Goal: Transaction & Acquisition: Purchase product/service

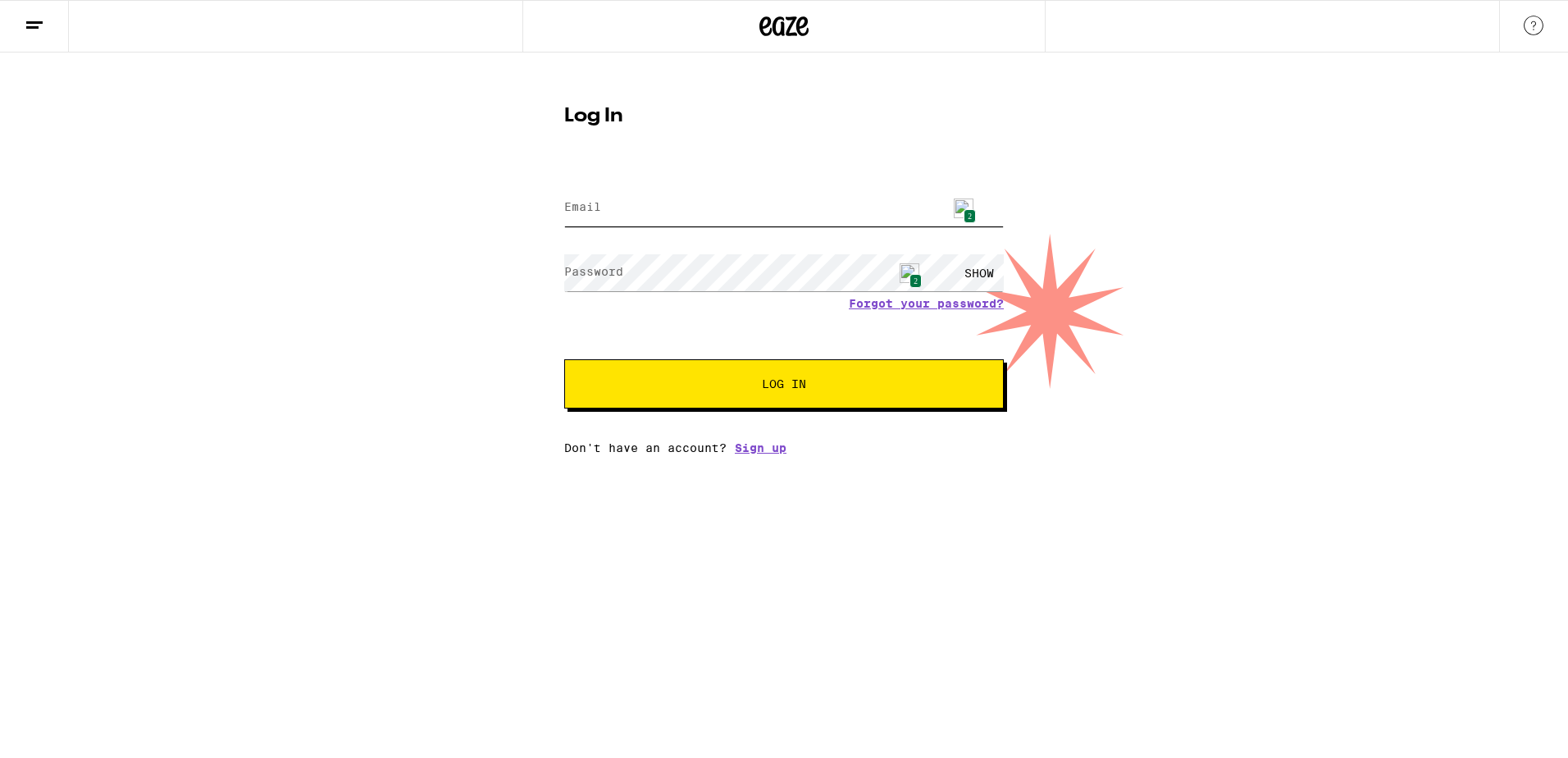
type input "[EMAIL_ADDRESS][DOMAIN_NAME]"
click at [966, 210] on span "2" at bounding box center [969, 216] width 12 height 14
click at [788, 376] on button "Log In" at bounding box center [784, 383] width 440 height 49
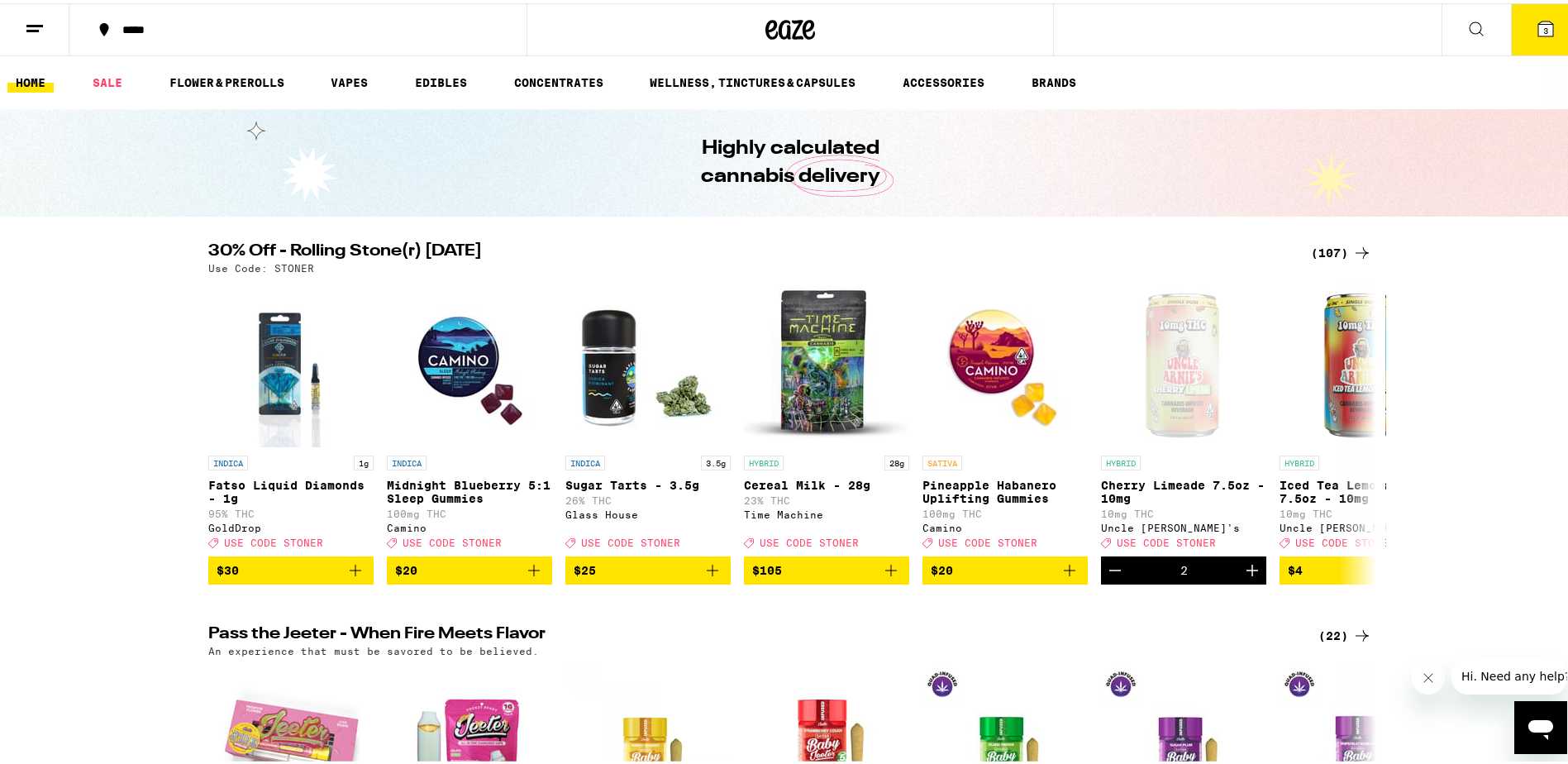
click at [1320, 250] on div "(107)" at bounding box center [1341, 250] width 61 height 20
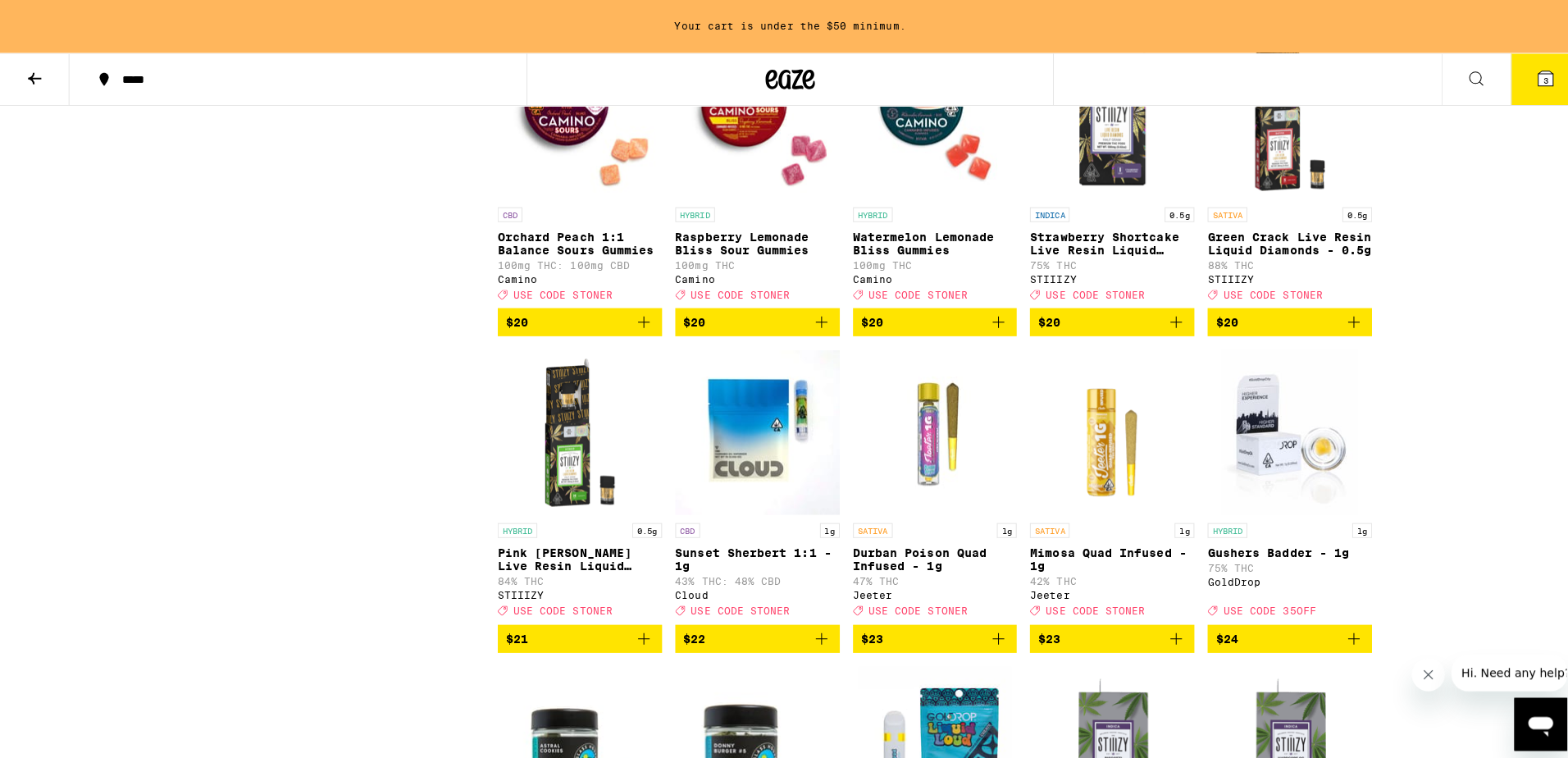
scroll to position [2706, 0]
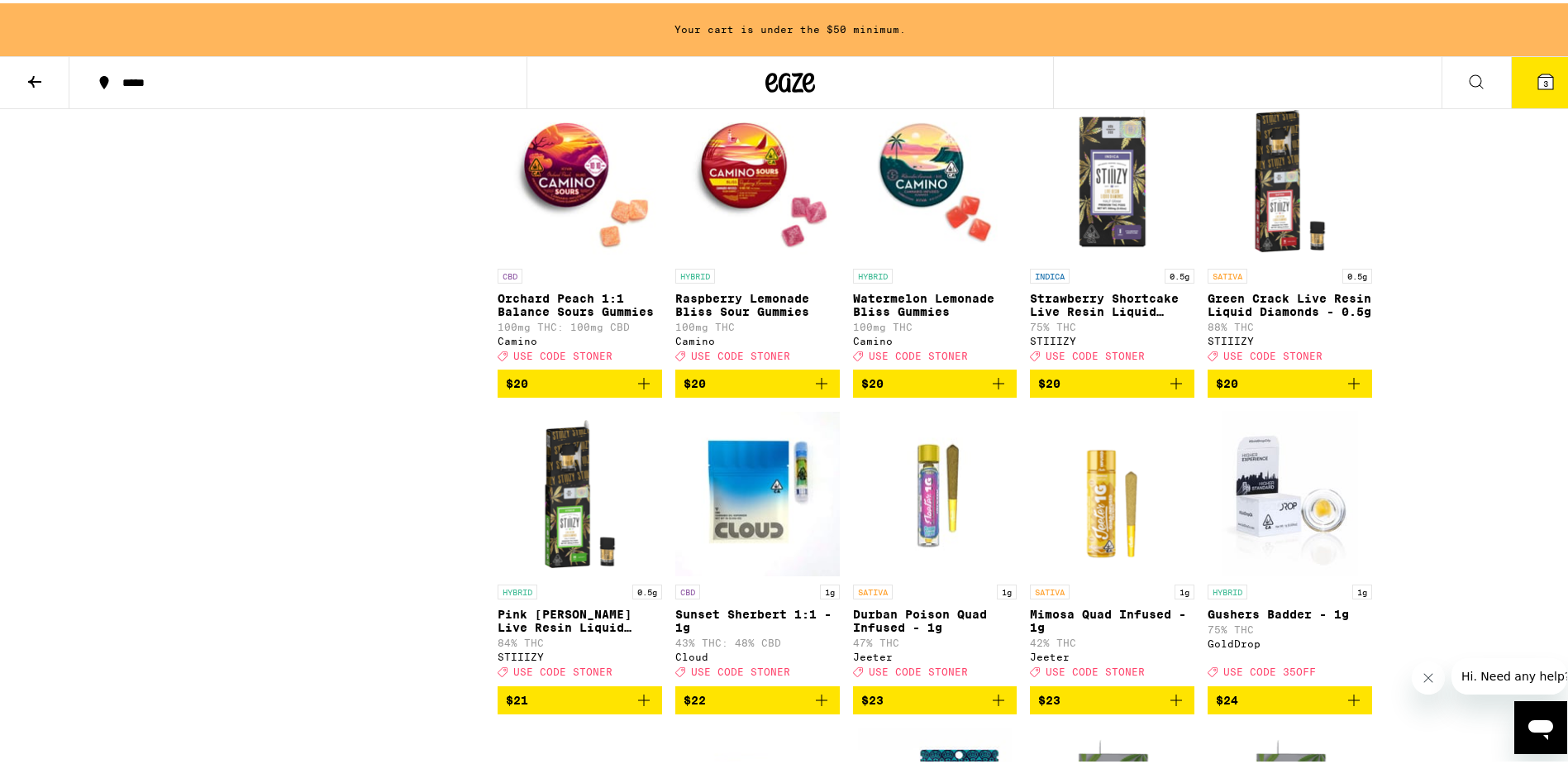
click at [1540, 77] on icon at bounding box center [1546, 79] width 15 height 15
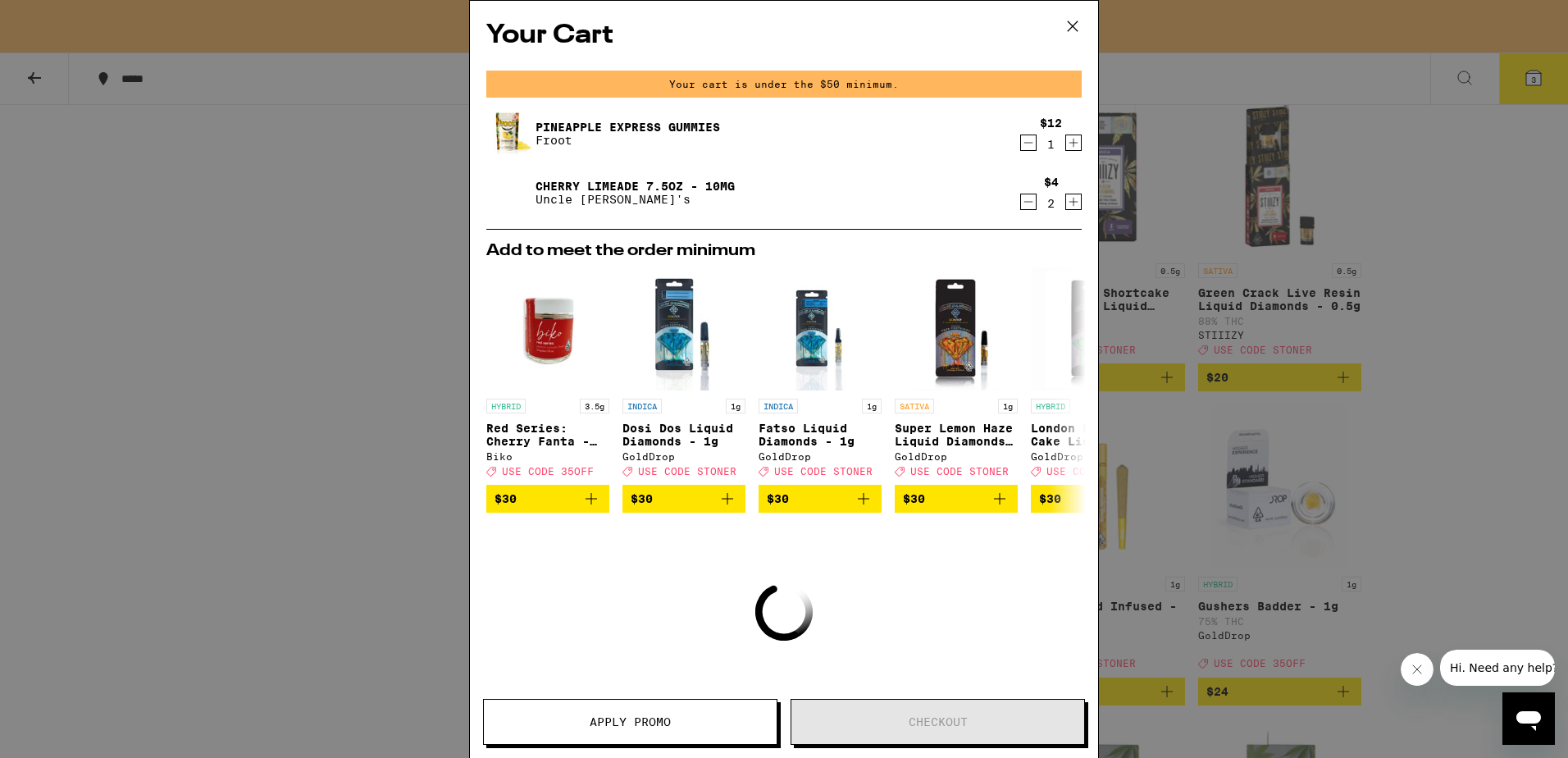
click at [1021, 202] on icon "Decrement" at bounding box center [1028, 202] width 15 height 20
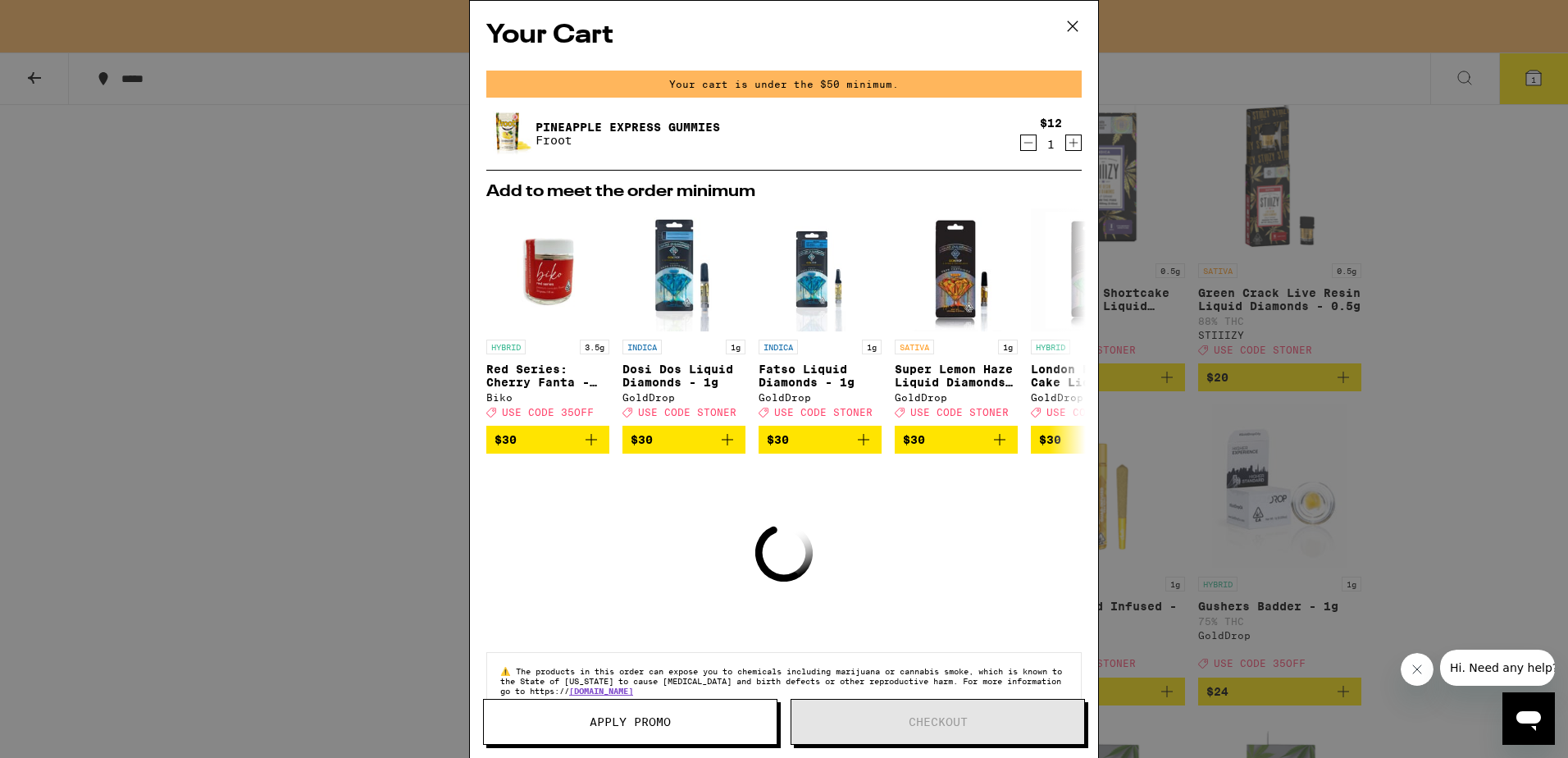
click at [1021, 147] on icon "Decrement" at bounding box center [1028, 142] width 15 height 20
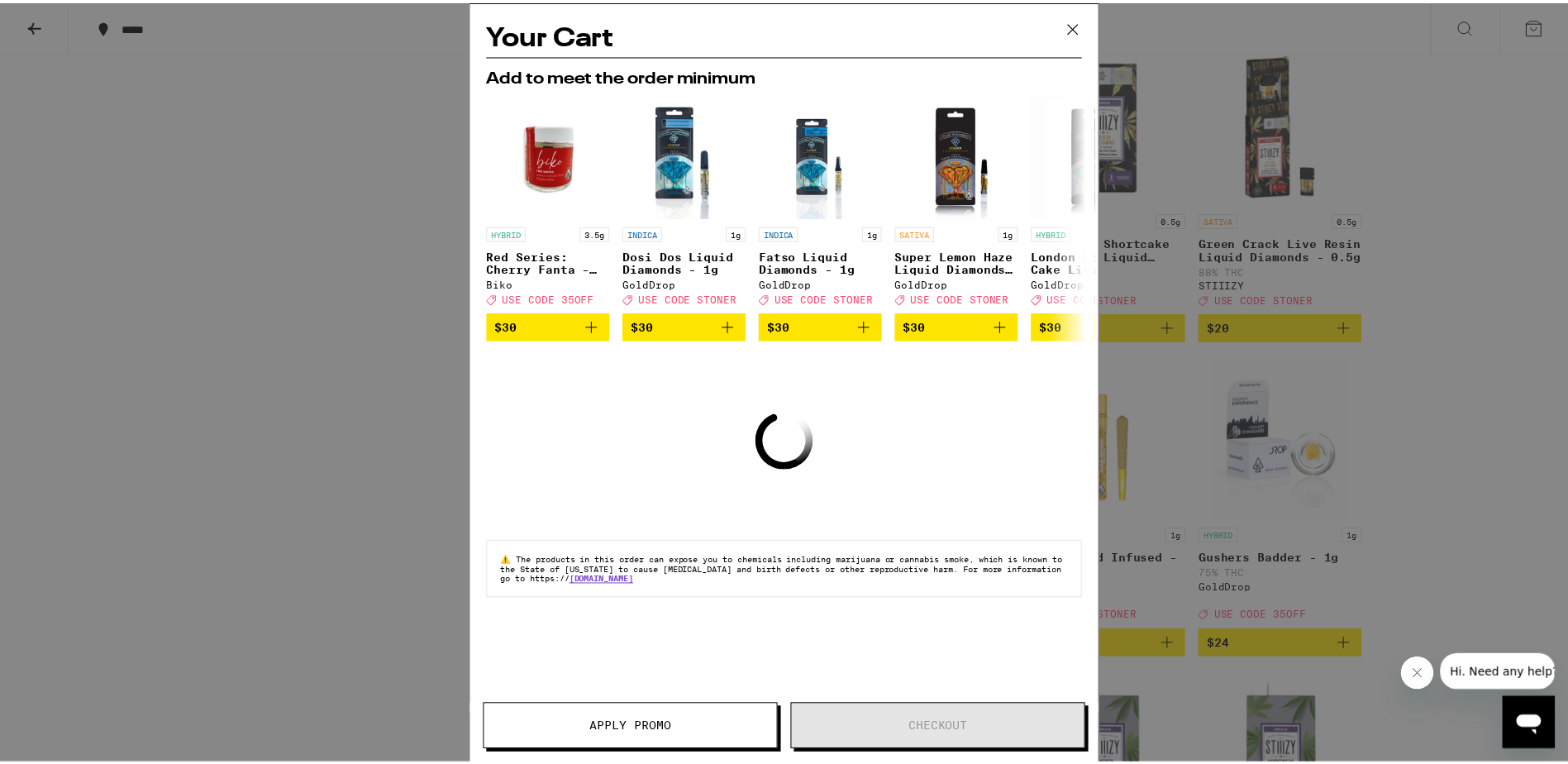
scroll to position [2674, 0]
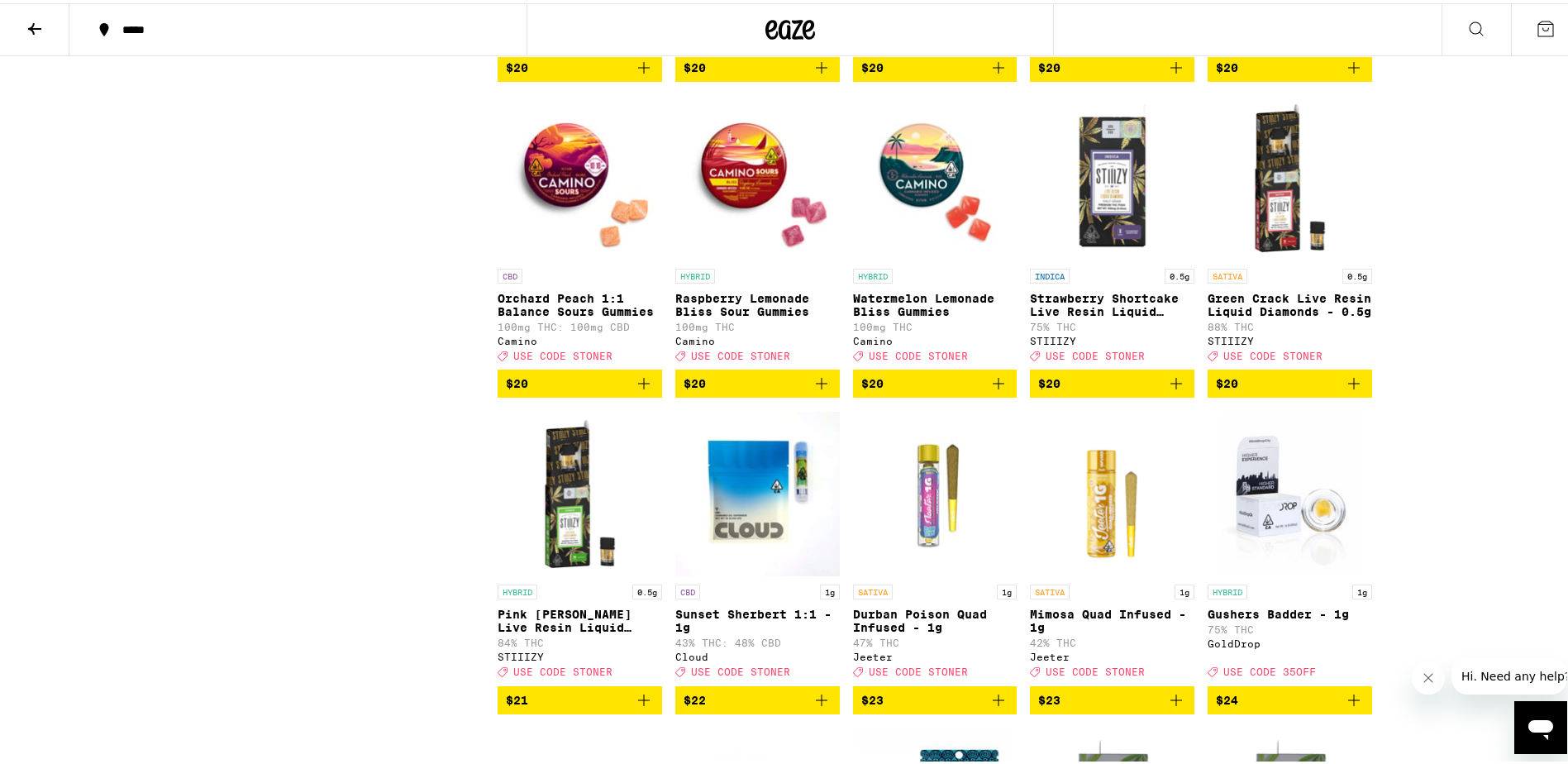
click at [35, 22] on icon at bounding box center [34, 26] width 20 height 20
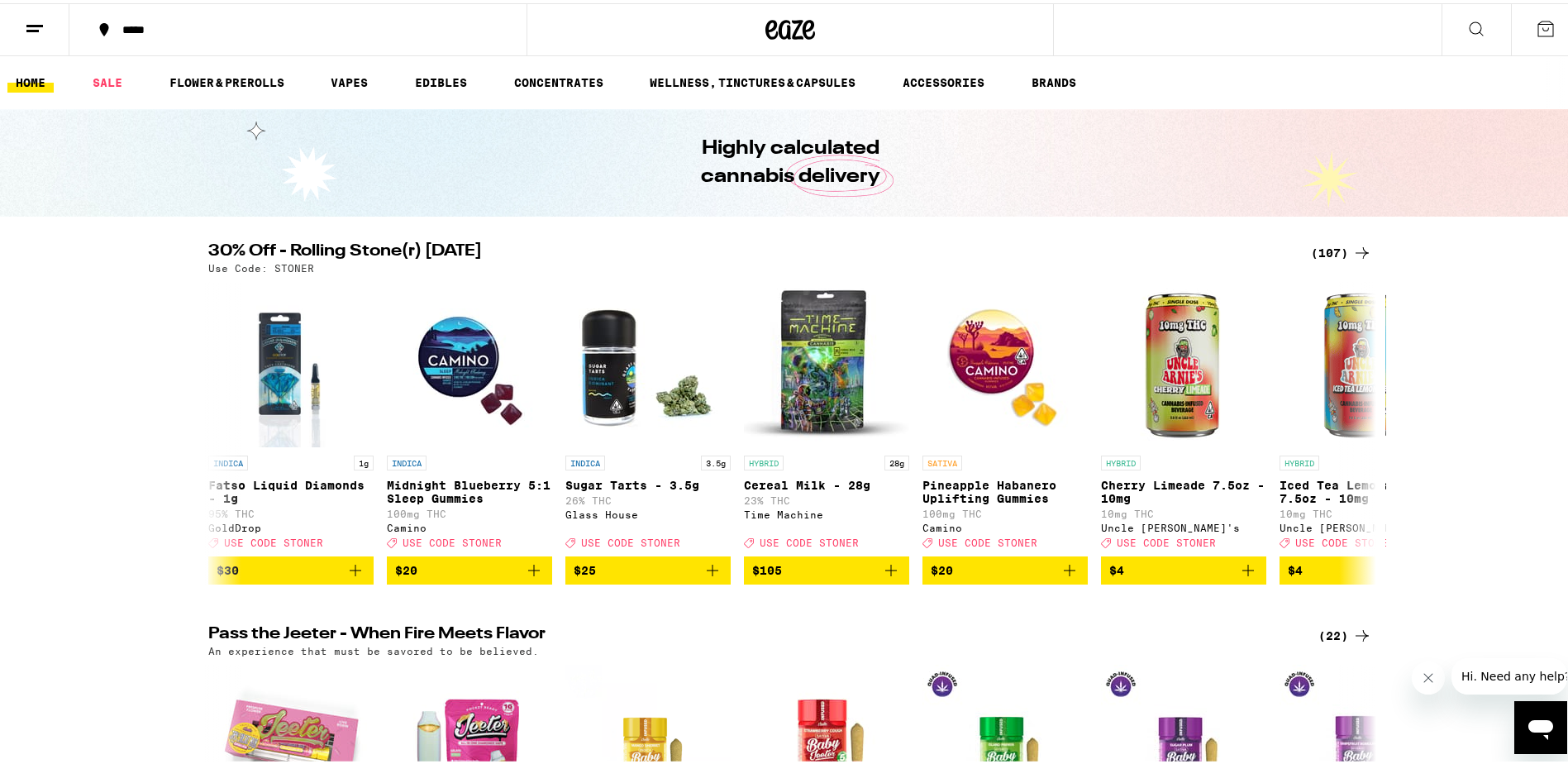
scroll to position [1239, 0]
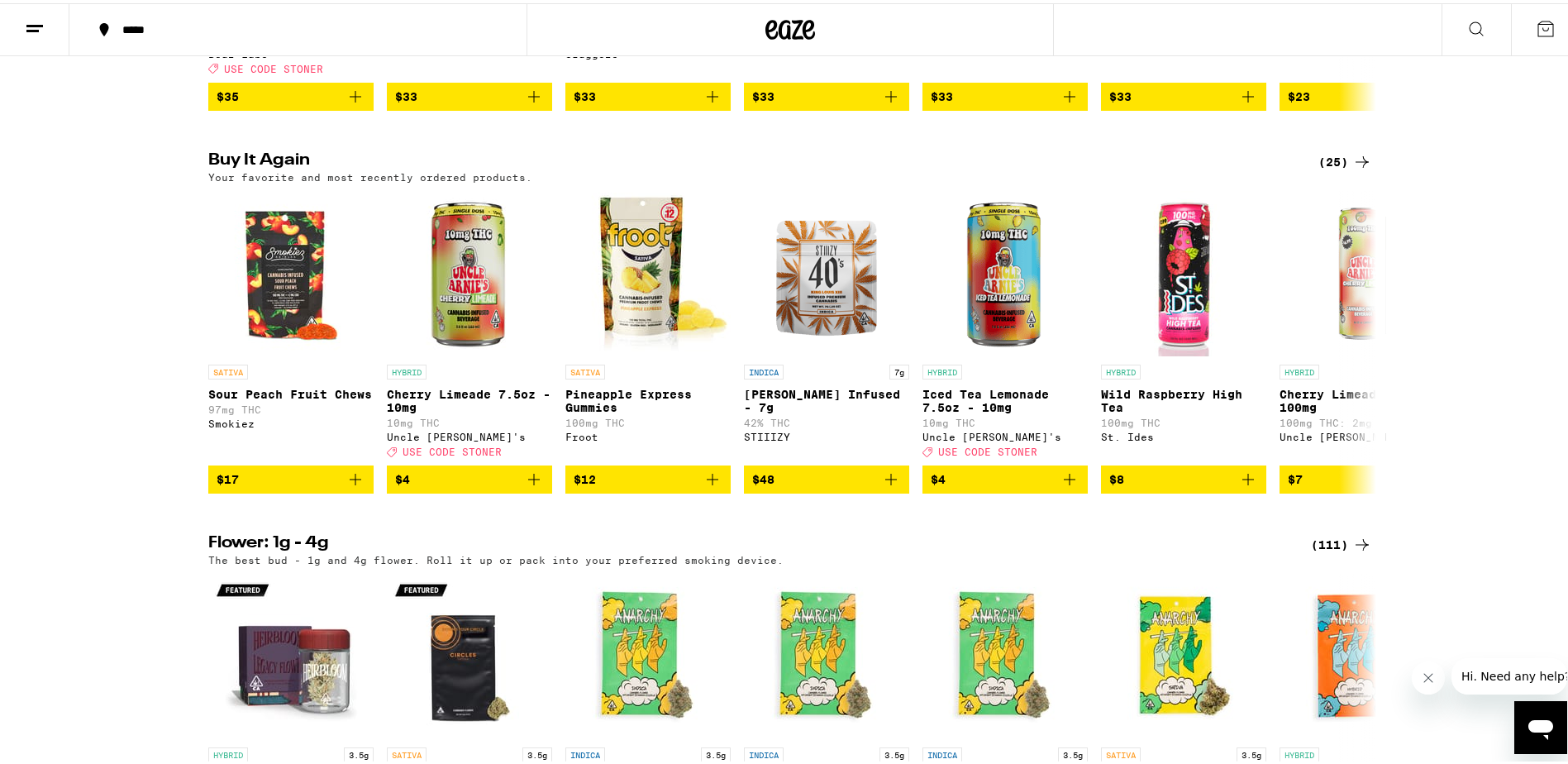
click at [1320, 169] on div "(25)" at bounding box center [1345, 158] width 54 height 20
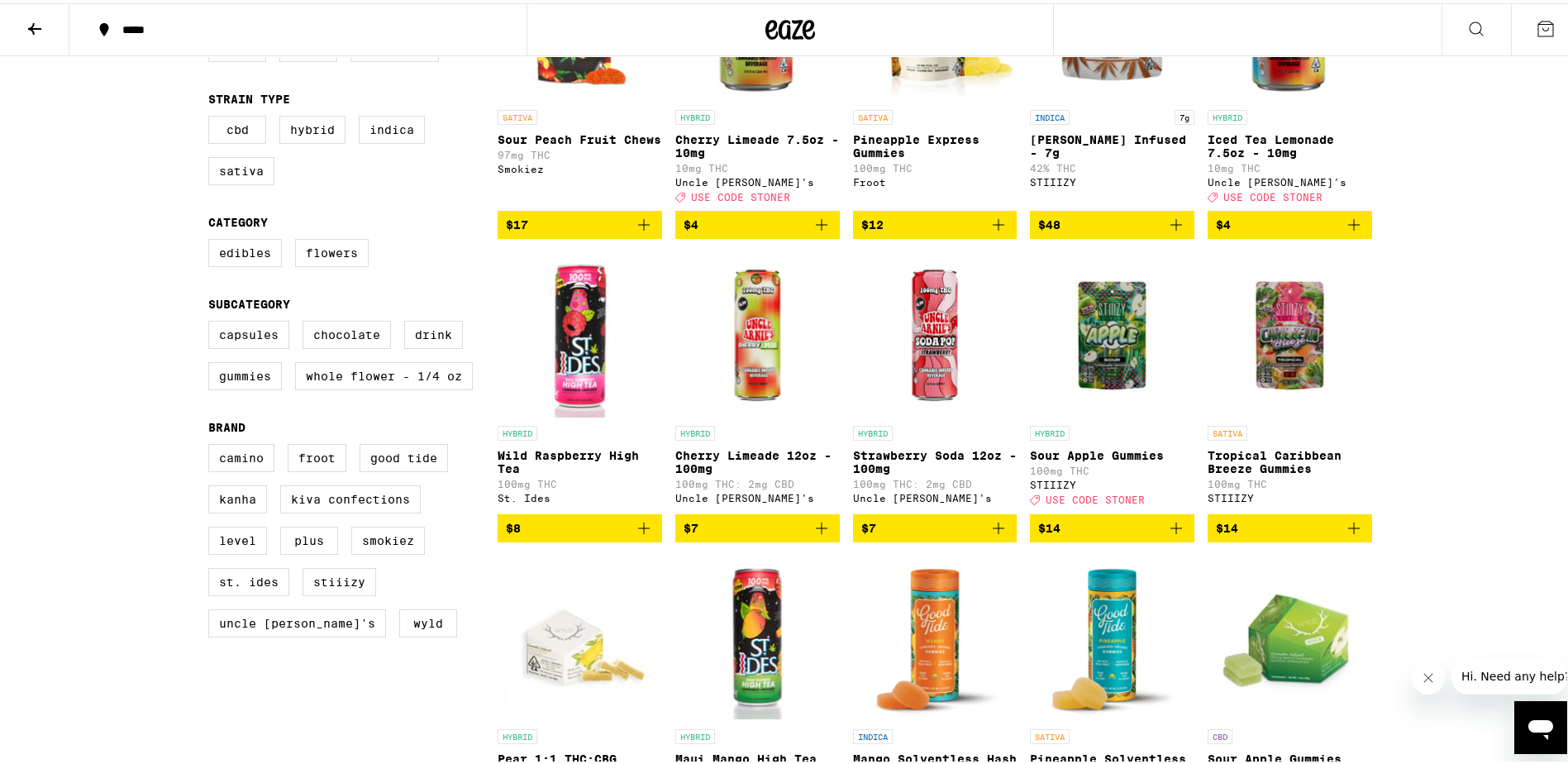
scroll to position [413, 0]
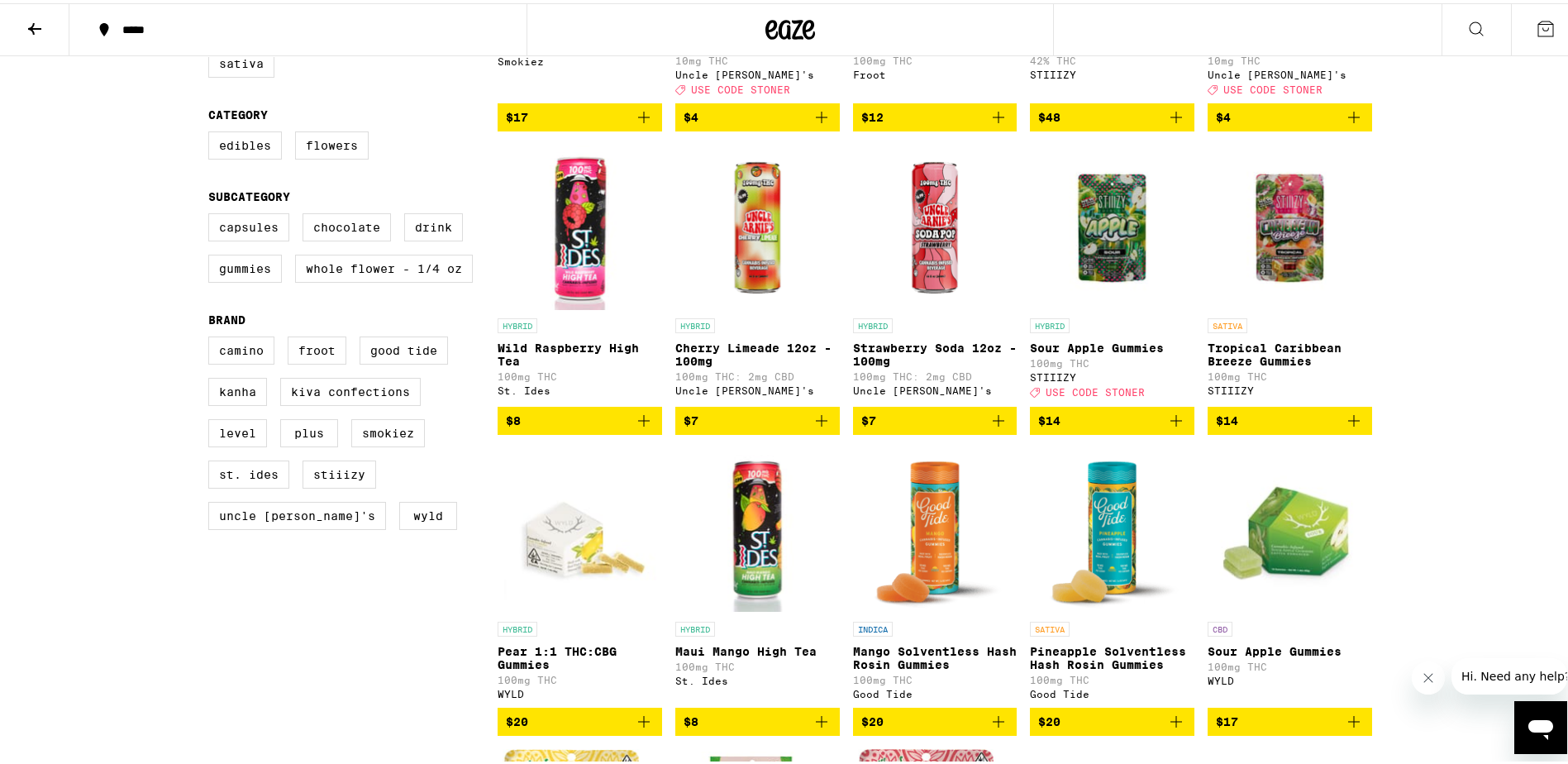
click at [813, 427] on icon "Add to bag" at bounding box center [821, 417] width 20 height 20
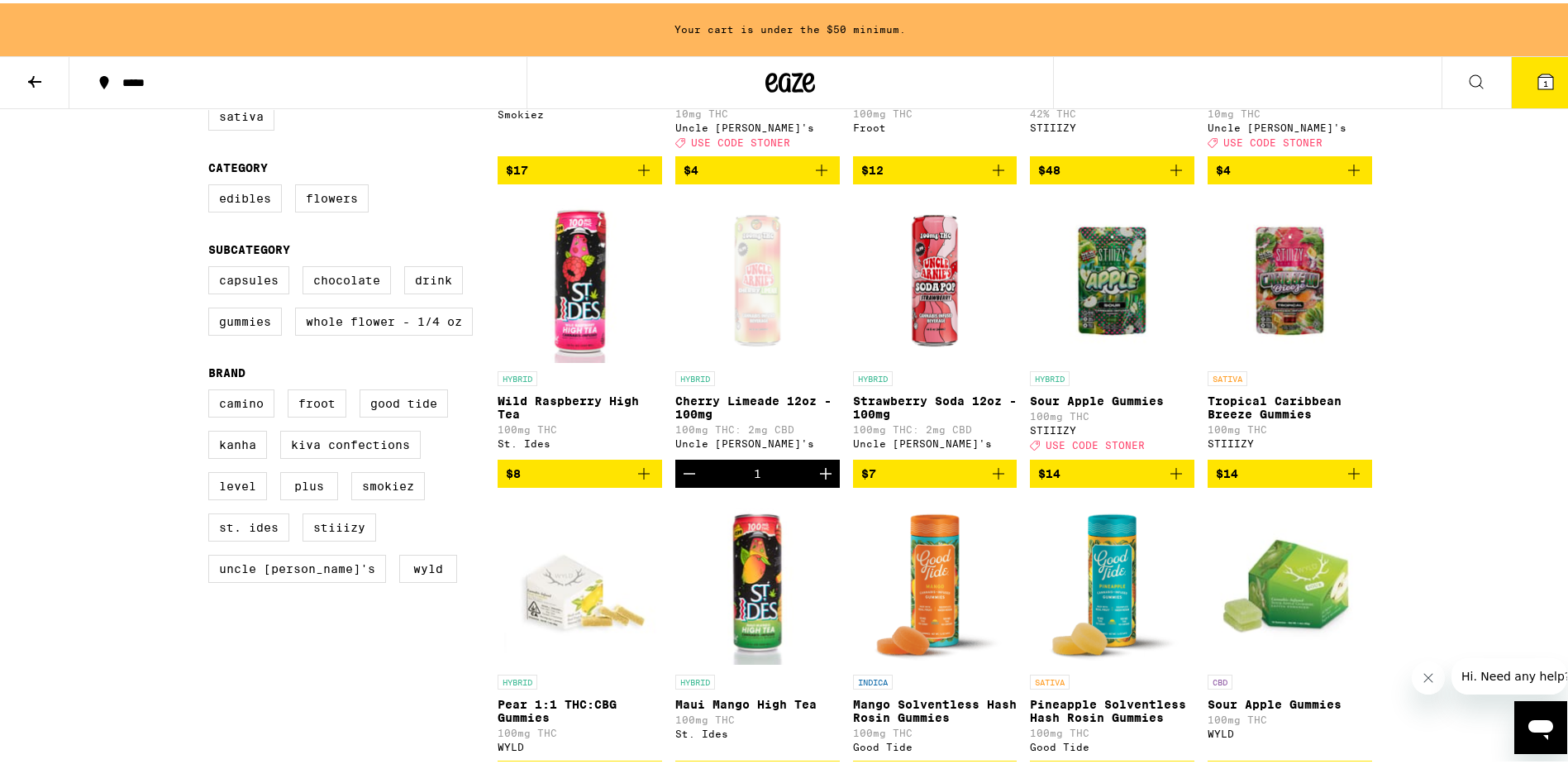
scroll to position [466, 0]
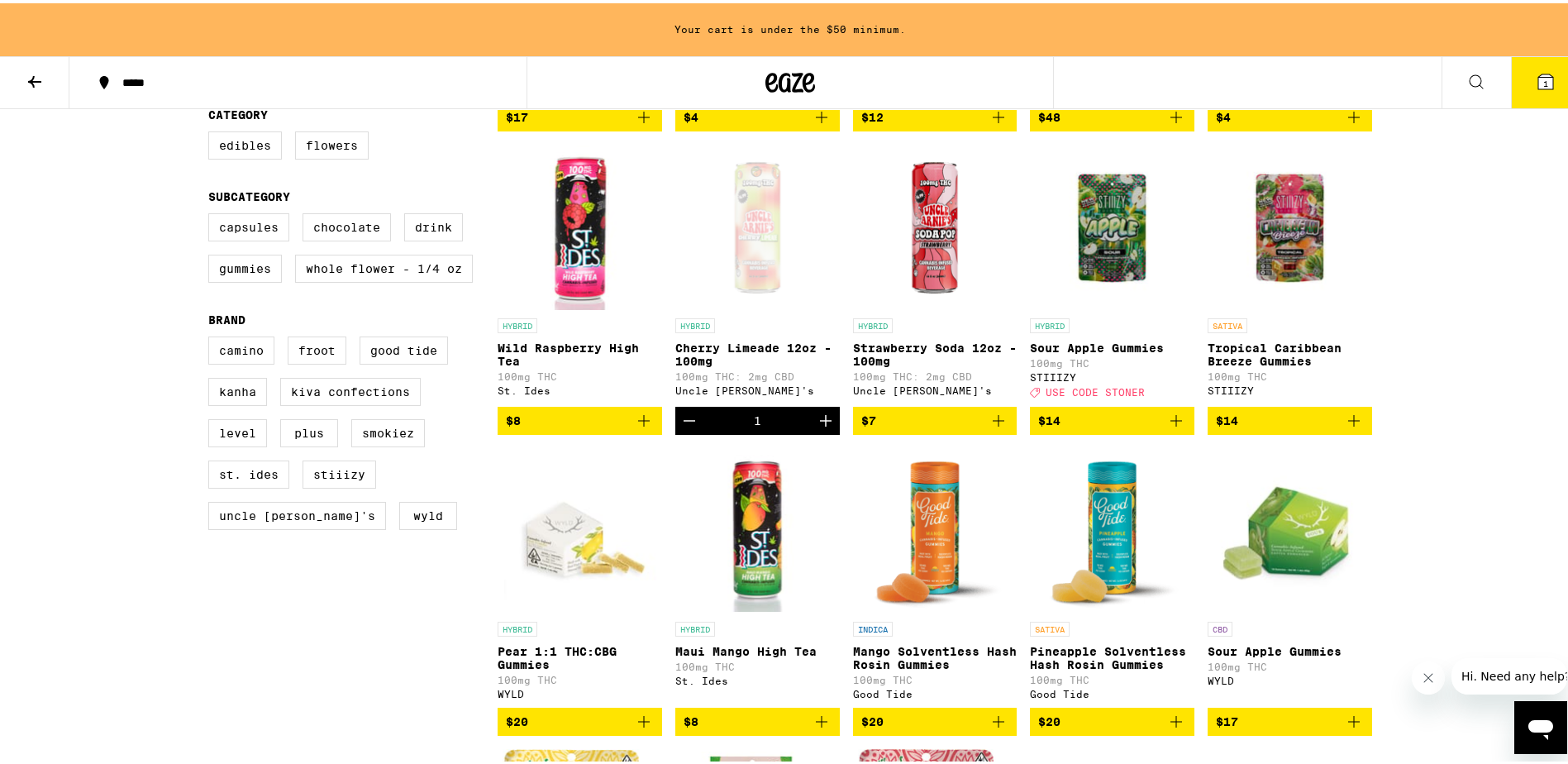
click at [816, 427] on icon "Increment" at bounding box center [826, 417] width 20 height 20
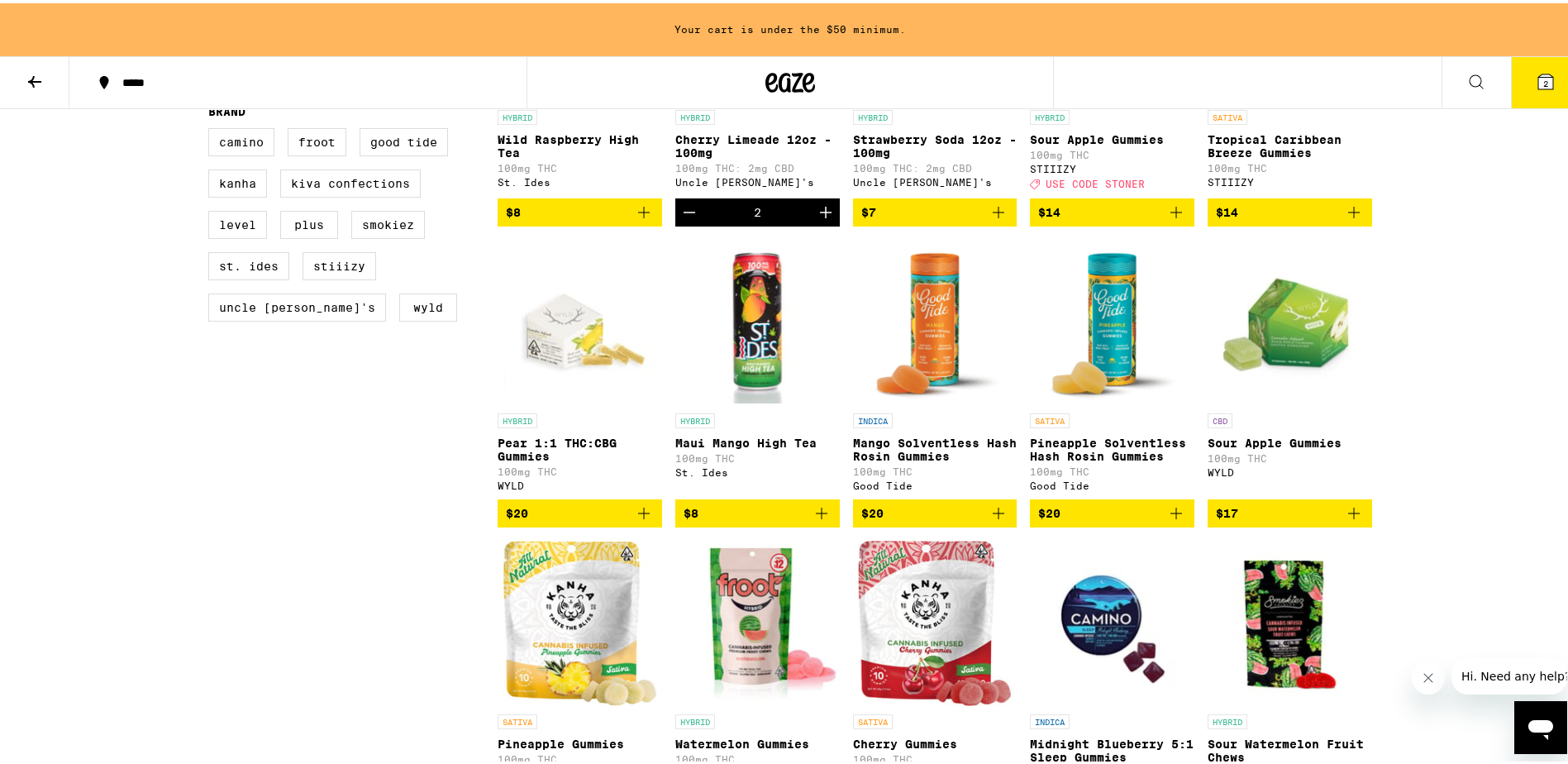
scroll to position [714, 0]
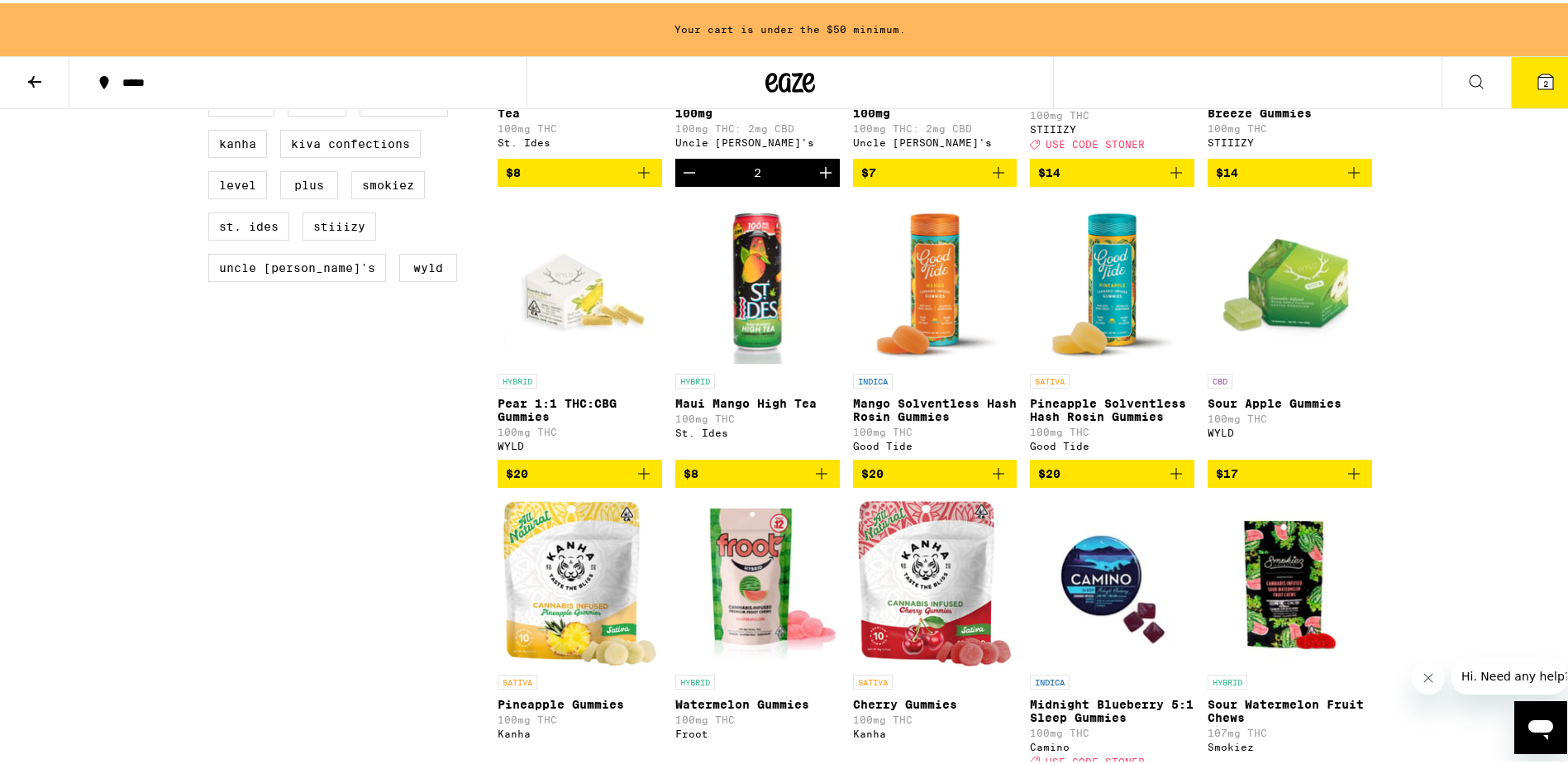
click at [812, 480] on icon "Add to bag" at bounding box center [821, 470] width 20 height 20
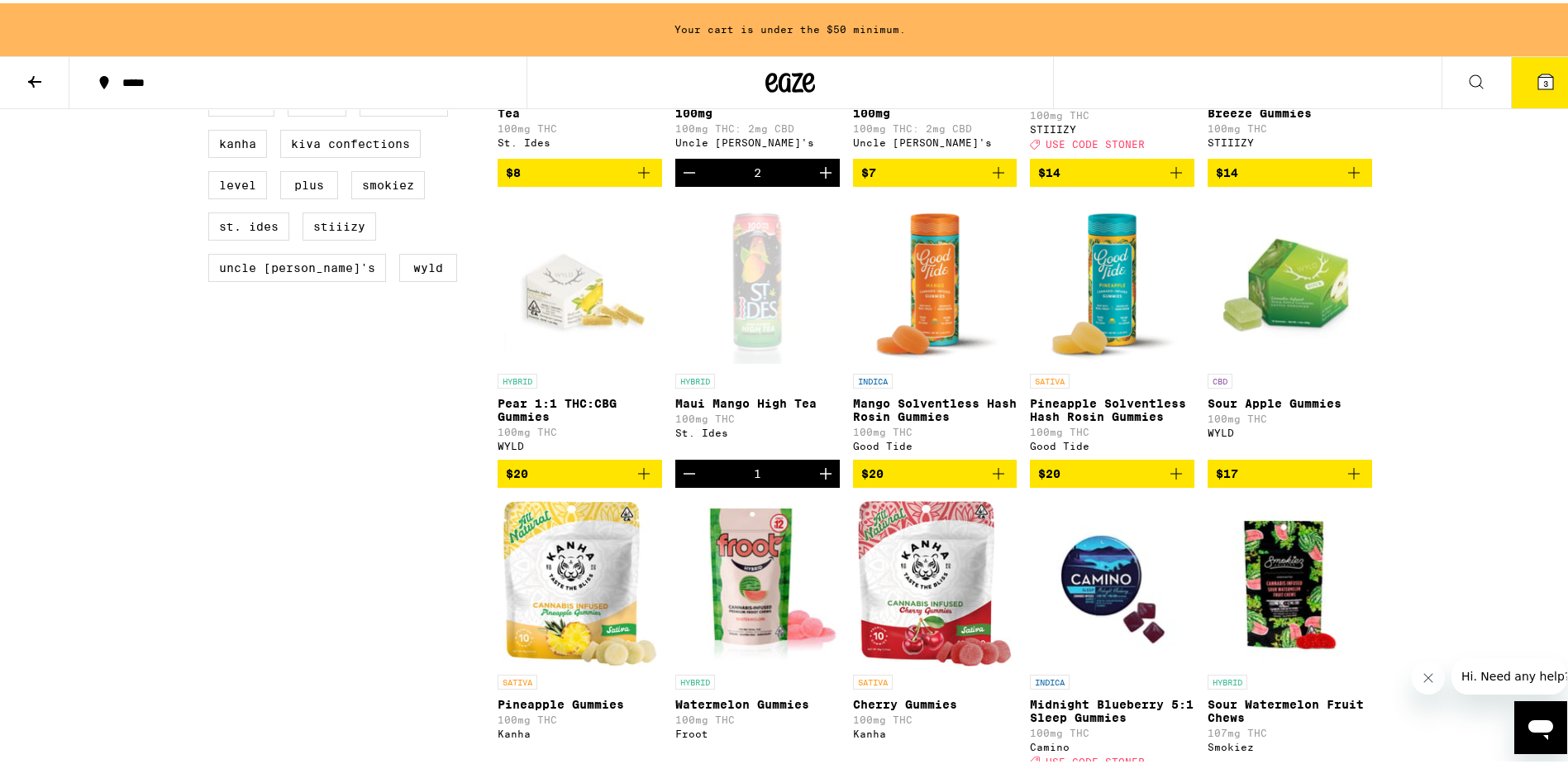
click at [816, 480] on icon "Increment" at bounding box center [826, 470] width 20 height 20
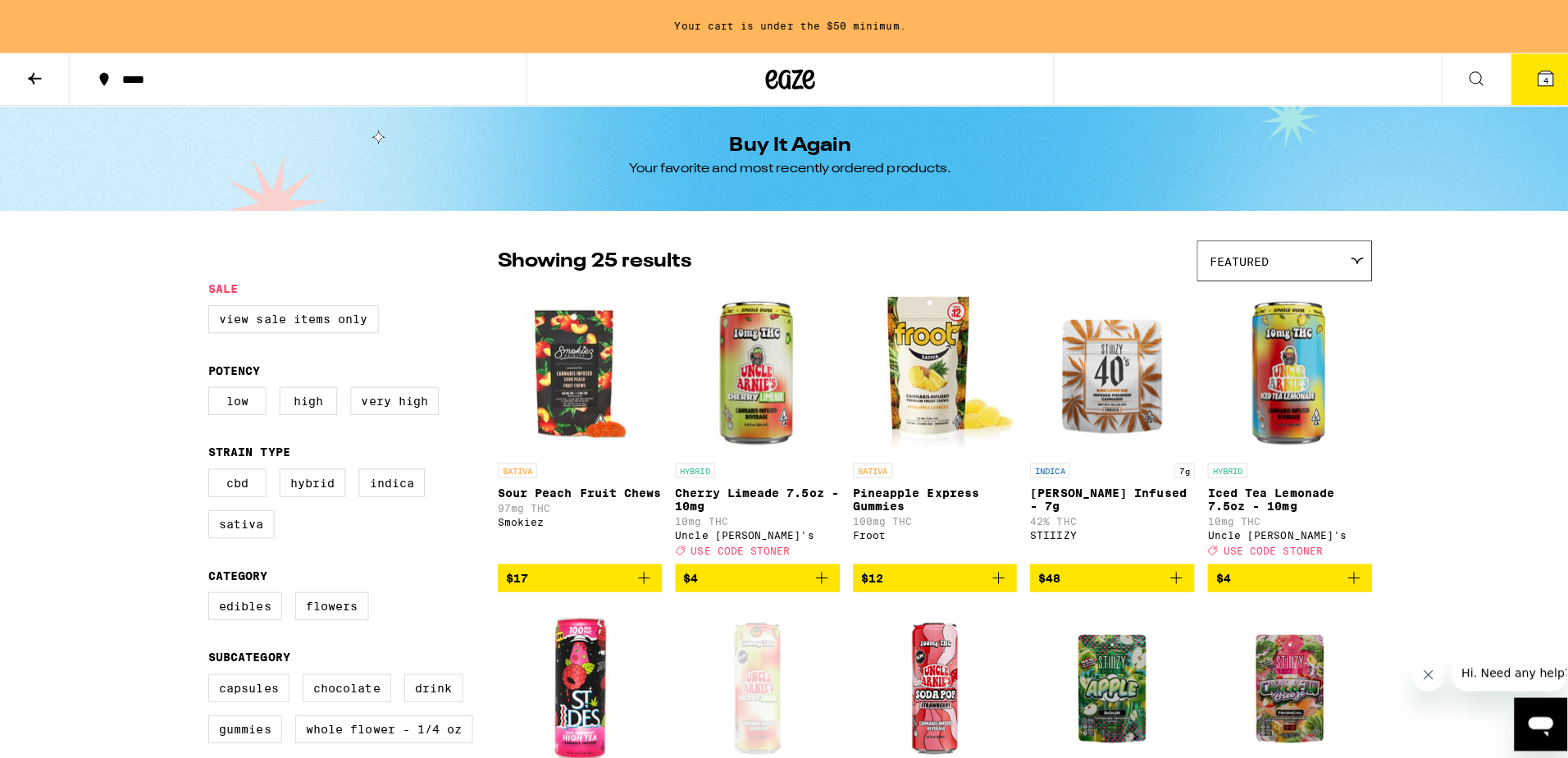
scroll to position [0, 0]
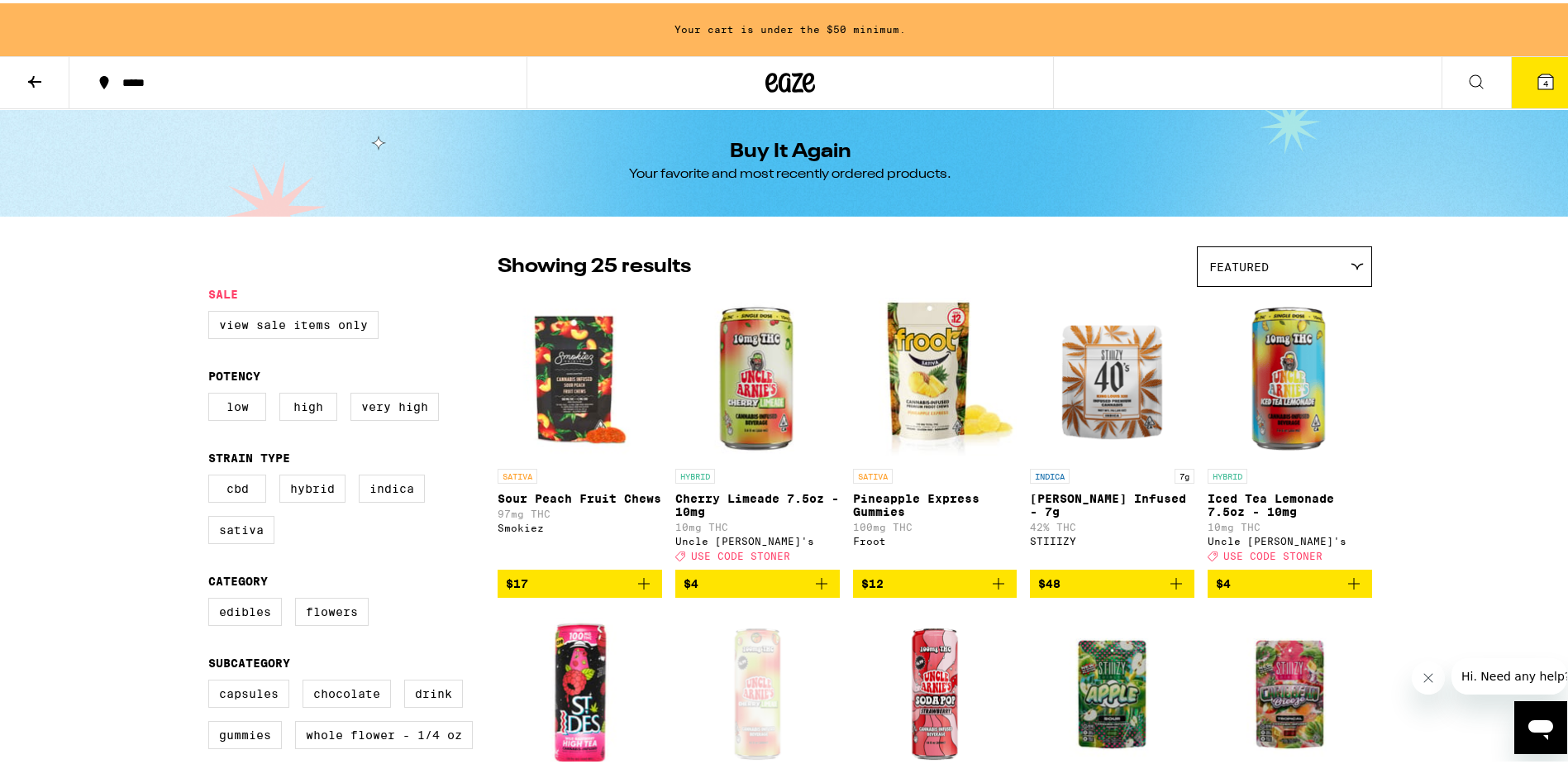
click at [634, 589] on icon "Add to bag" at bounding box center [644, 580] width 20 height 20
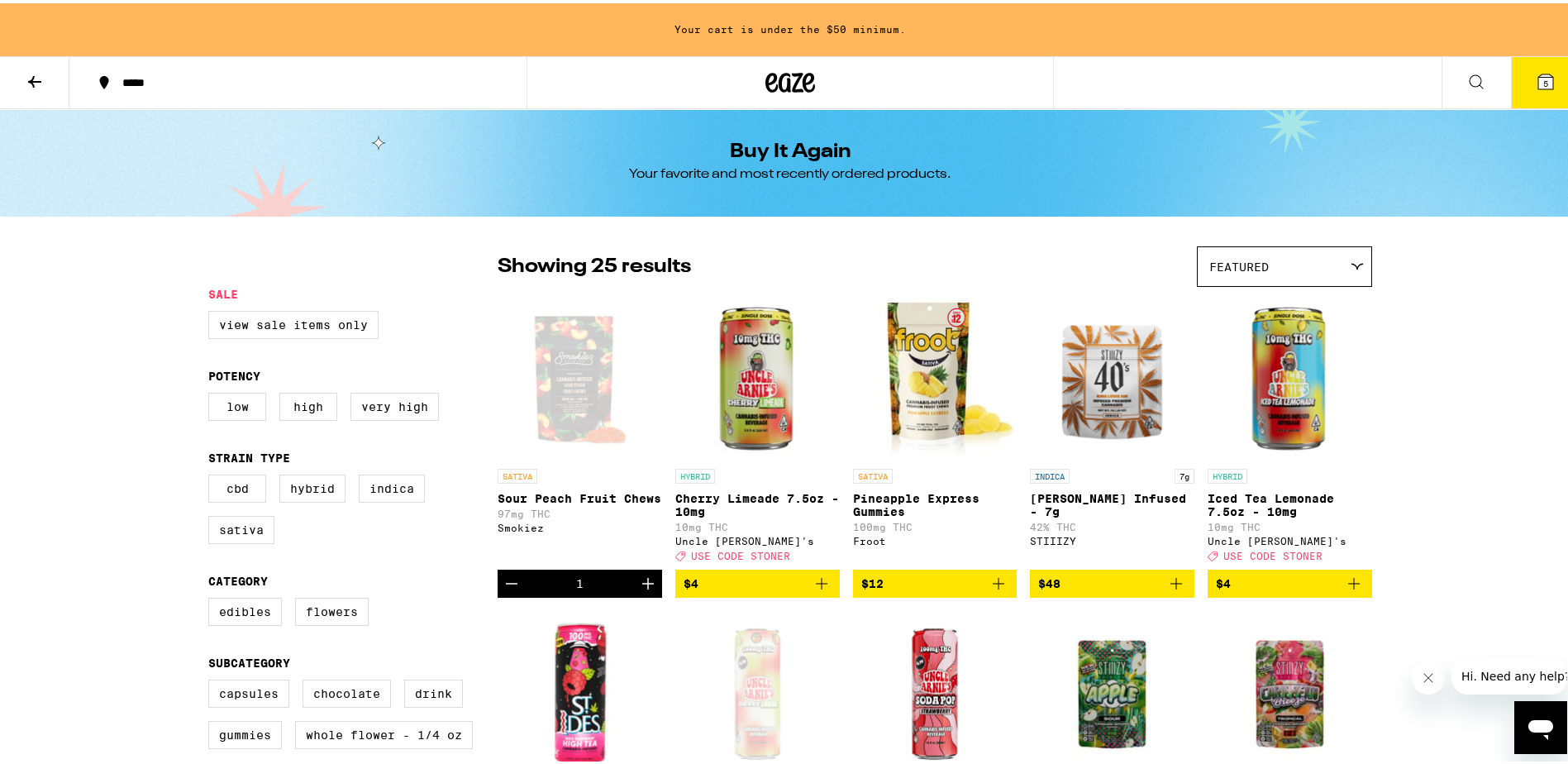
click at [994, 587] on icon "Add to bag" at bounding box center [999, 580] width 20 height 20
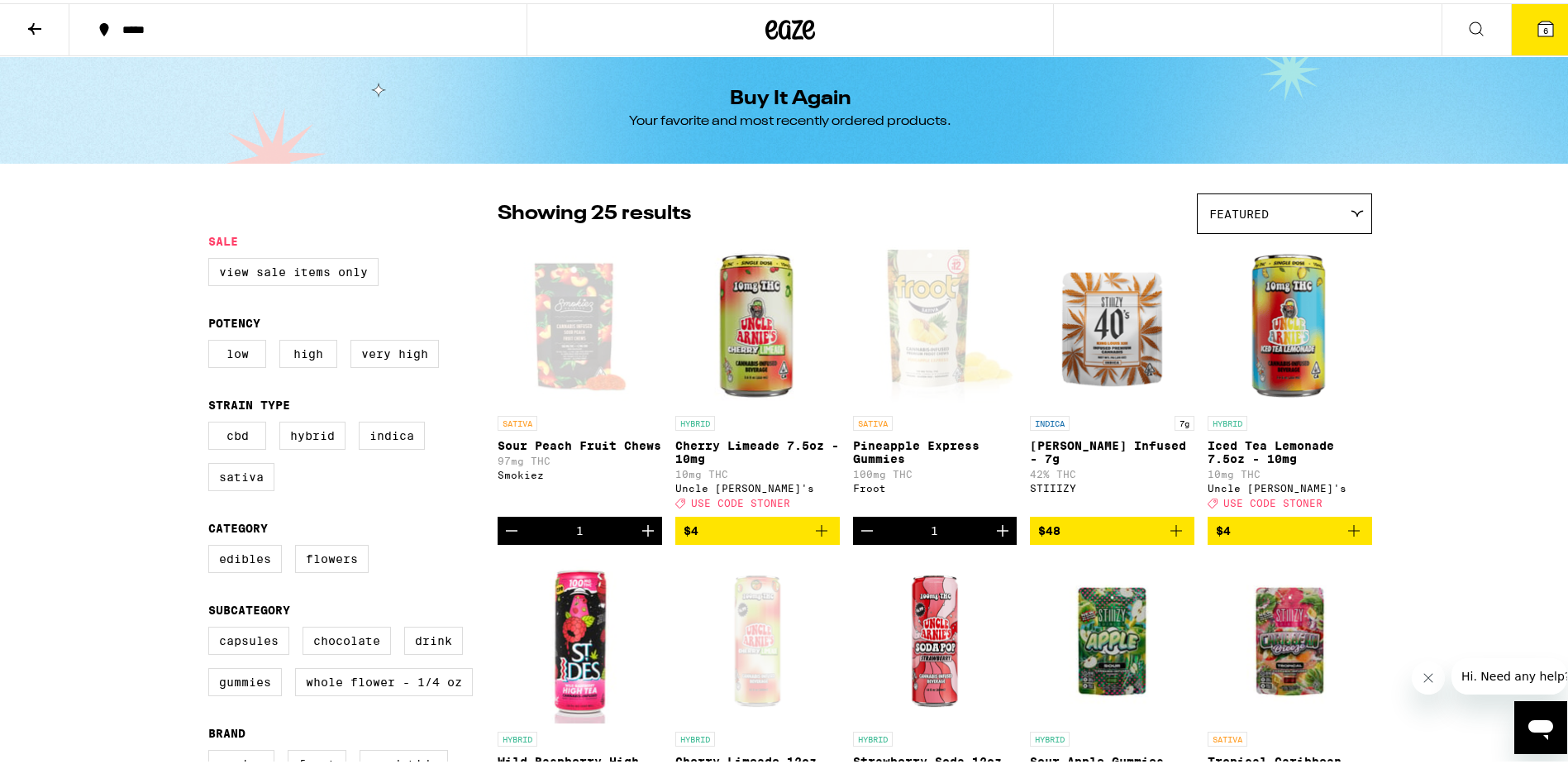
click at [1540, 14] on button "6" at bounding box center [1545, 27] width 69 height 51
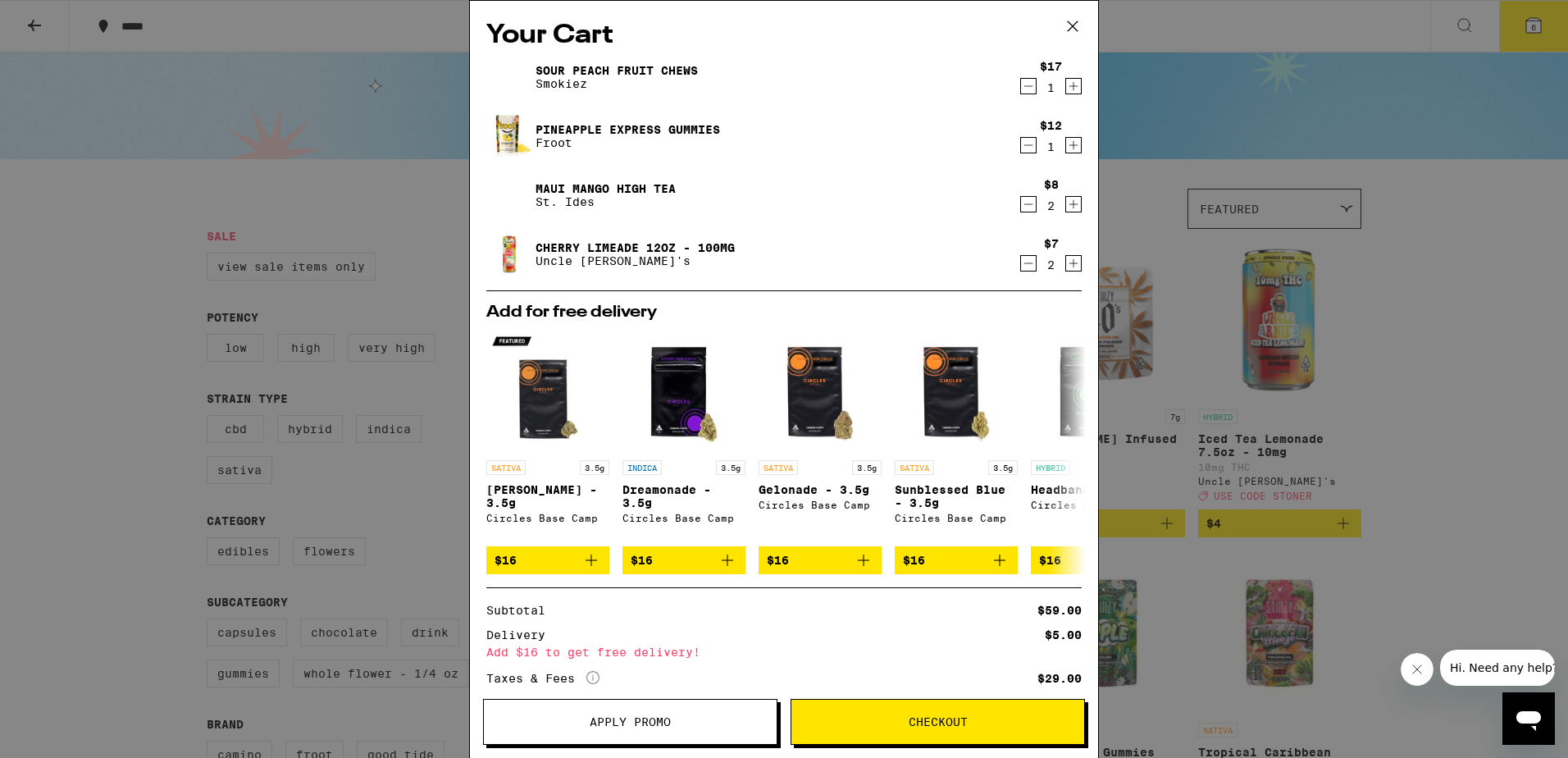
click at [1083, 17] on icon at bounding box center [1073, 26] width 24 height 24
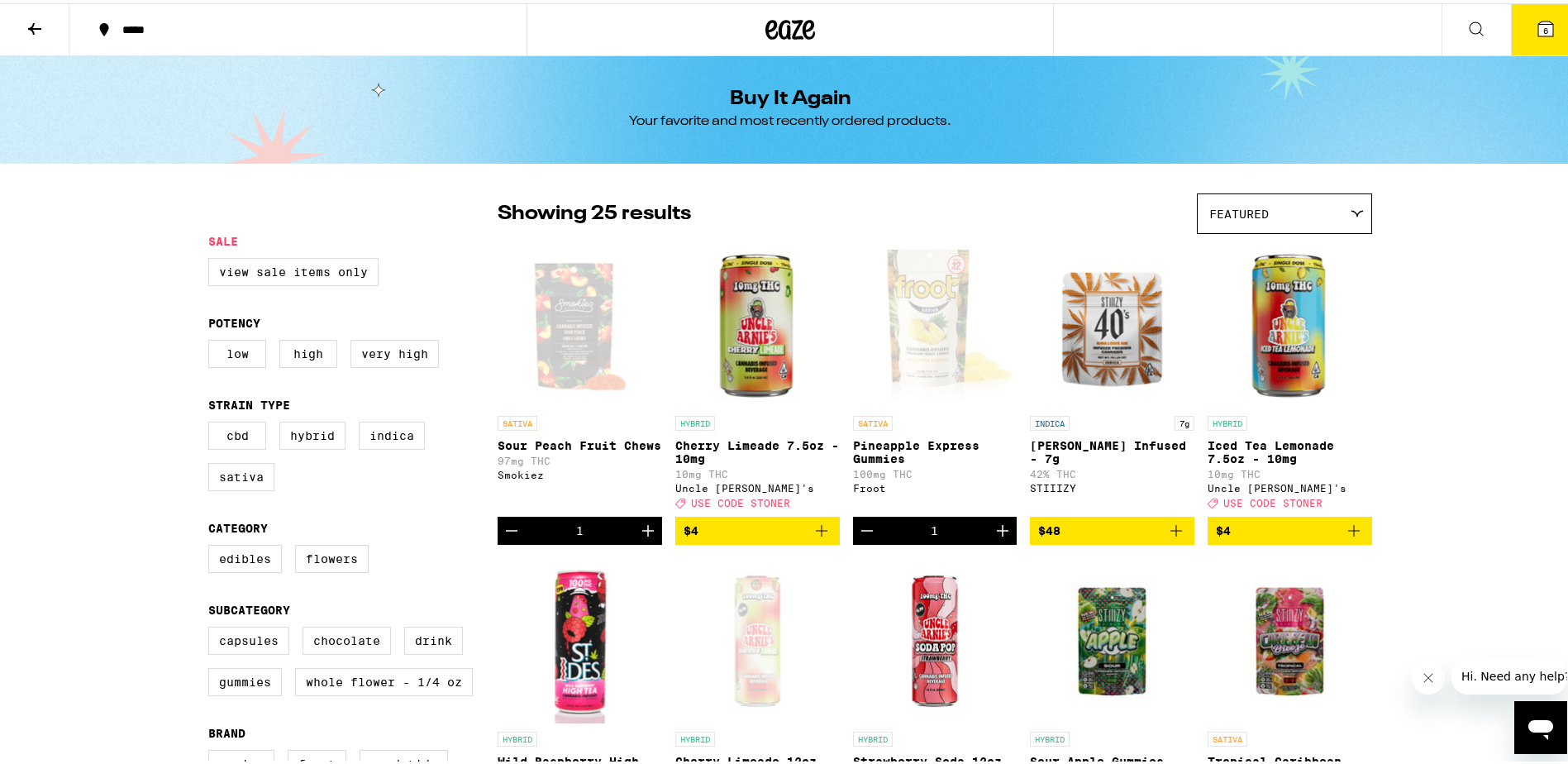
scroll to position [248, 0]
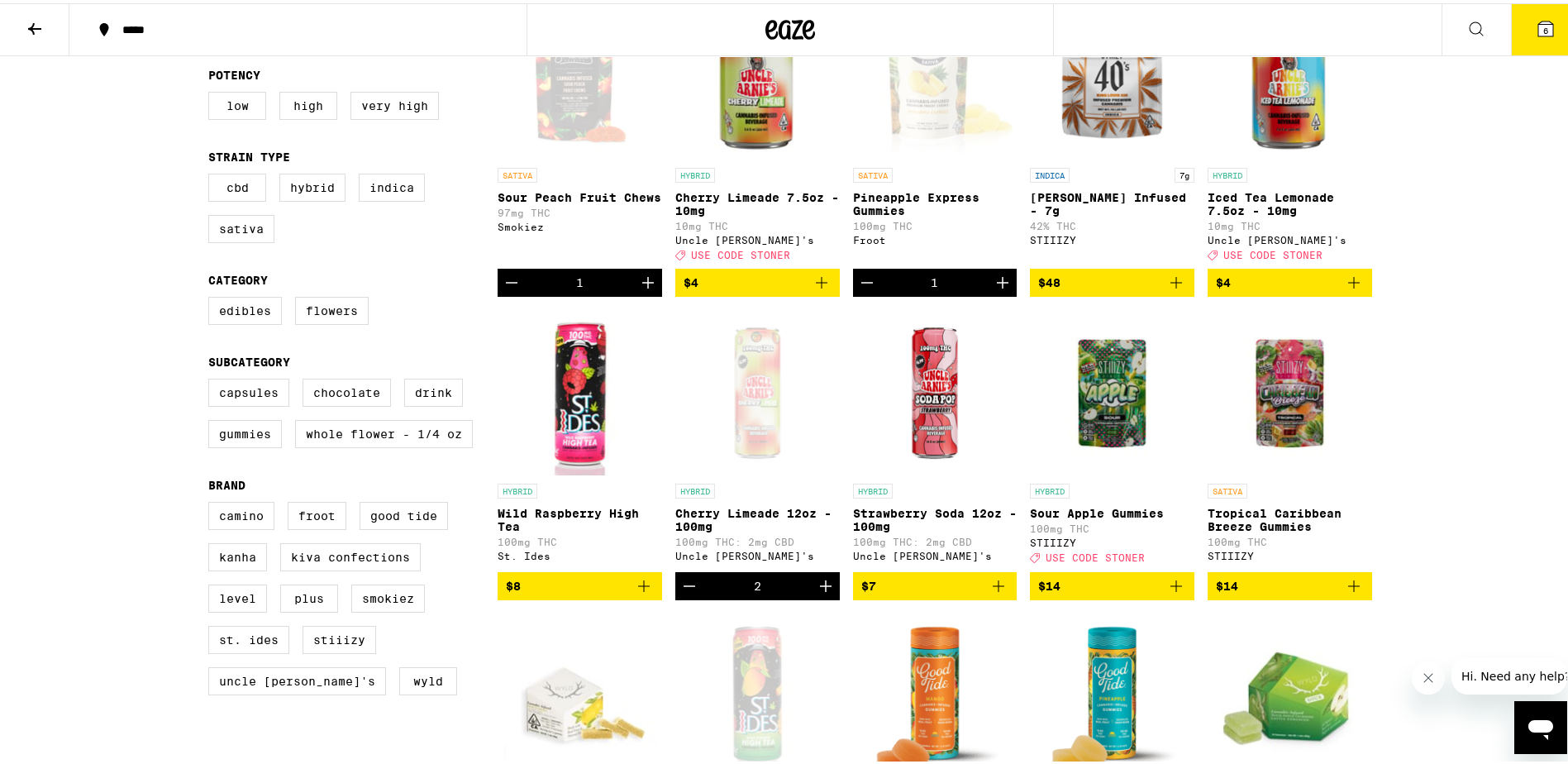
click at [634, 592] on icon "Add to bag" at bounding box center [644, 583] width 20 height 20
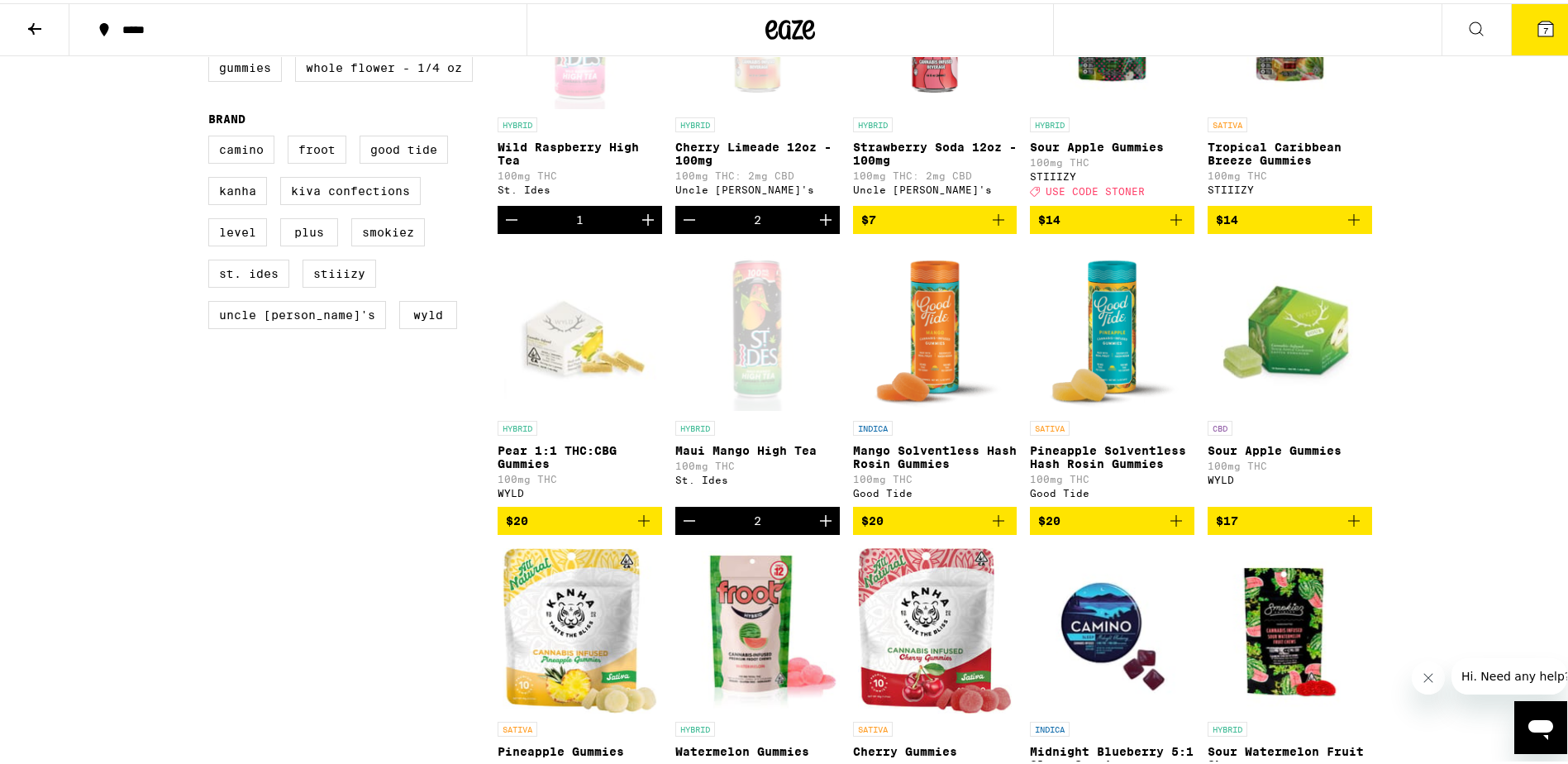
scroll to position [579, 0]
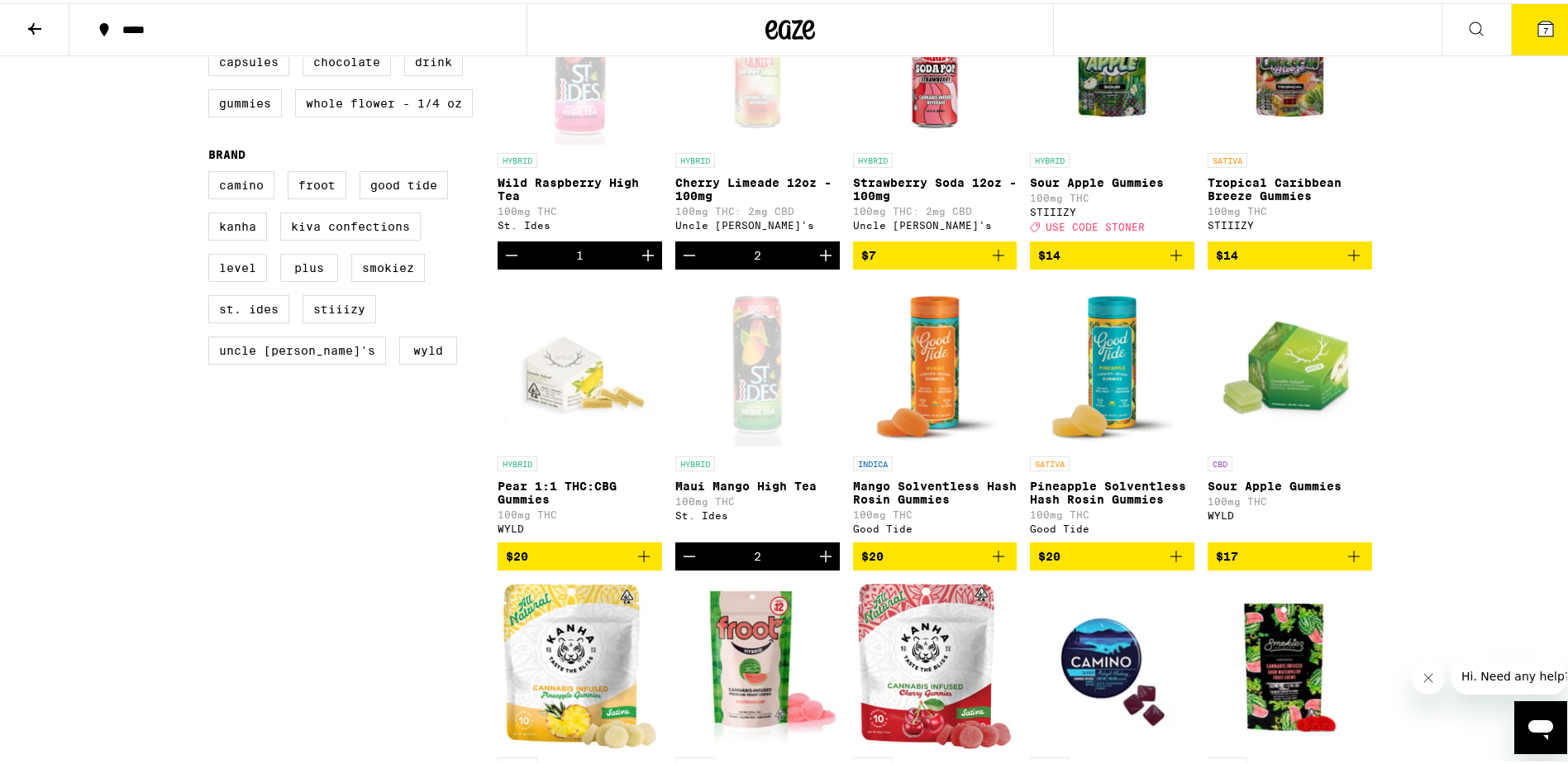
click at [30, 26] on icon at bounding box center [35, 26] width 13 height 11
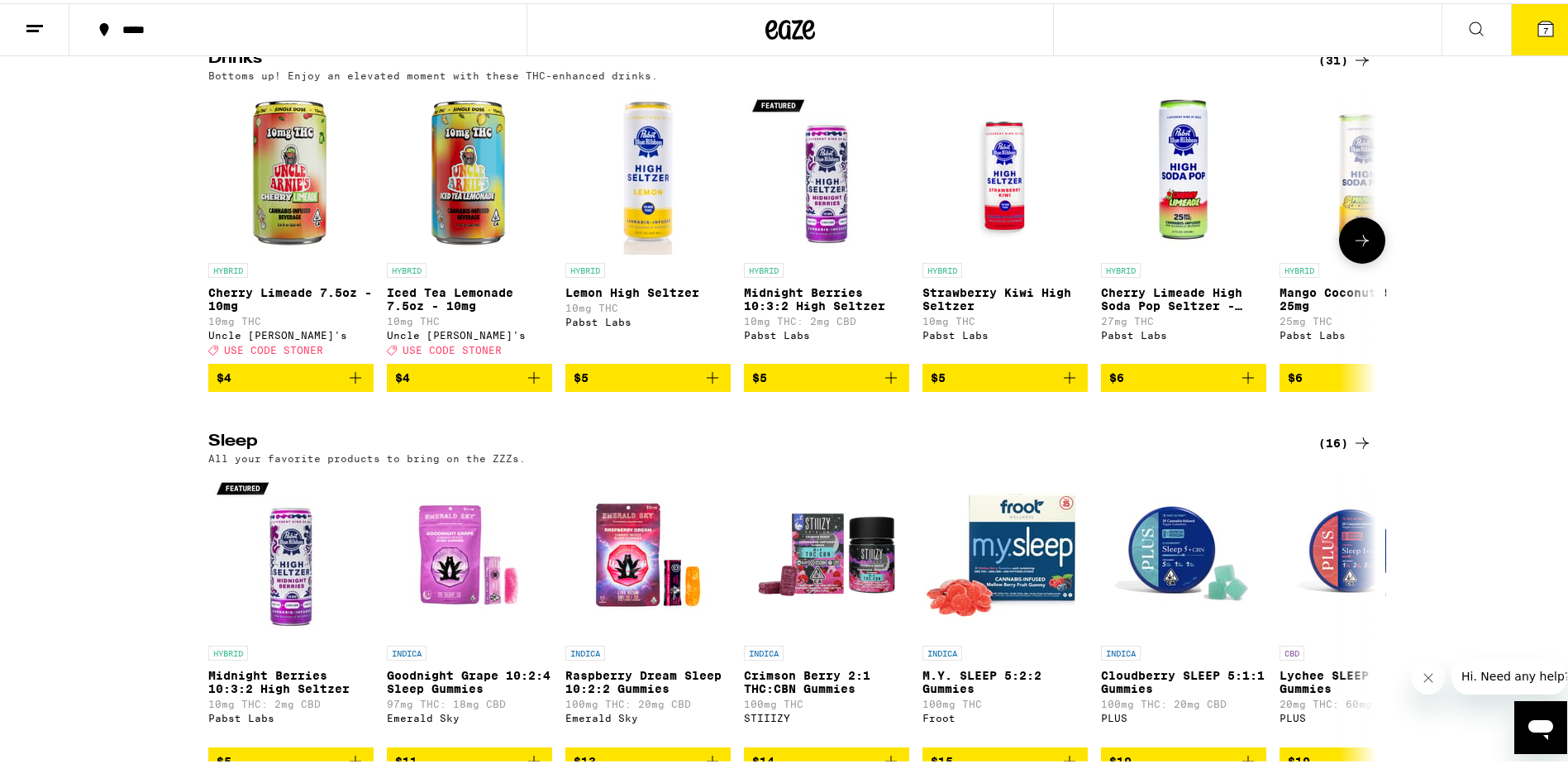
scroll to position [5455, 0]
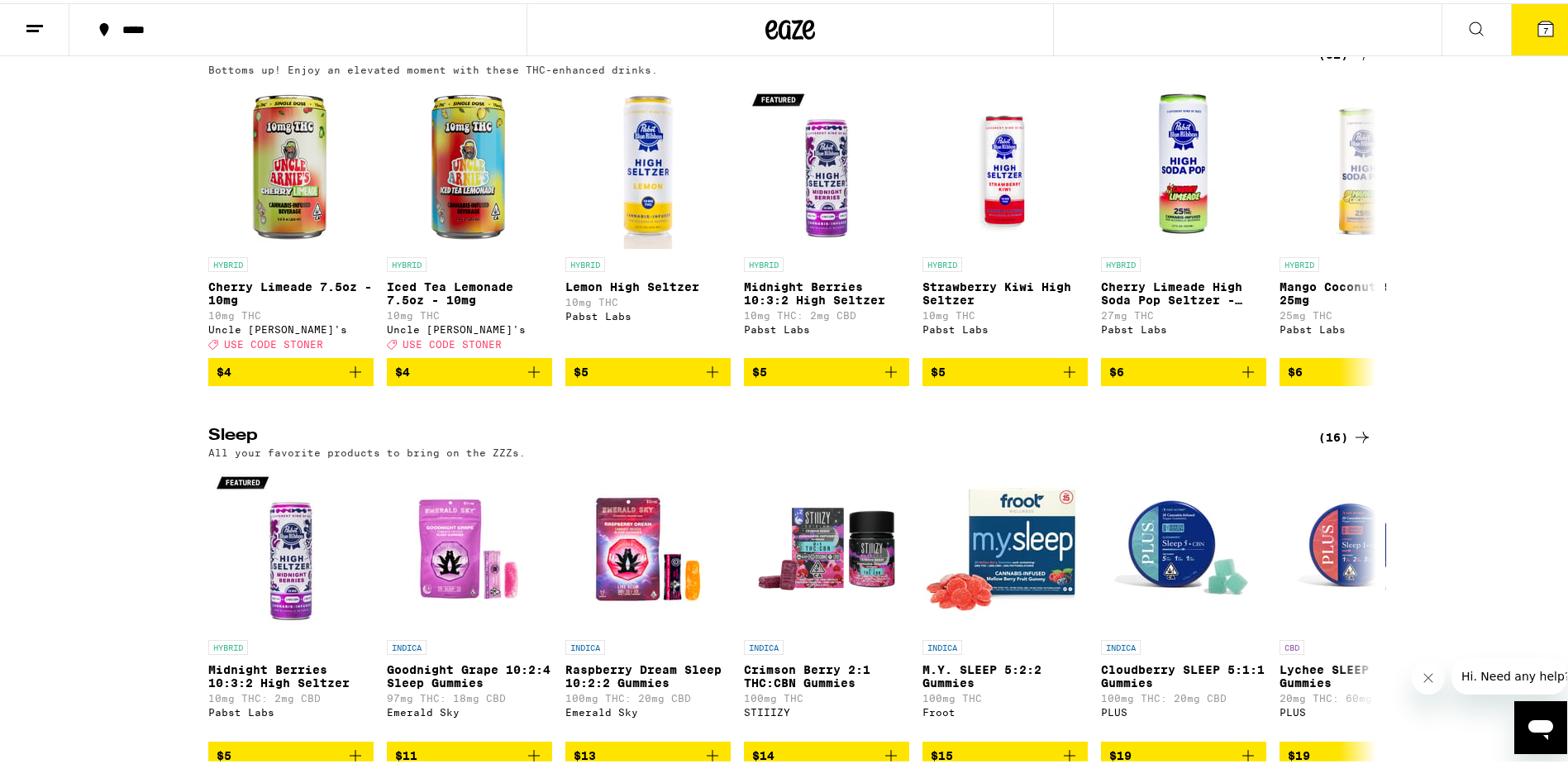
click at [1329, 61] on div "(31)" at bounding box center [1345, 51] width 54 height 20
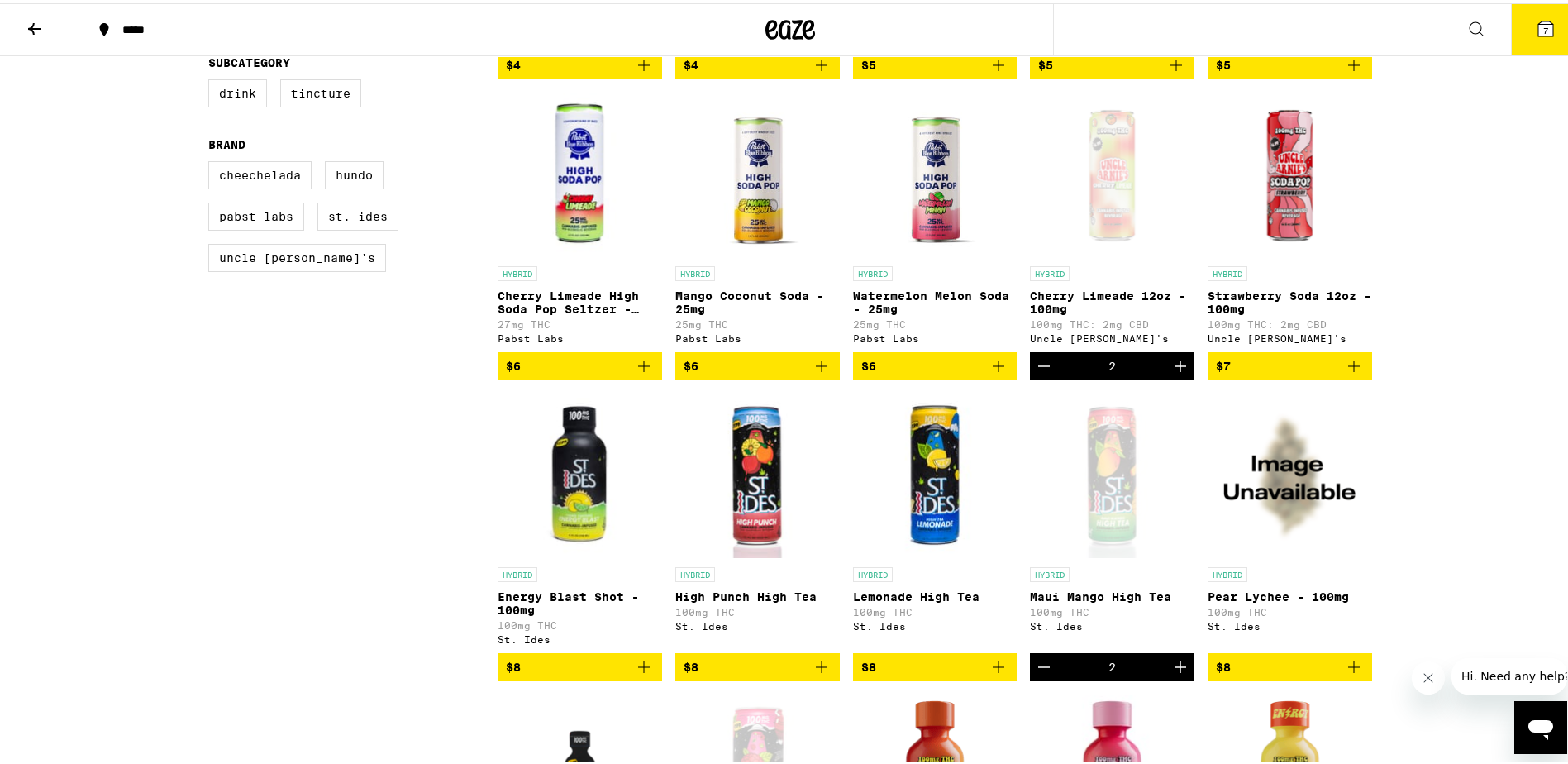
scroll to position [496, 0]
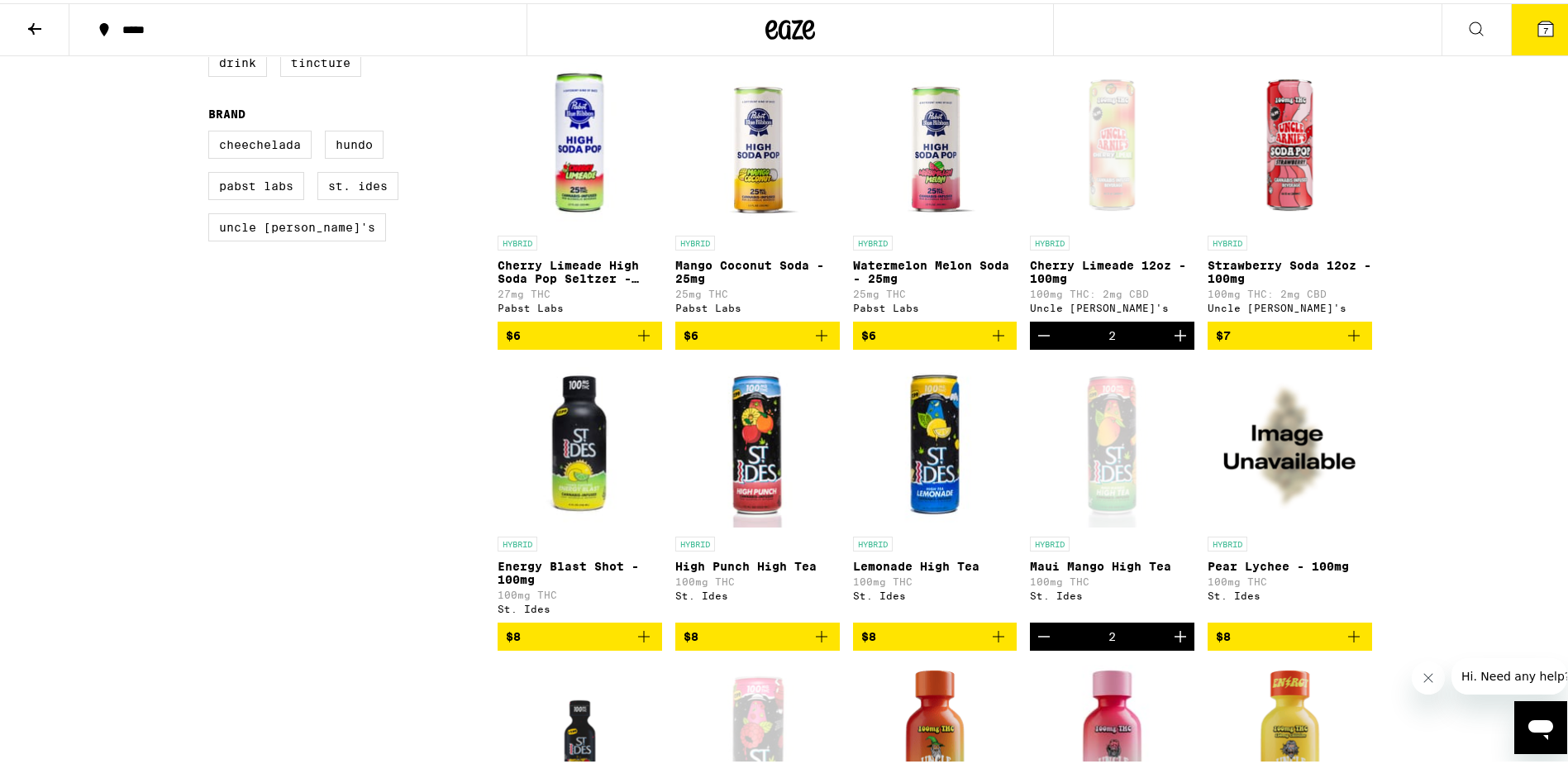
click at [989, 643] on icon "Add to bag" at bounding box center [999, 633] width 20 height 20
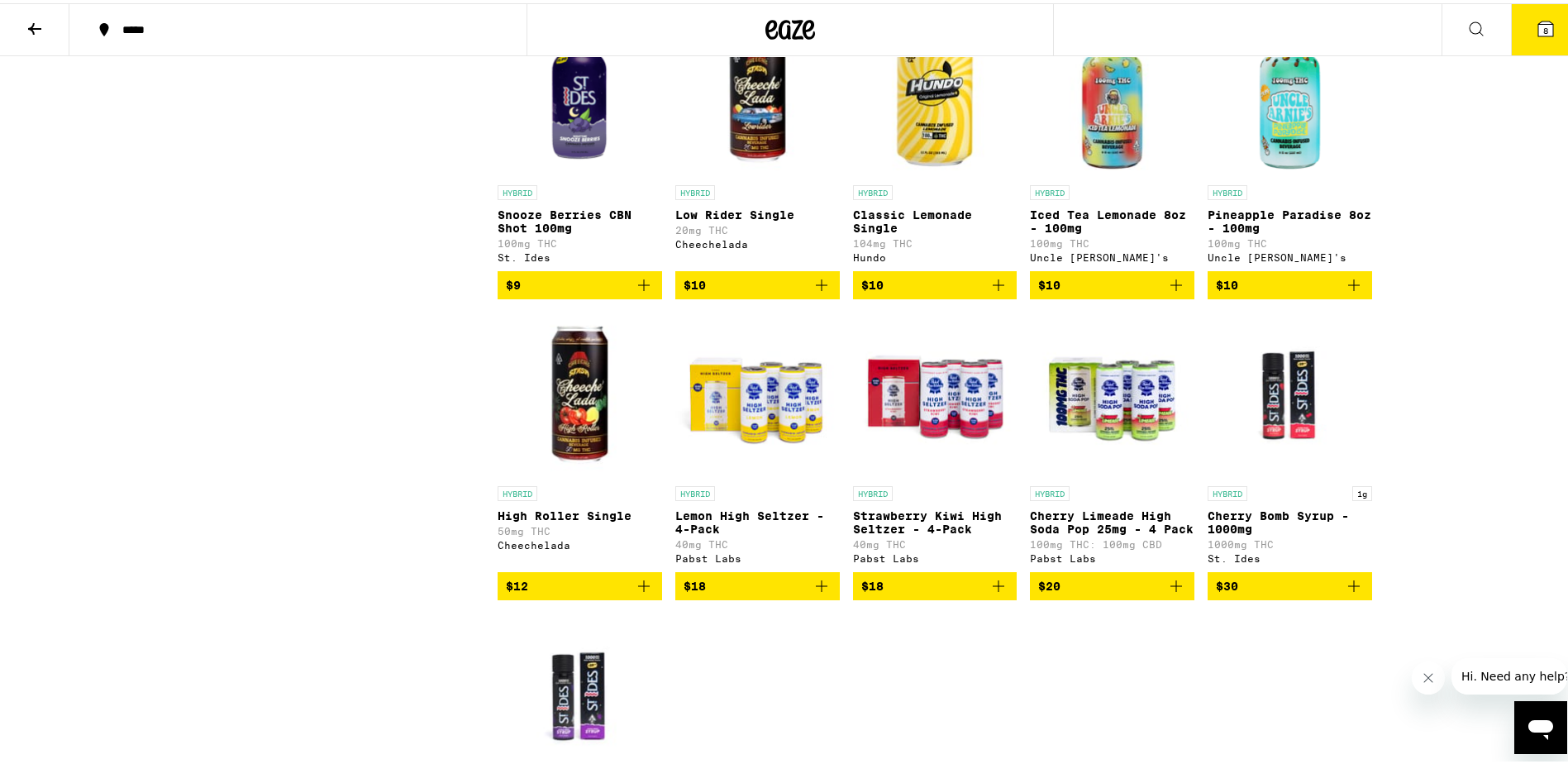
scroll to position [1488, 0]
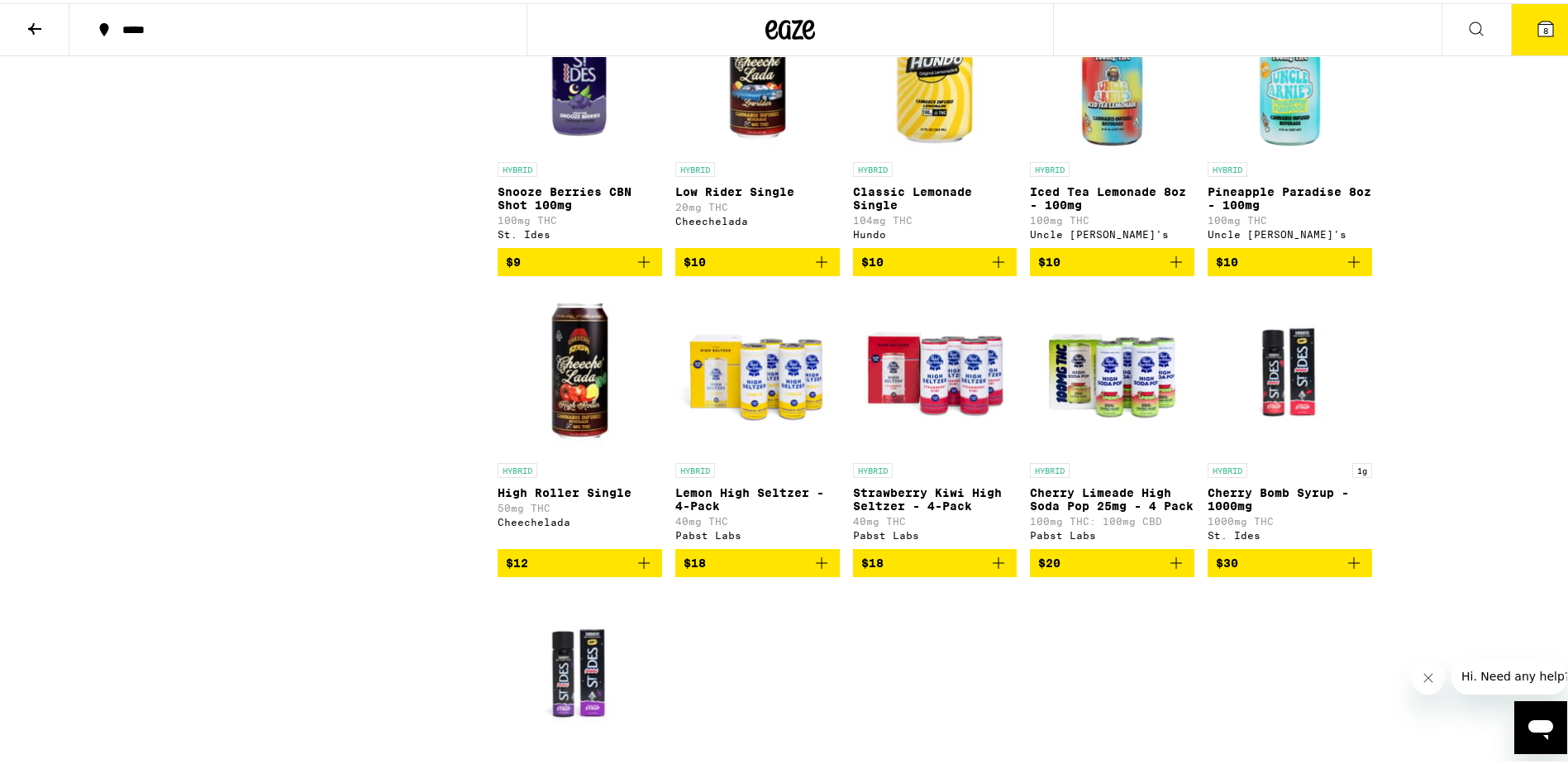
click at [561, 430] on img "Open page for High Roller Single from Cheechelada" at bounding box center [579, 368] width 164 height 165
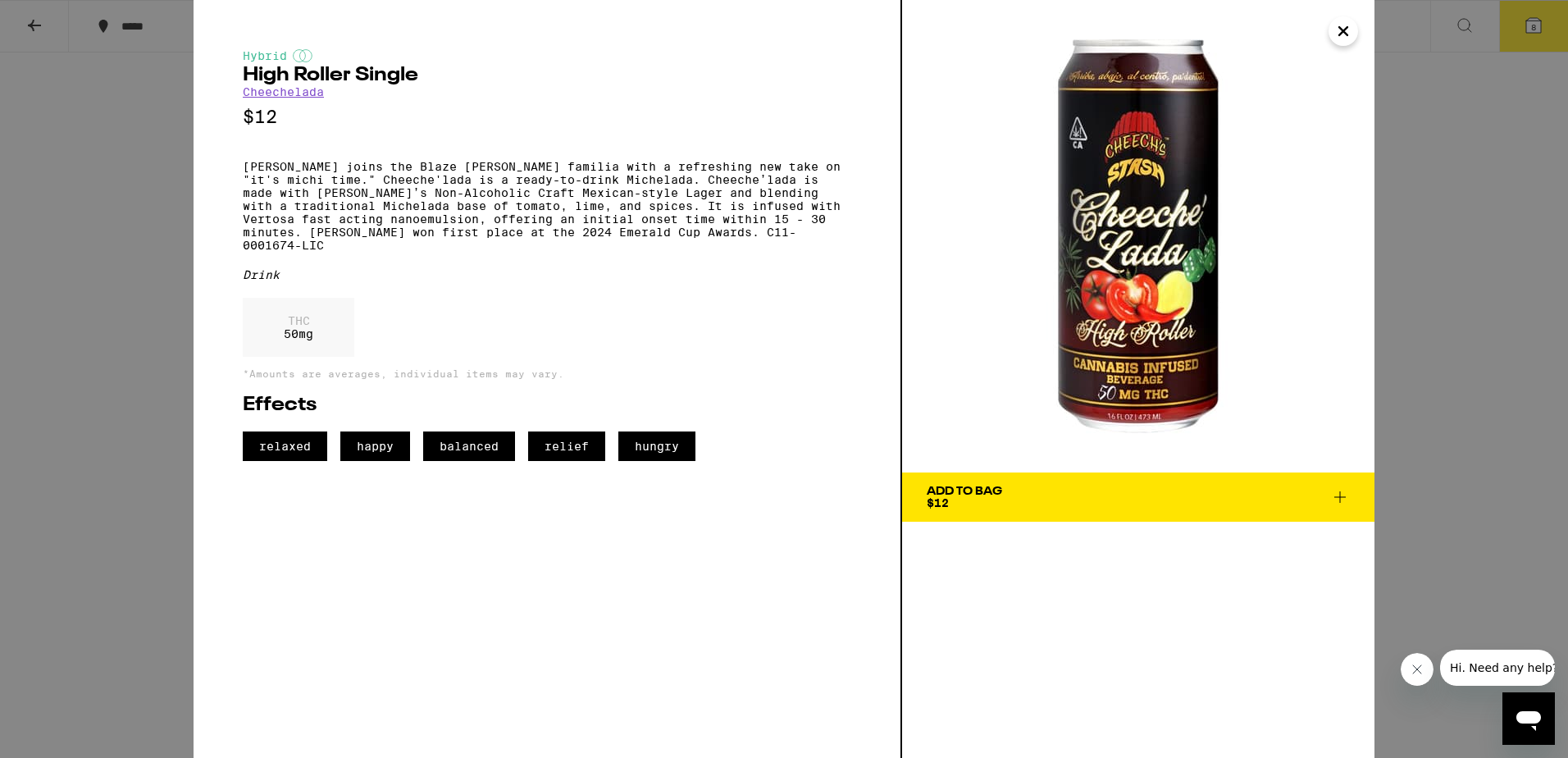
click at [1350, 27] on icon "Close" at bounding box center [1343, 31] width 20 height 24
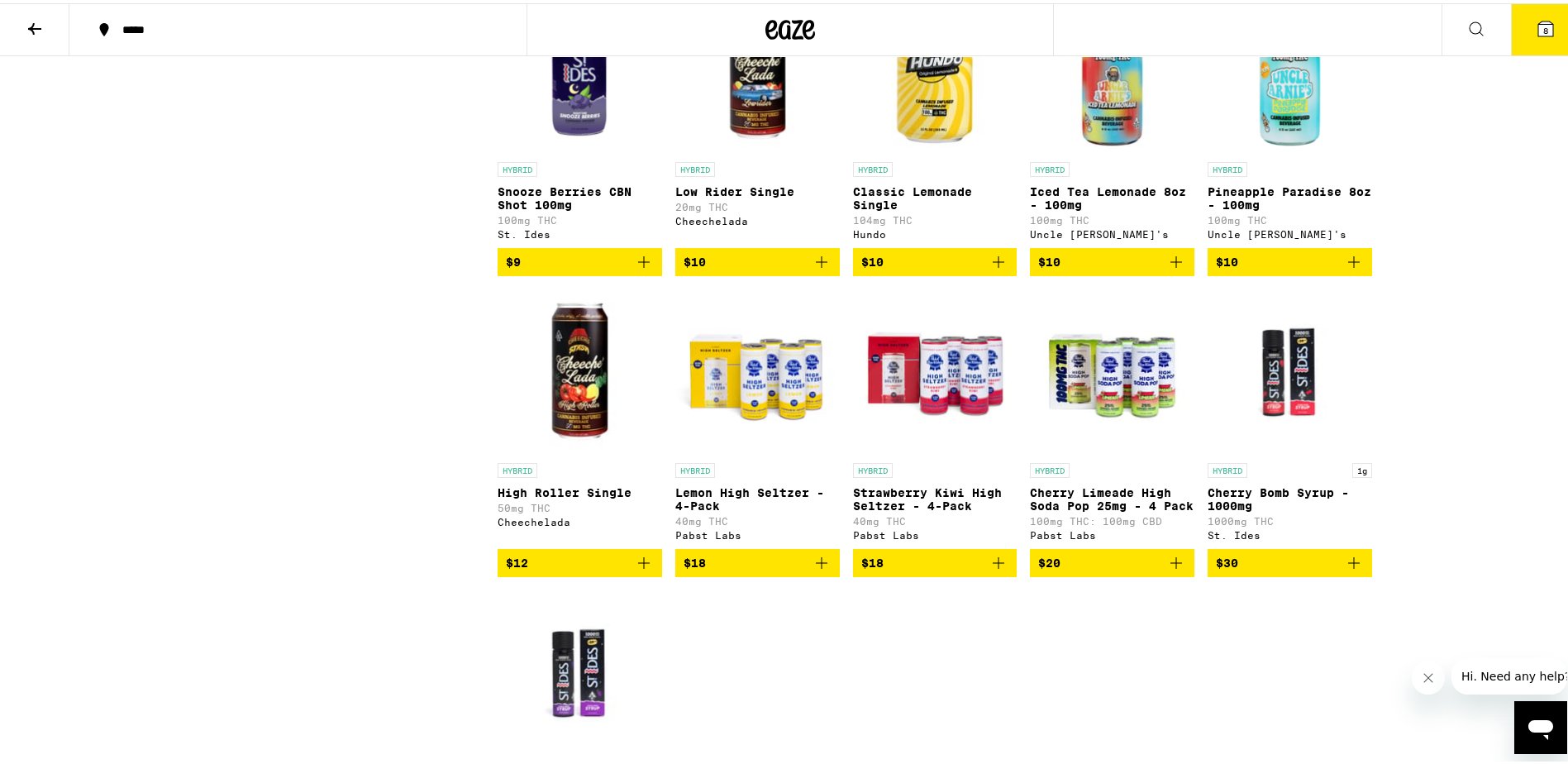
scroll to position [1239, 0]
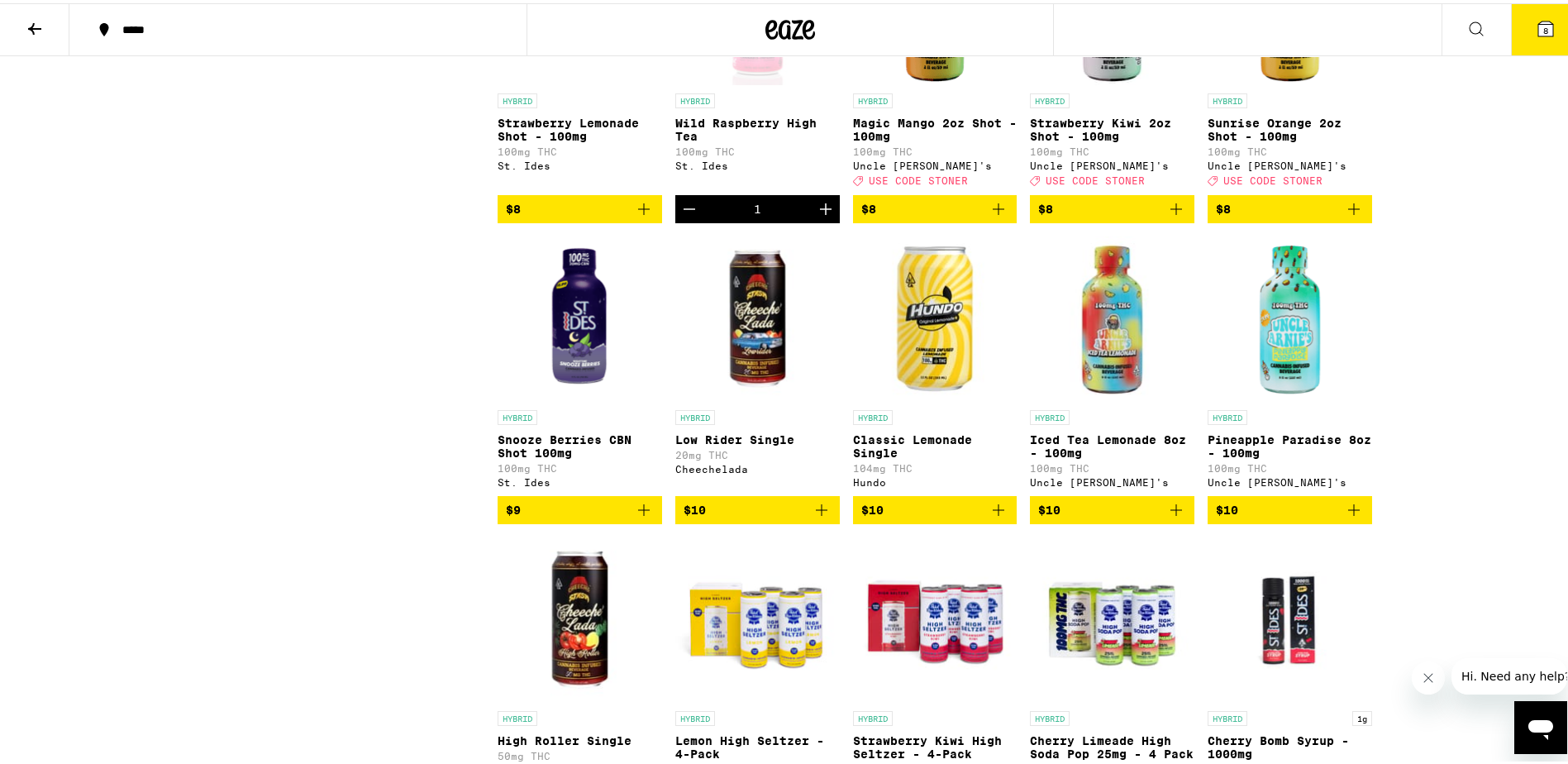
click at [745, 364] on img "Open page for Low Rider Single from Cheechelada" at bounding box center [757, 316] width 164 height 165
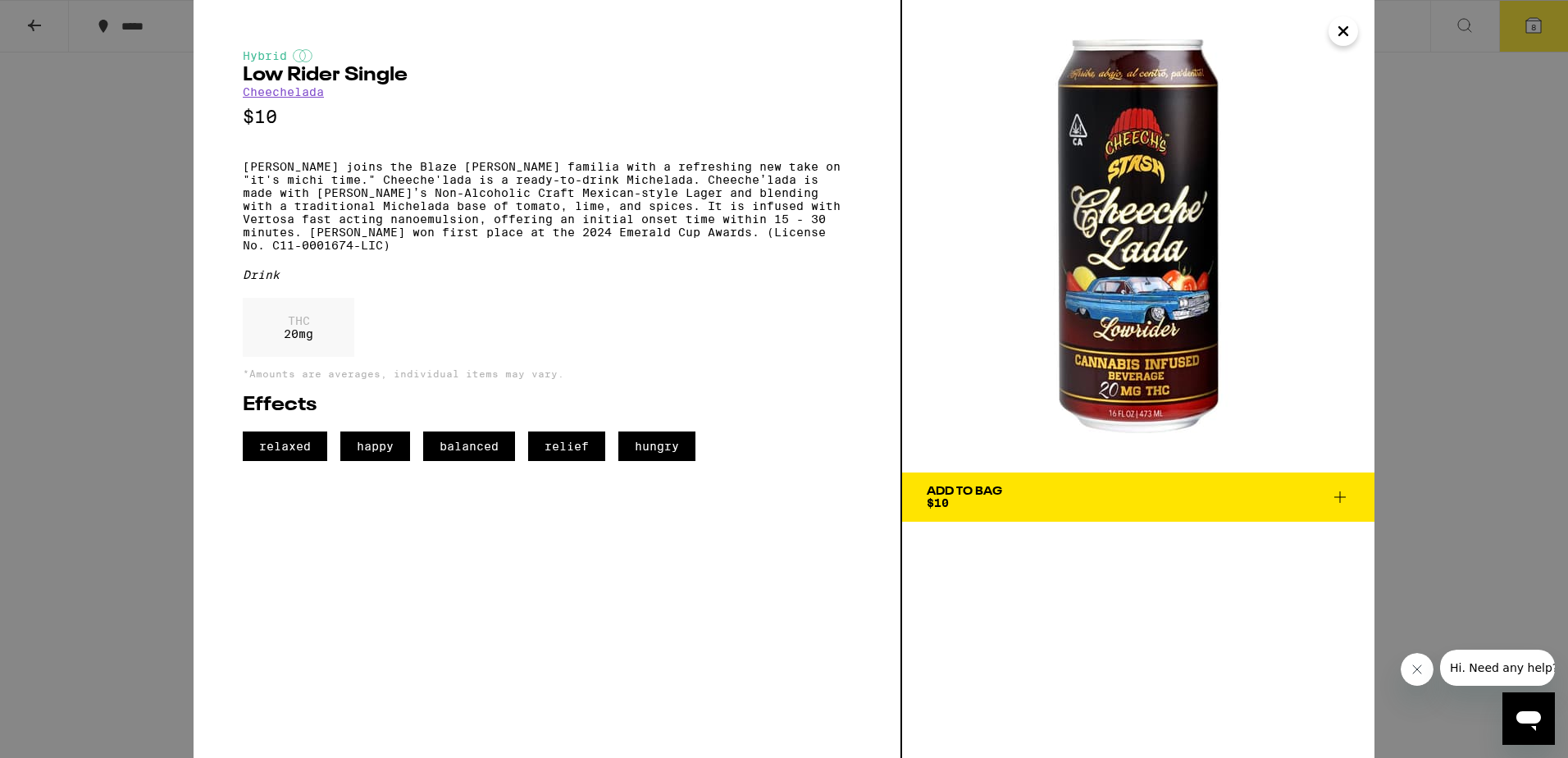
click at [1346, 23] on icon "Close" at bounding box center [1343, 31] width 20 height 24
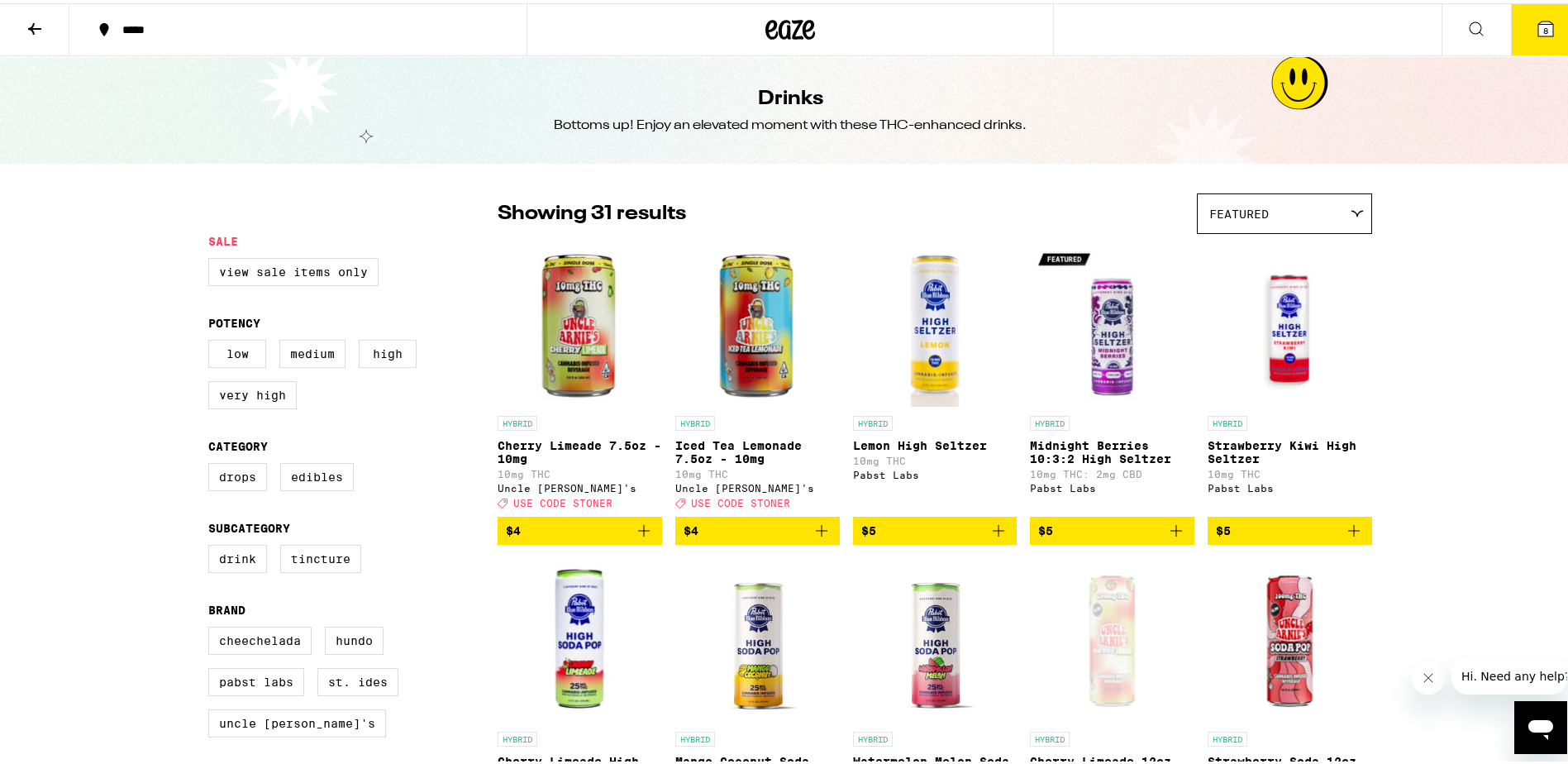
click at [30, 27] on icon at bounding box center [34, 26] width 20 height 20
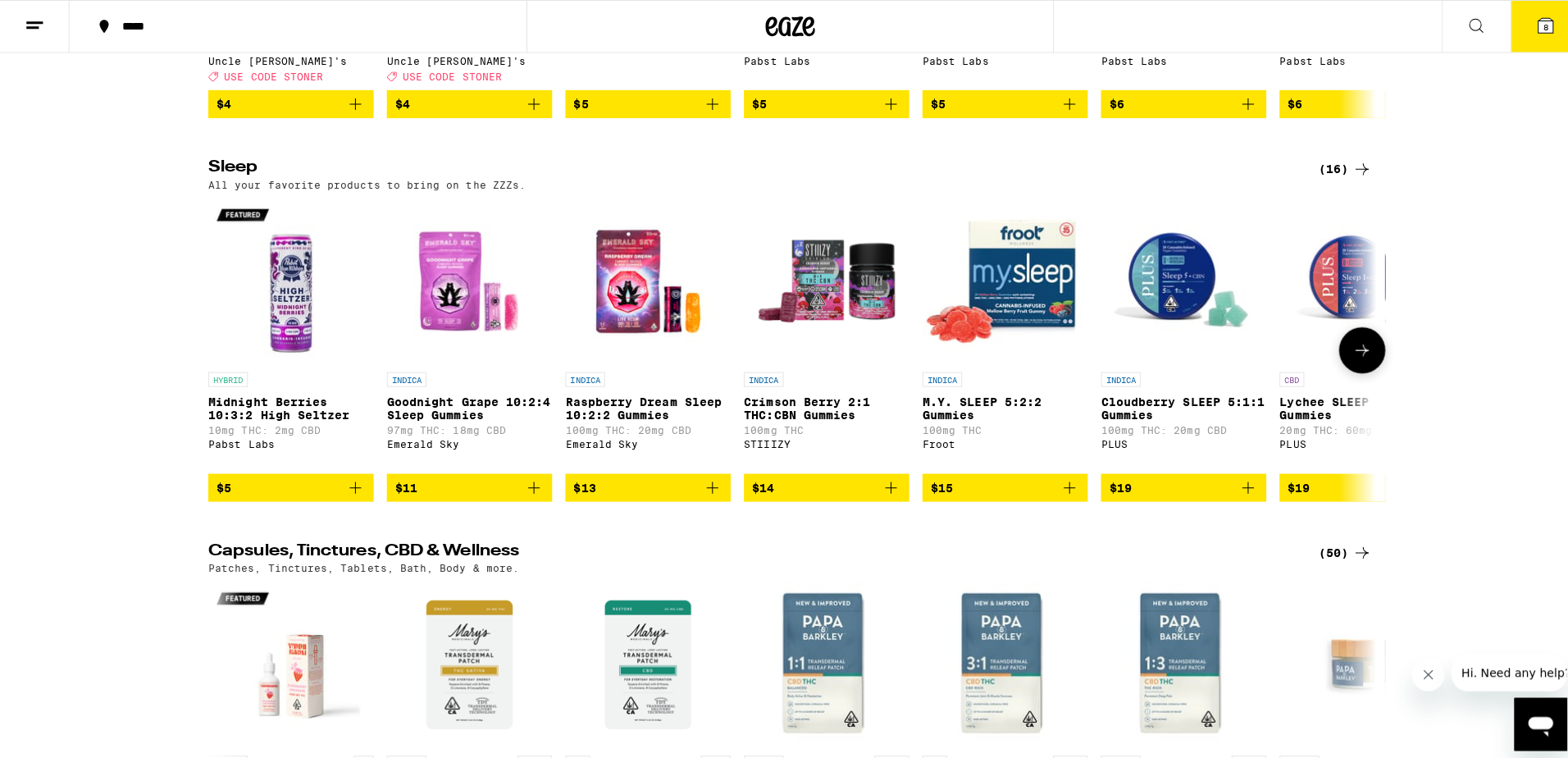
scroll to position [5904, 0]
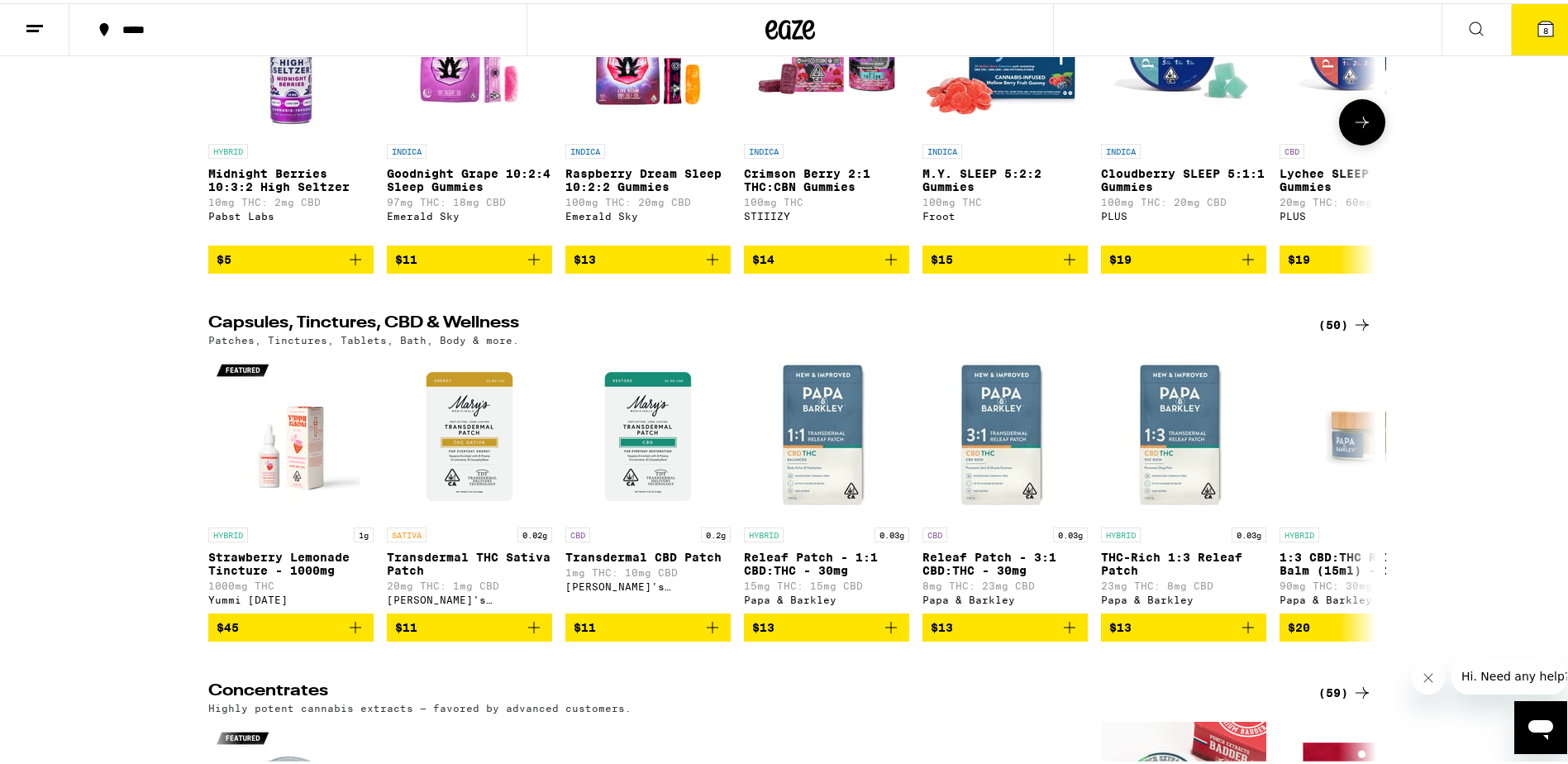
click at [625, 132] on img "Open page for Raspberry Dream Sleep 10:2:2 Gummies from Emerald Sky" at bounding box center [648, 49] width 165 height 165
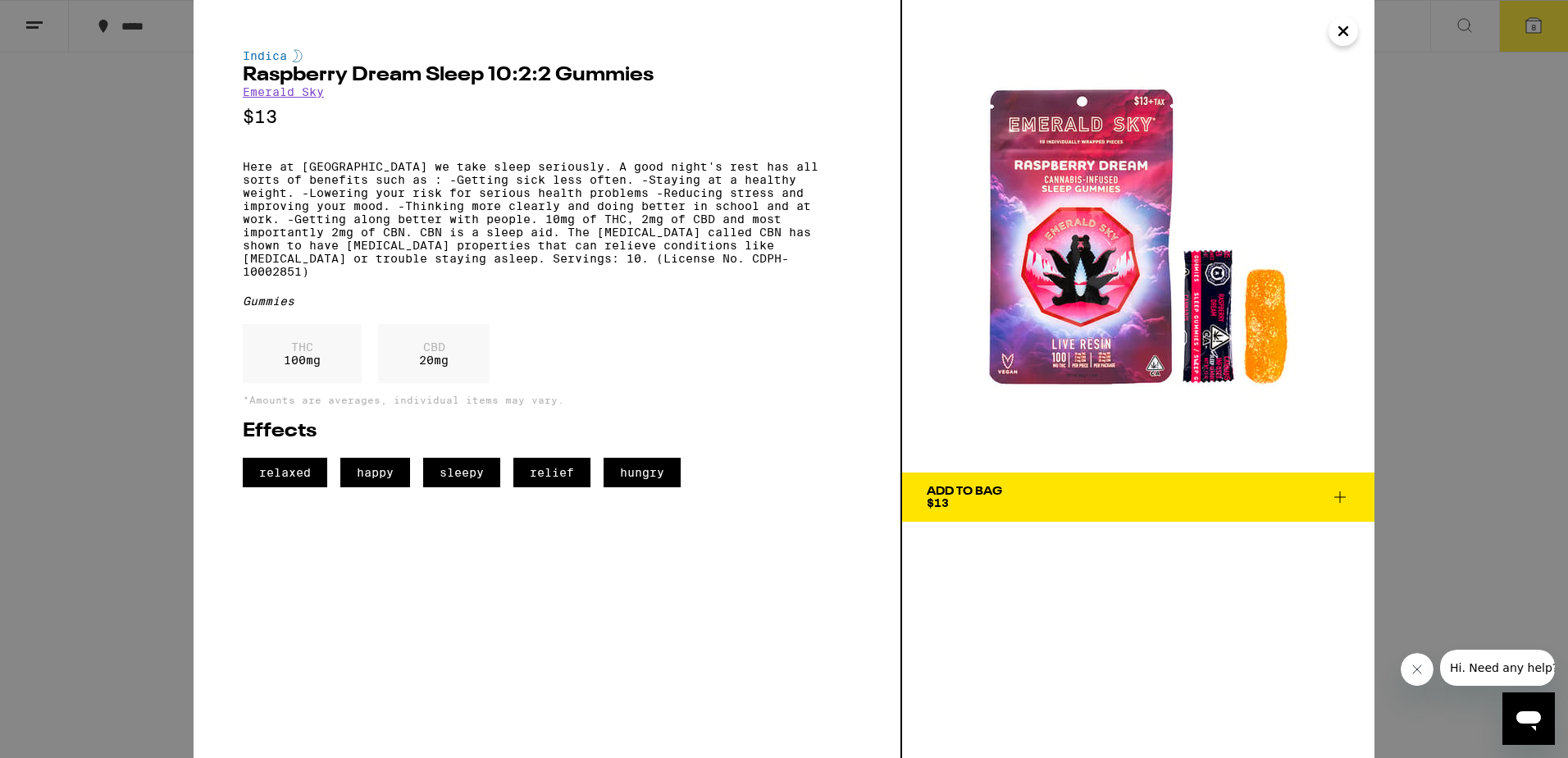
click at [991, 486] on div "Add To Bag" at bounding box center [964, 492] width 75 height 11
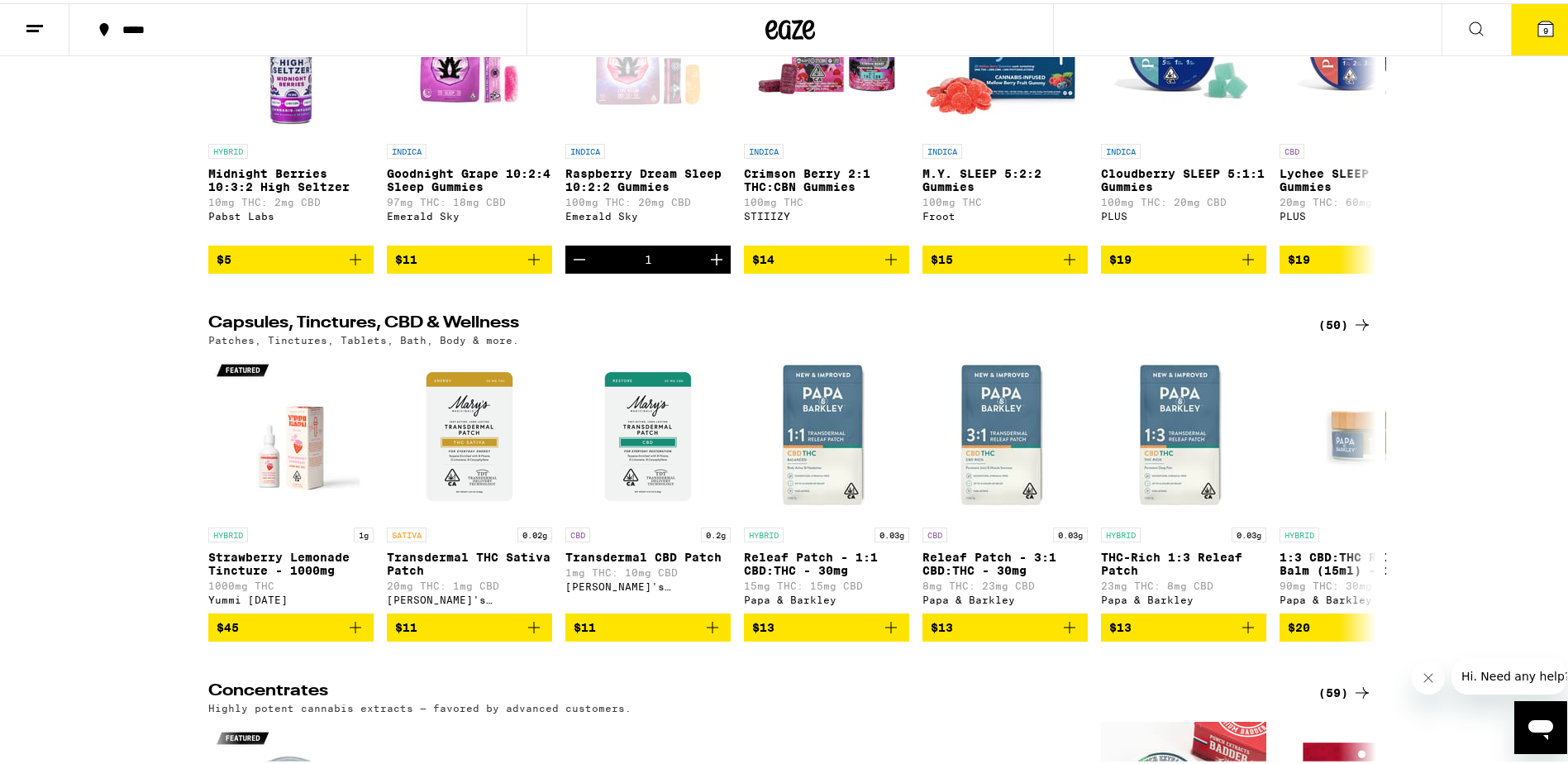
click at [1539, 22] on icon at bounding box center [1546, 26] width 15 height 15
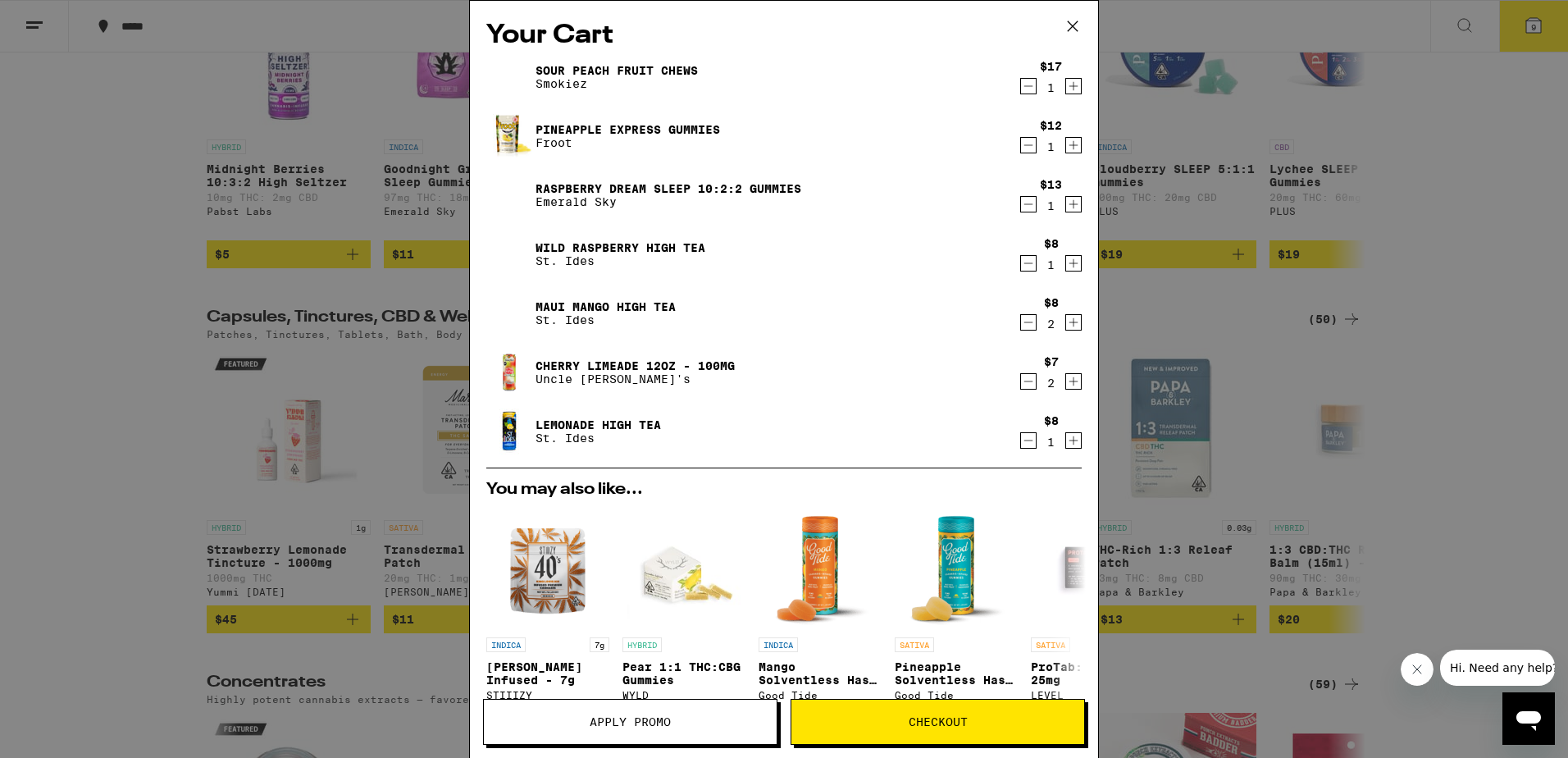
click at [1021, 382] on icon "Decrement" at bounding box center [1028, 381] width 15 height 20
click at [1021, 86] on icon "Decrement" at bounding box center [1028, 86] width 15 height 20
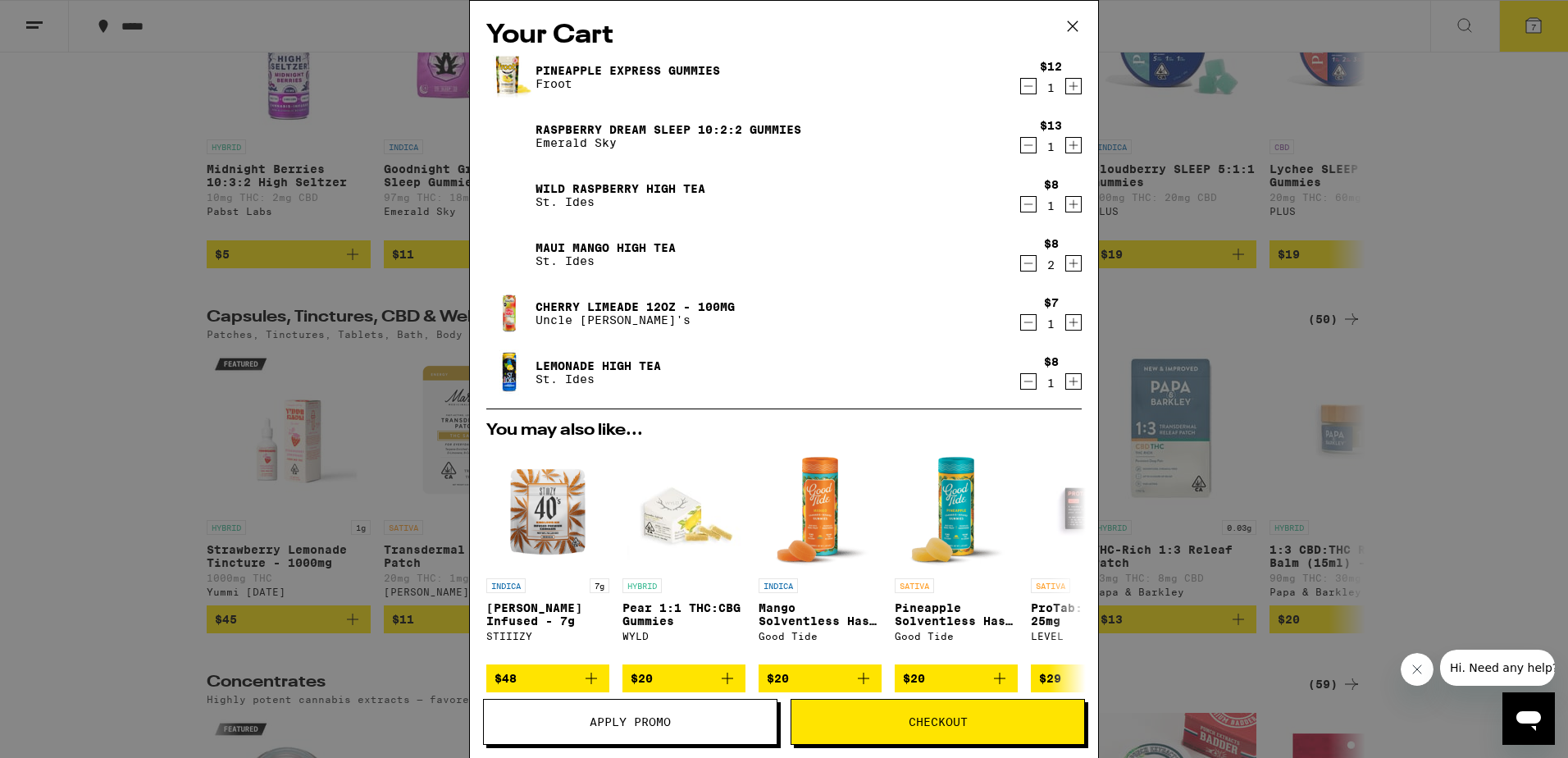
drag, startPoint x: 1062, startPoint y: 147, endPoint x: 1045, endPoint y: 170, distance: 28.6
click at [1070, 147] on icon "Increment" at bounding box center [1075, 146] width 9 height 9
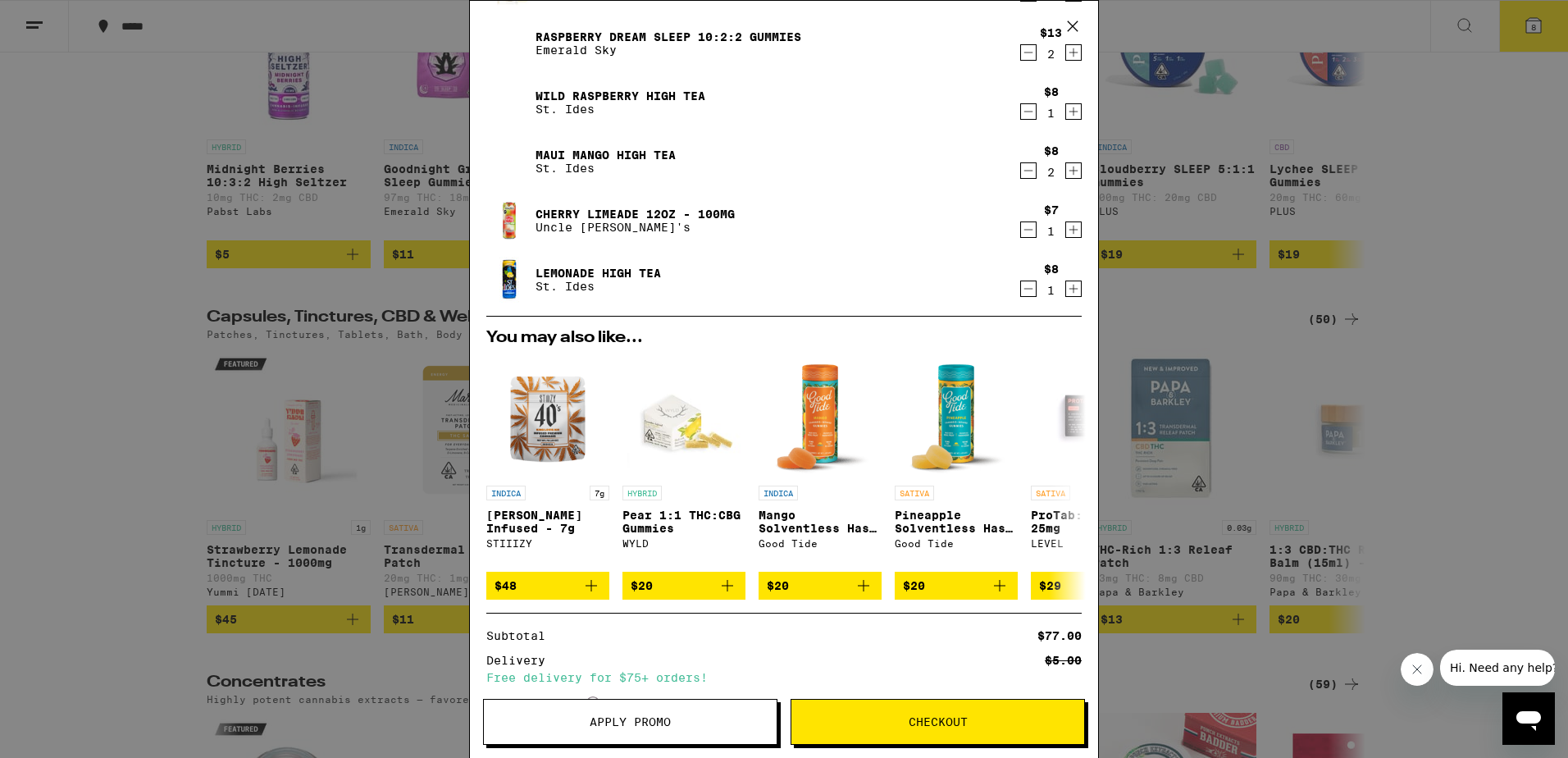
scroll to position [235, 0]
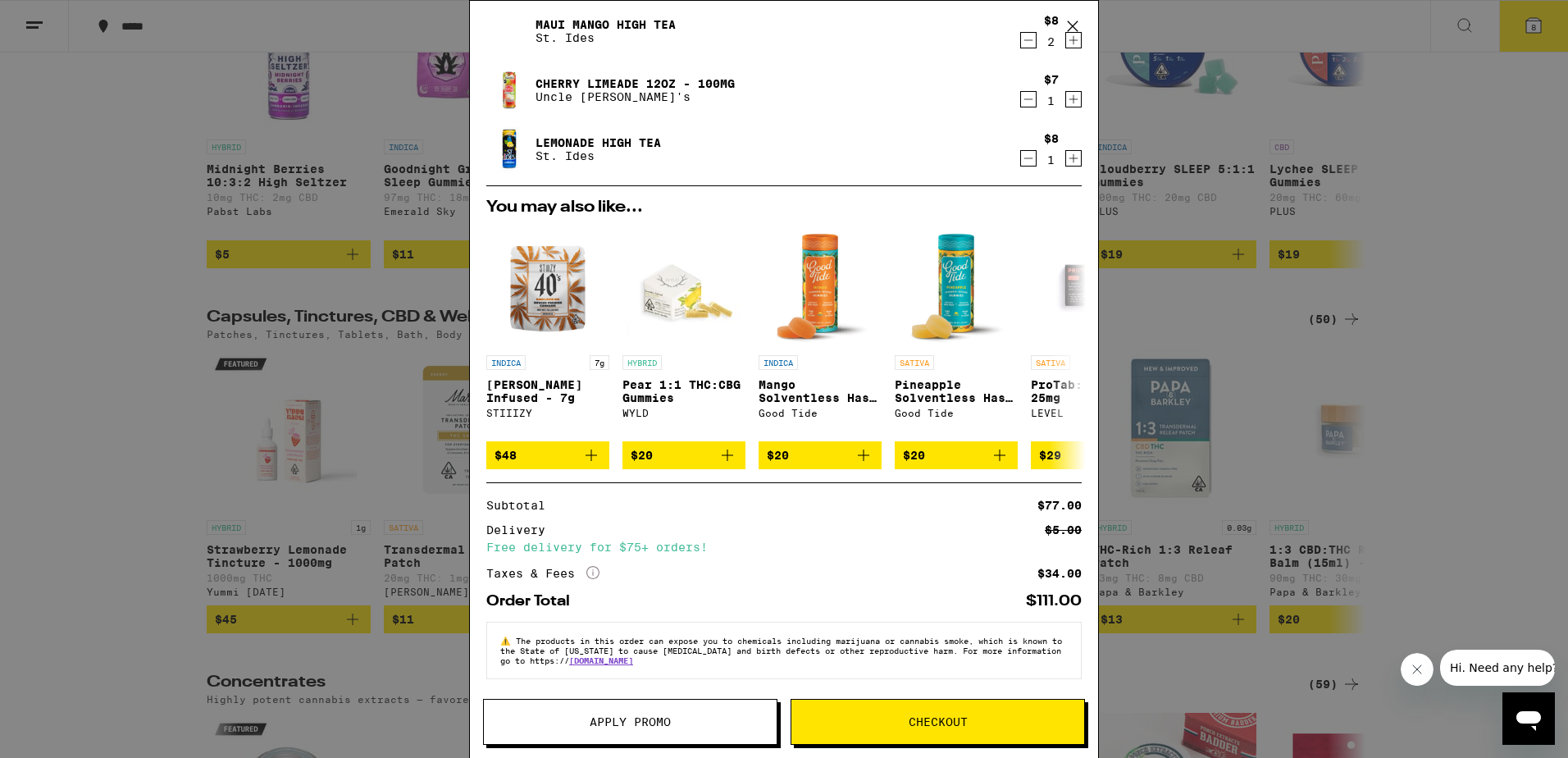
click at [188, 220] on div "Your Cart Pineapple Express Gummies Froot $12 1 Raspberry Dream Sleep 10:2:2 Gu…" at bounding box center [784, 379] width 1568 height 758
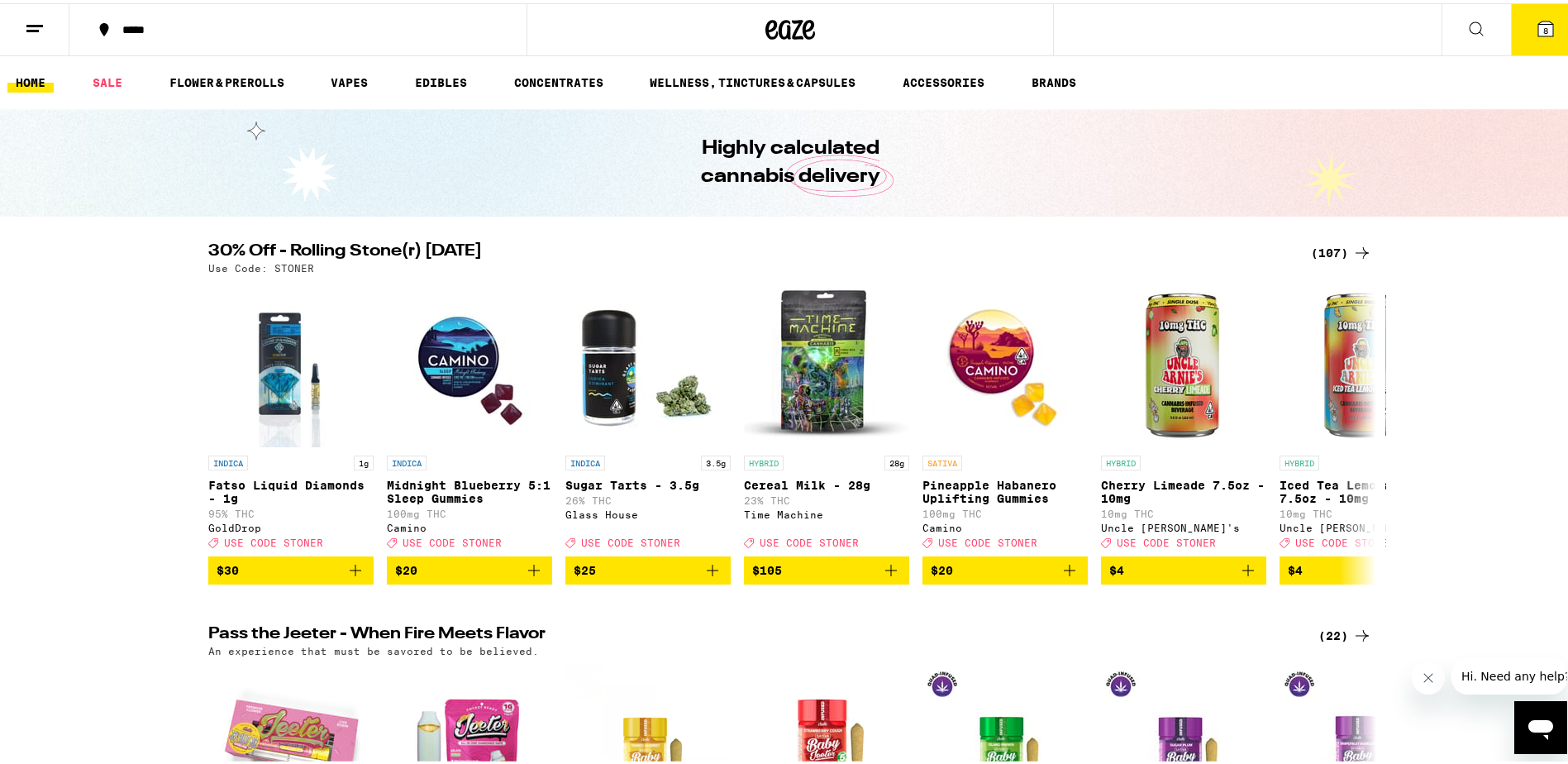
click at [1539, 33] on icon at bounding box center [1546, 26] width 15 height 15
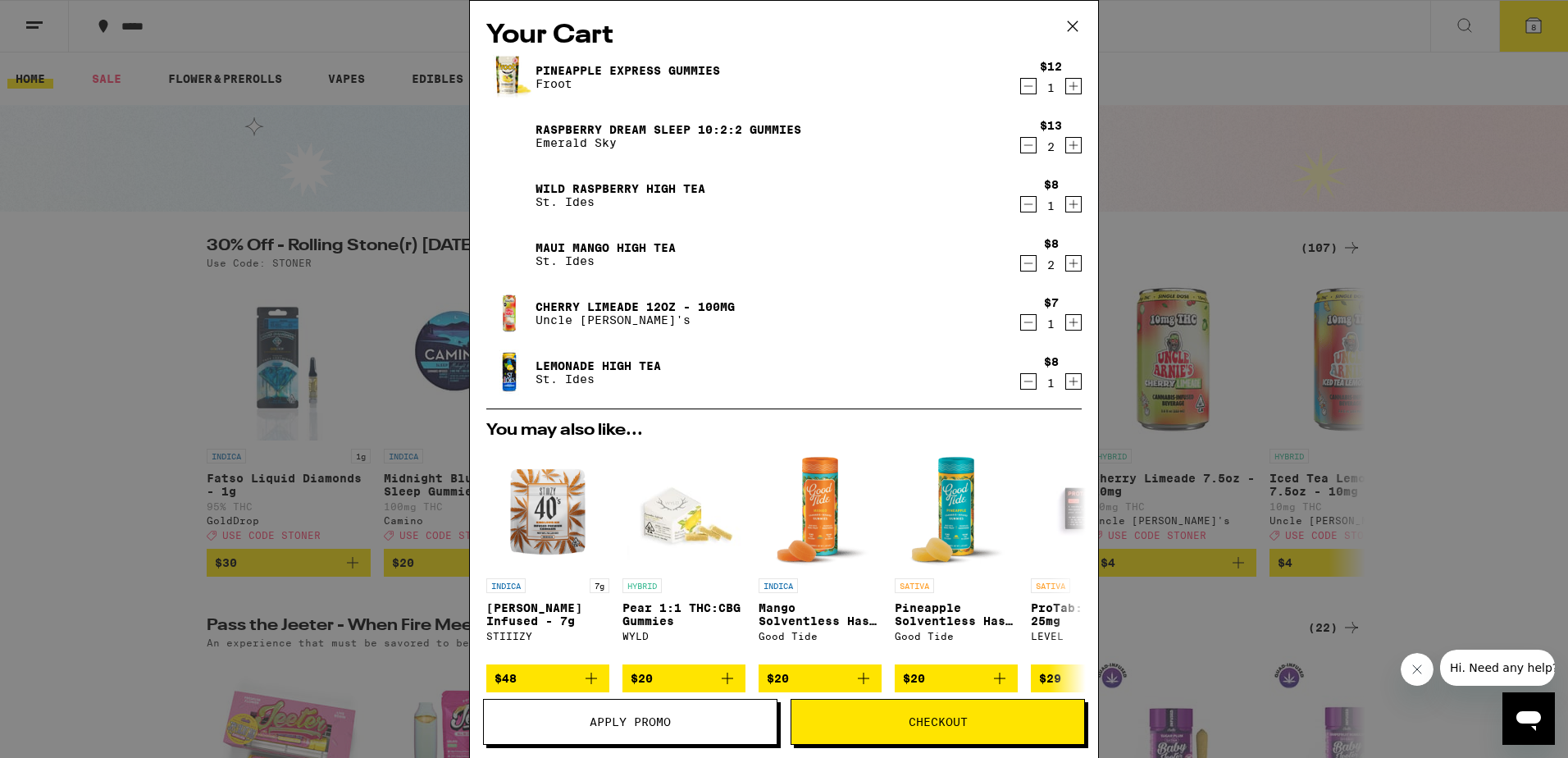
click at [638, 720] on span "Apply Promo" at bounding box center [630, 721] width 81 height 11
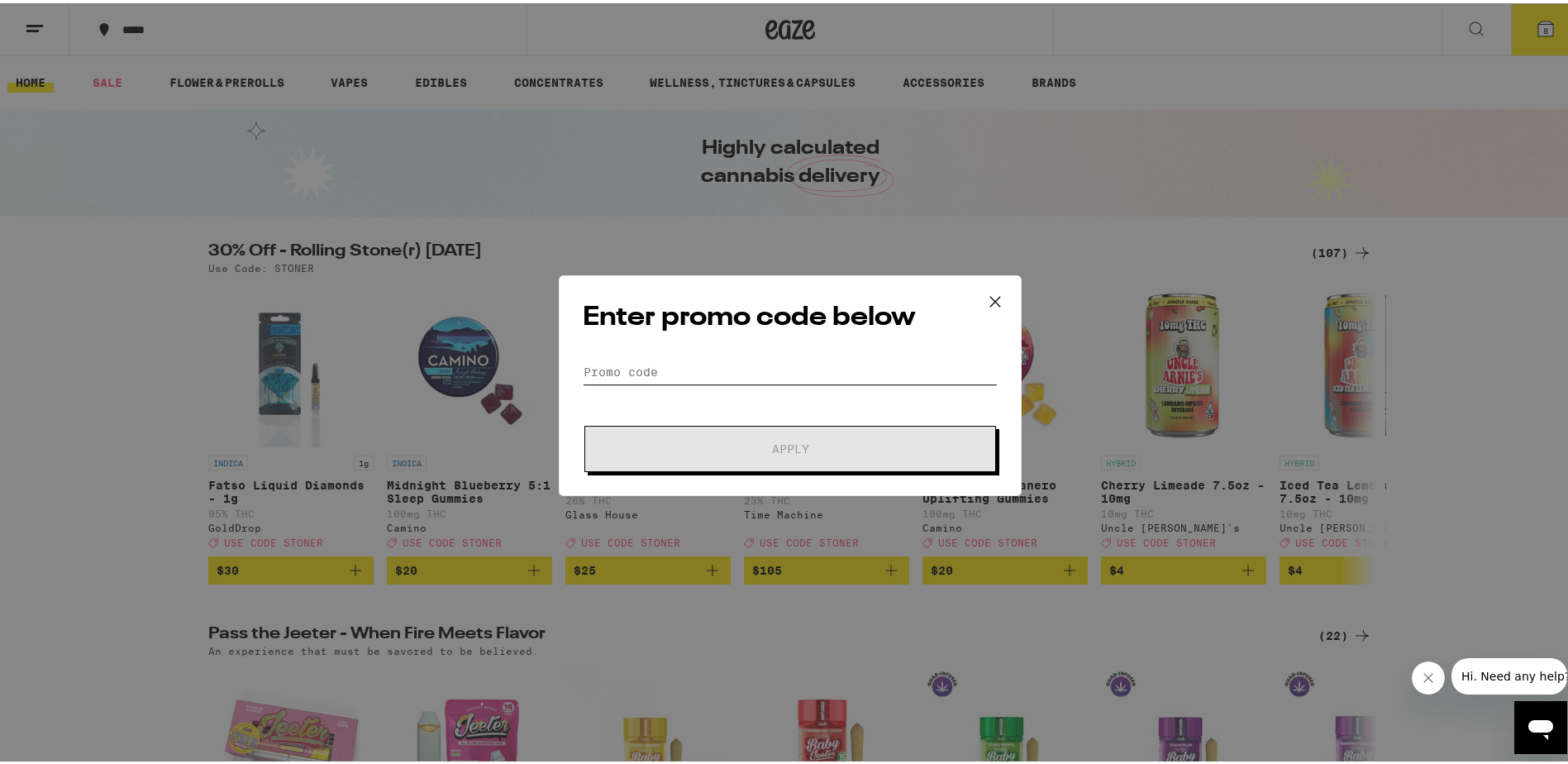
click at [633, 375] on input "Promo Code" at bounding box center [790, 368] width 415 height 25
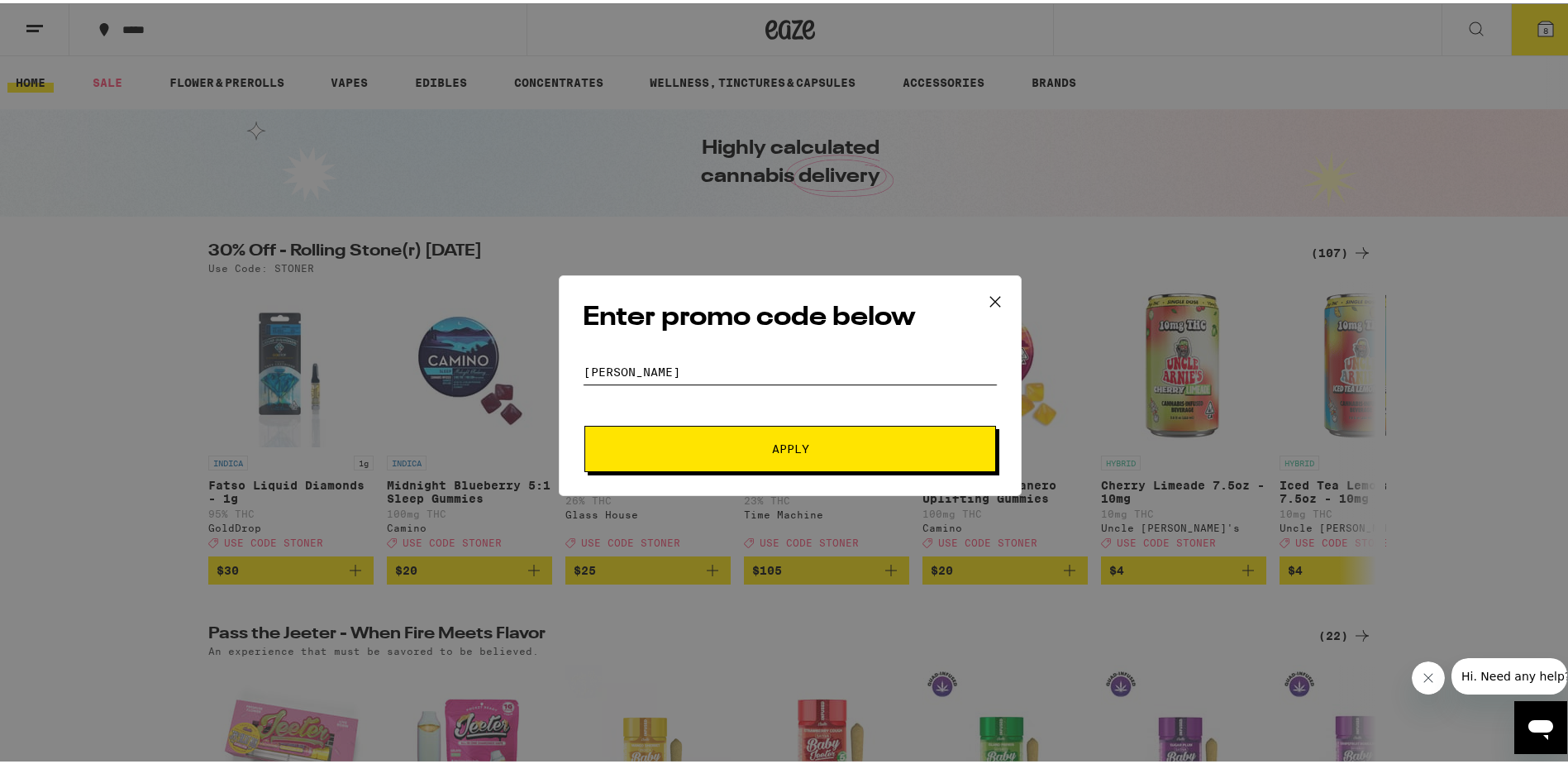
type input "[PERSON_NAME]"
click at [796, 437] on button "Apply" at bounding box center [791, 445] width 412 height 47
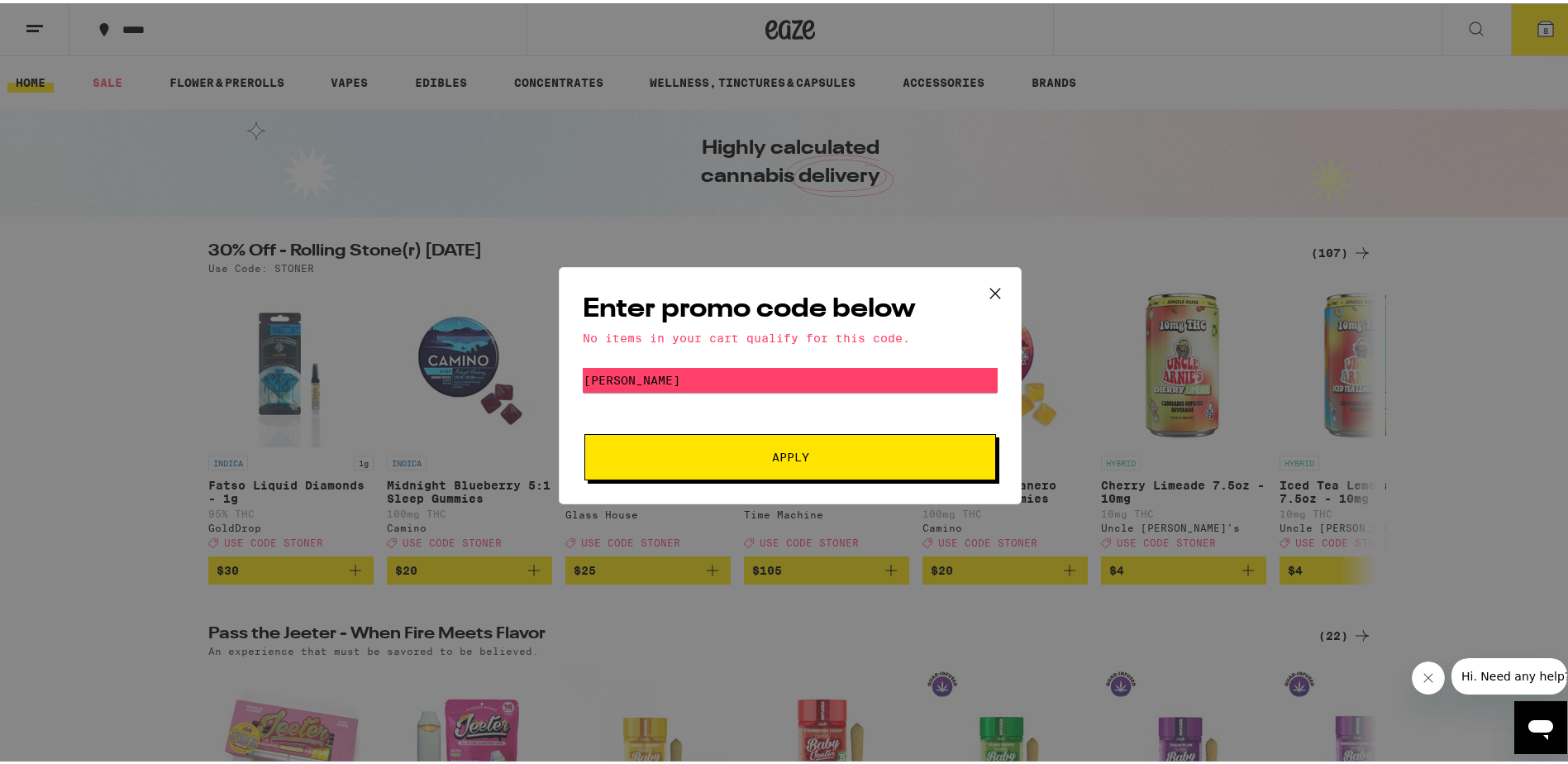
click at [991, 285] on icon at bounding box center [996, 290] width 25 height 25
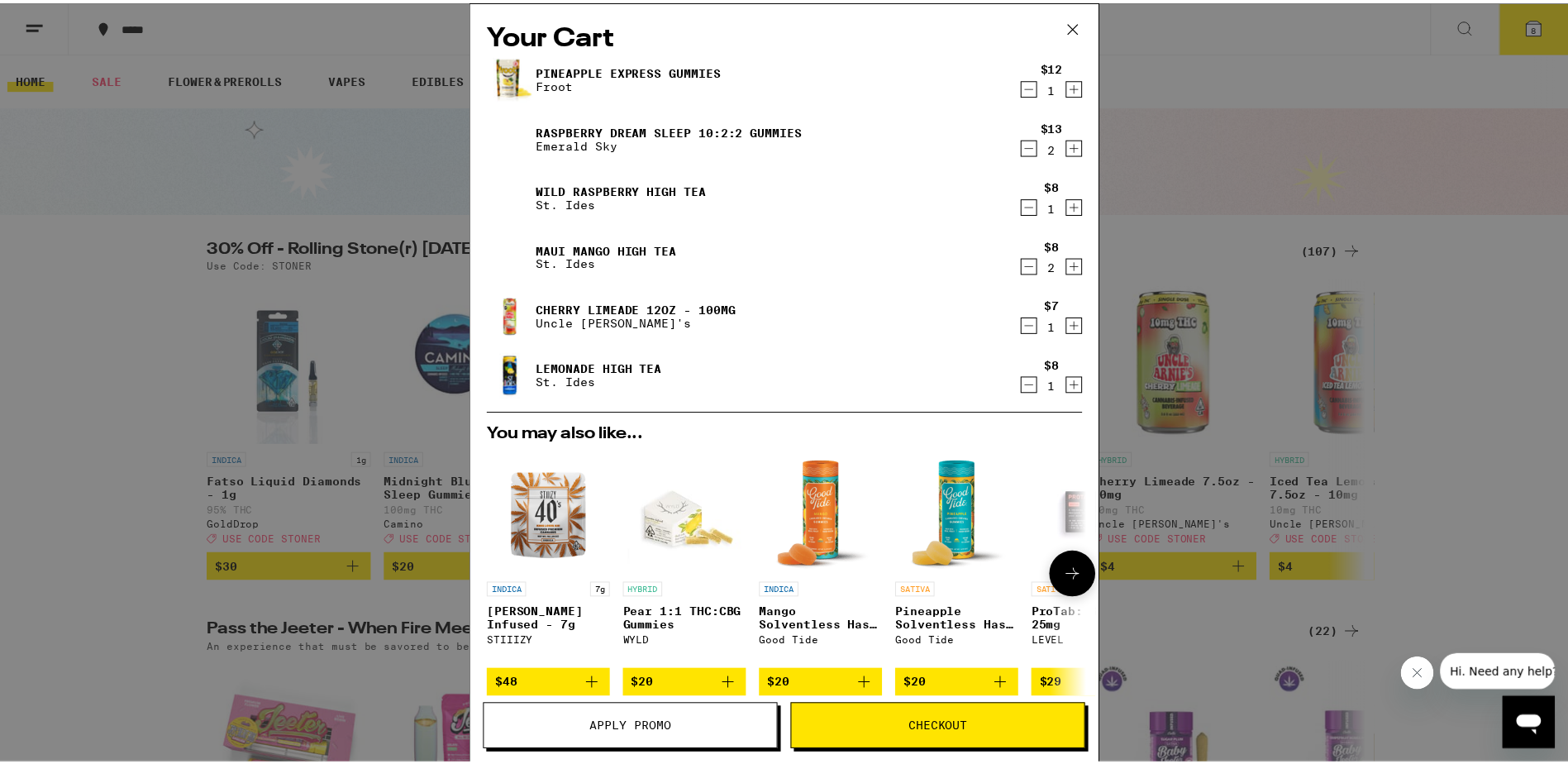
scroll to position [237, 0]
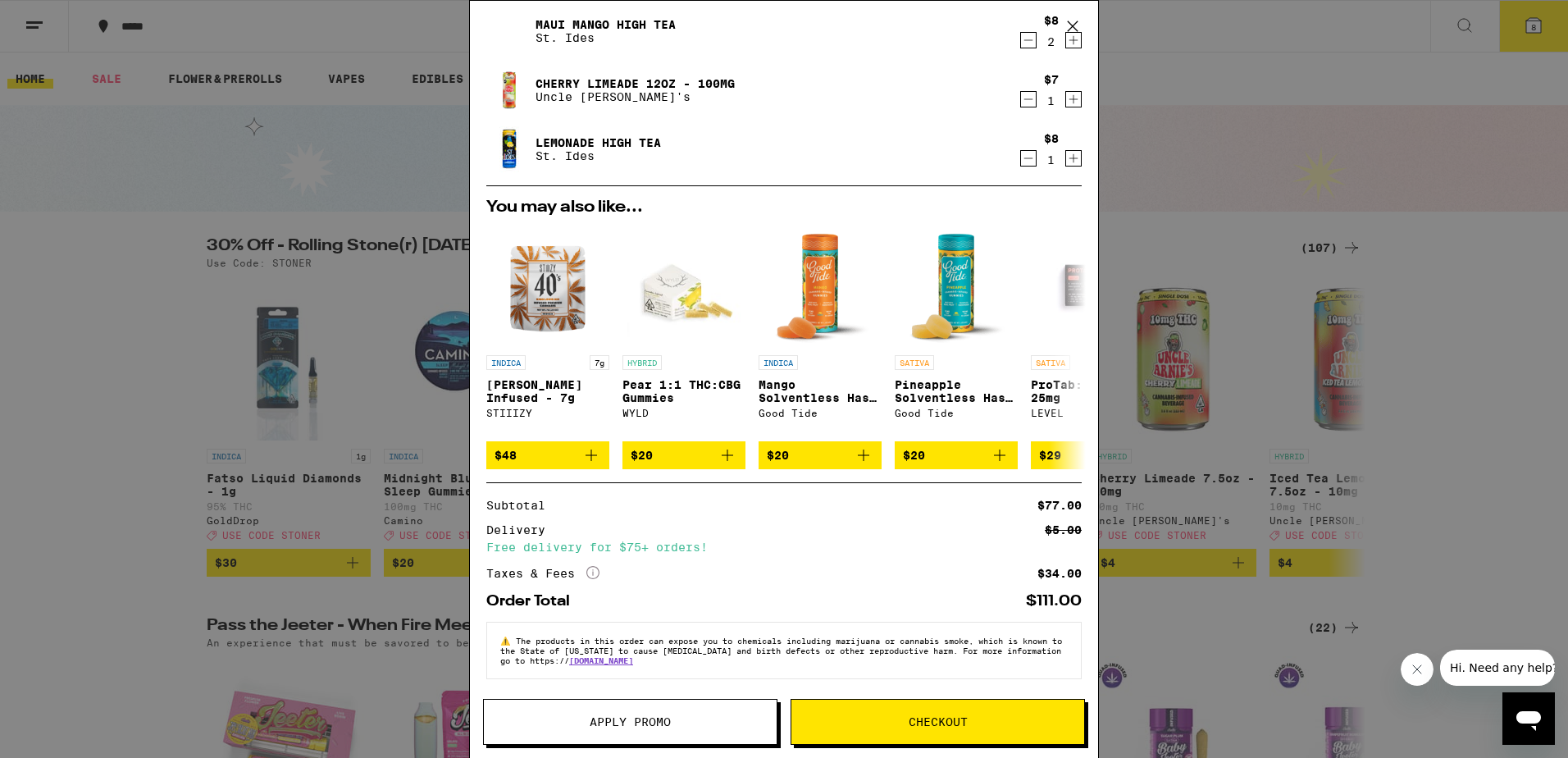
click at [956, 718] on span "Checkout" at bounding box center [938, 721] width 59 height 11
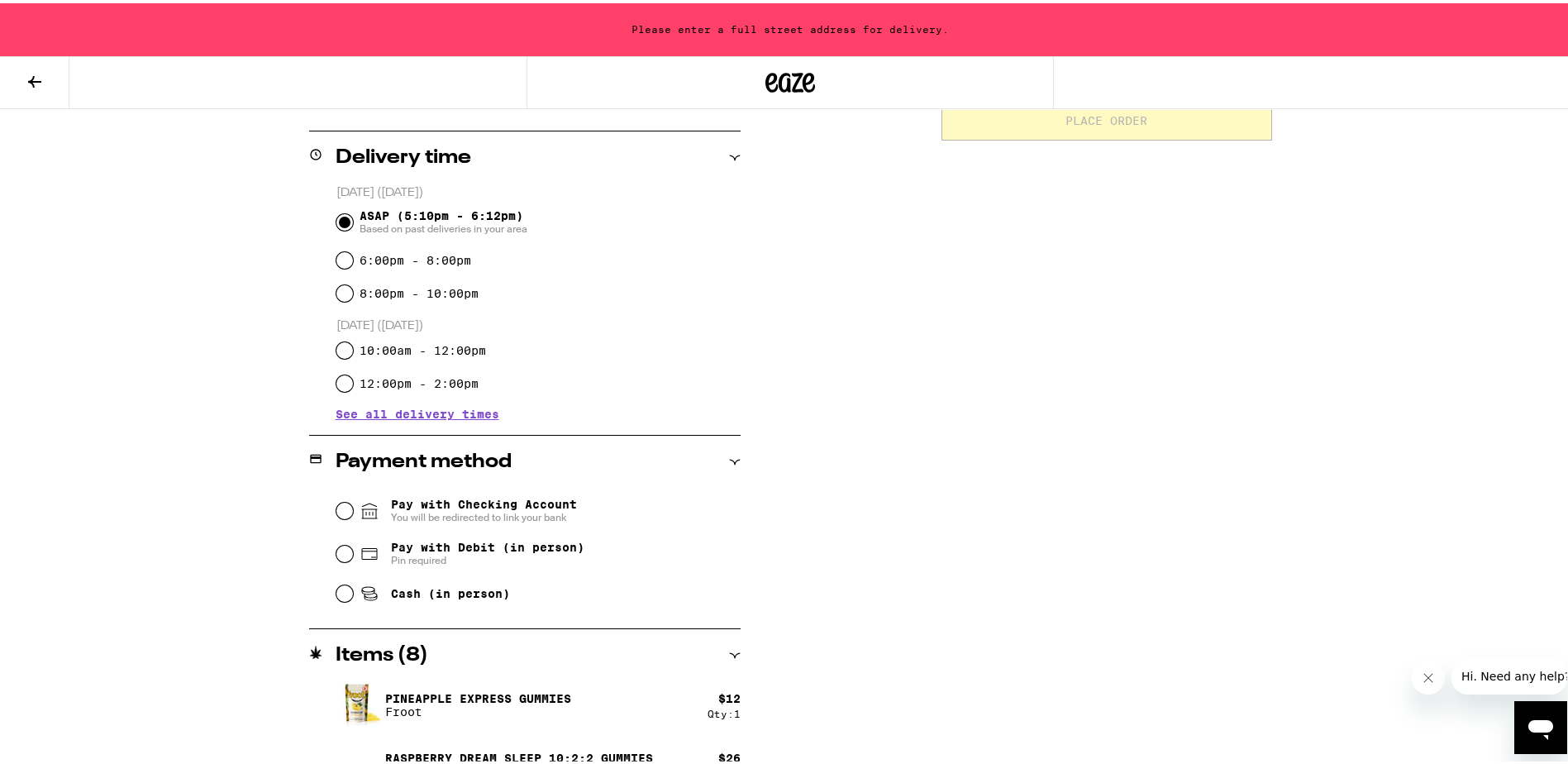
scroll to position [413, 0]
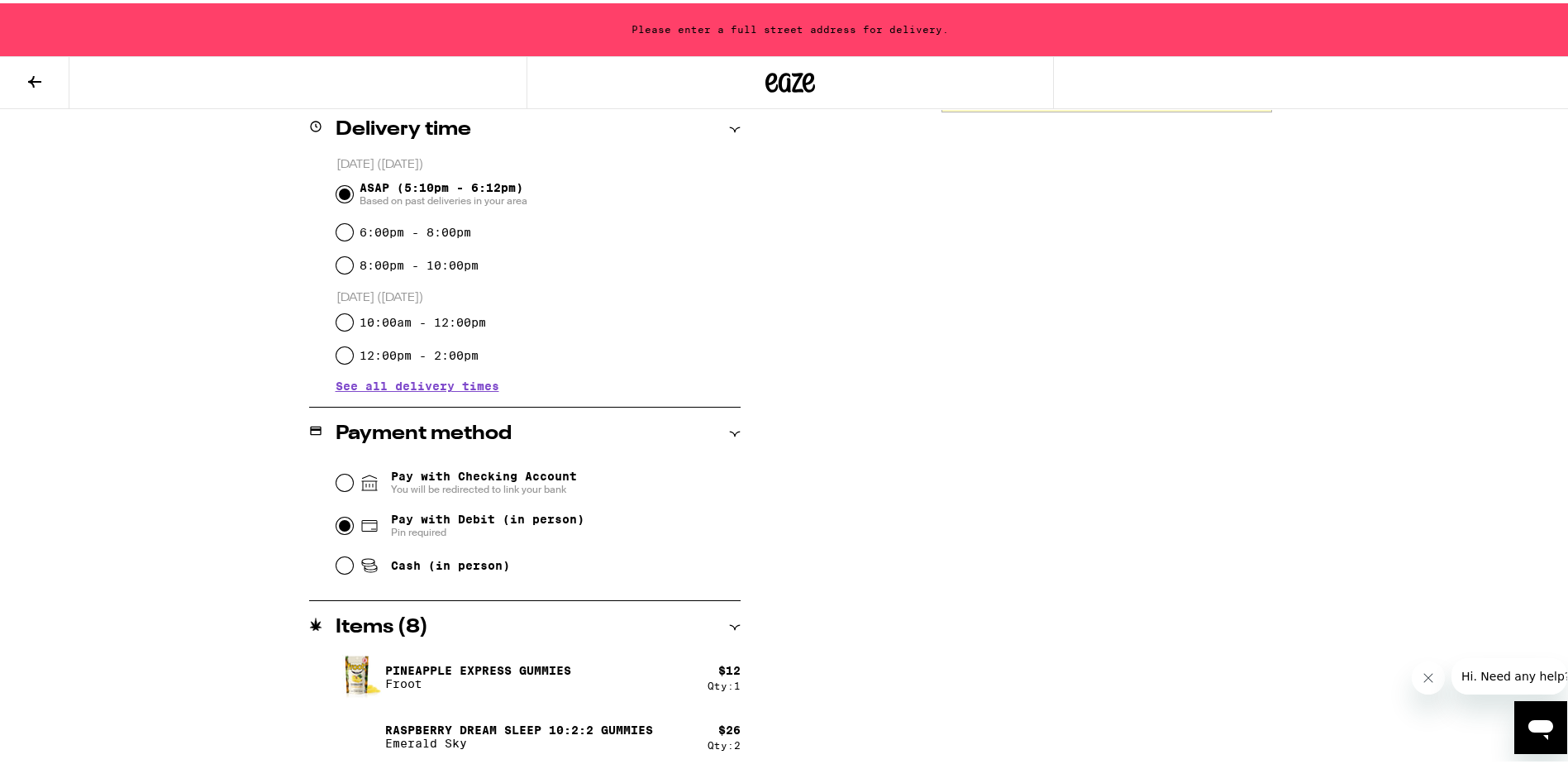
click at [341, 524] on input "Pay with Debit (in person) Pin required" at bounding box center [344, 522] width 16 height 16
radio input "true"
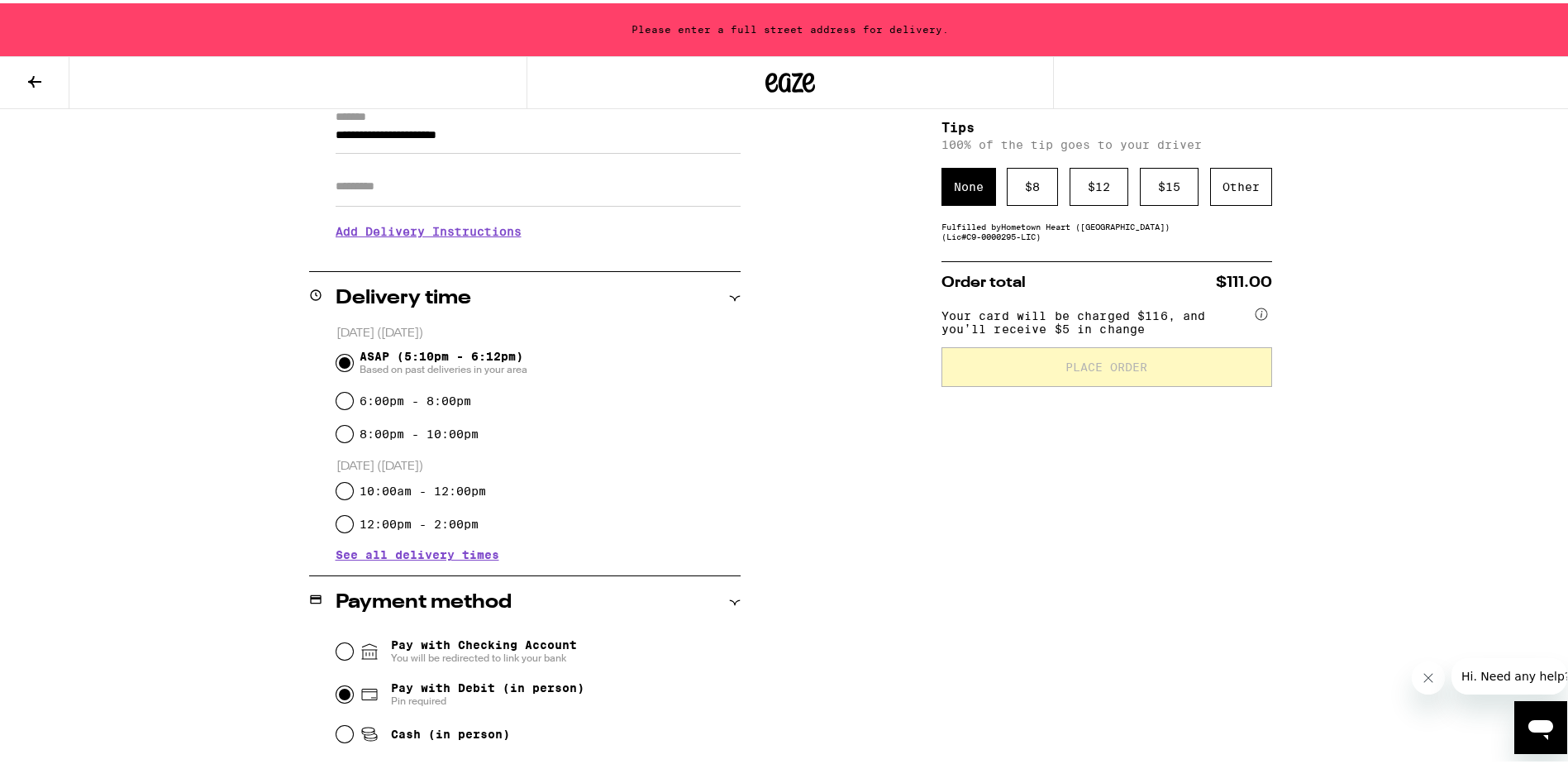
scroll to position [0, 0]
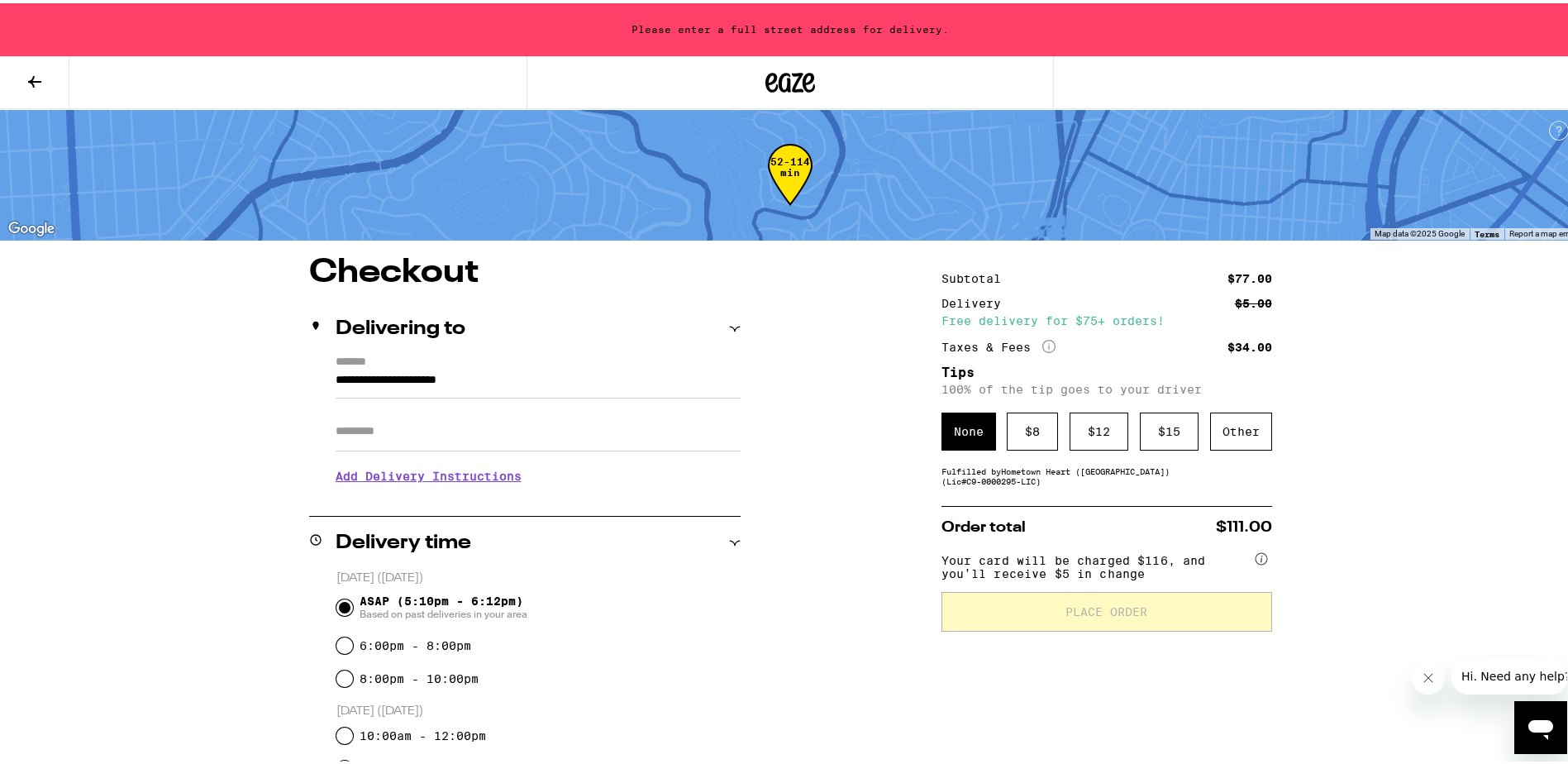
click at [529, 378] on input "**********" at bounding box center [538, 382] width 405 height 28
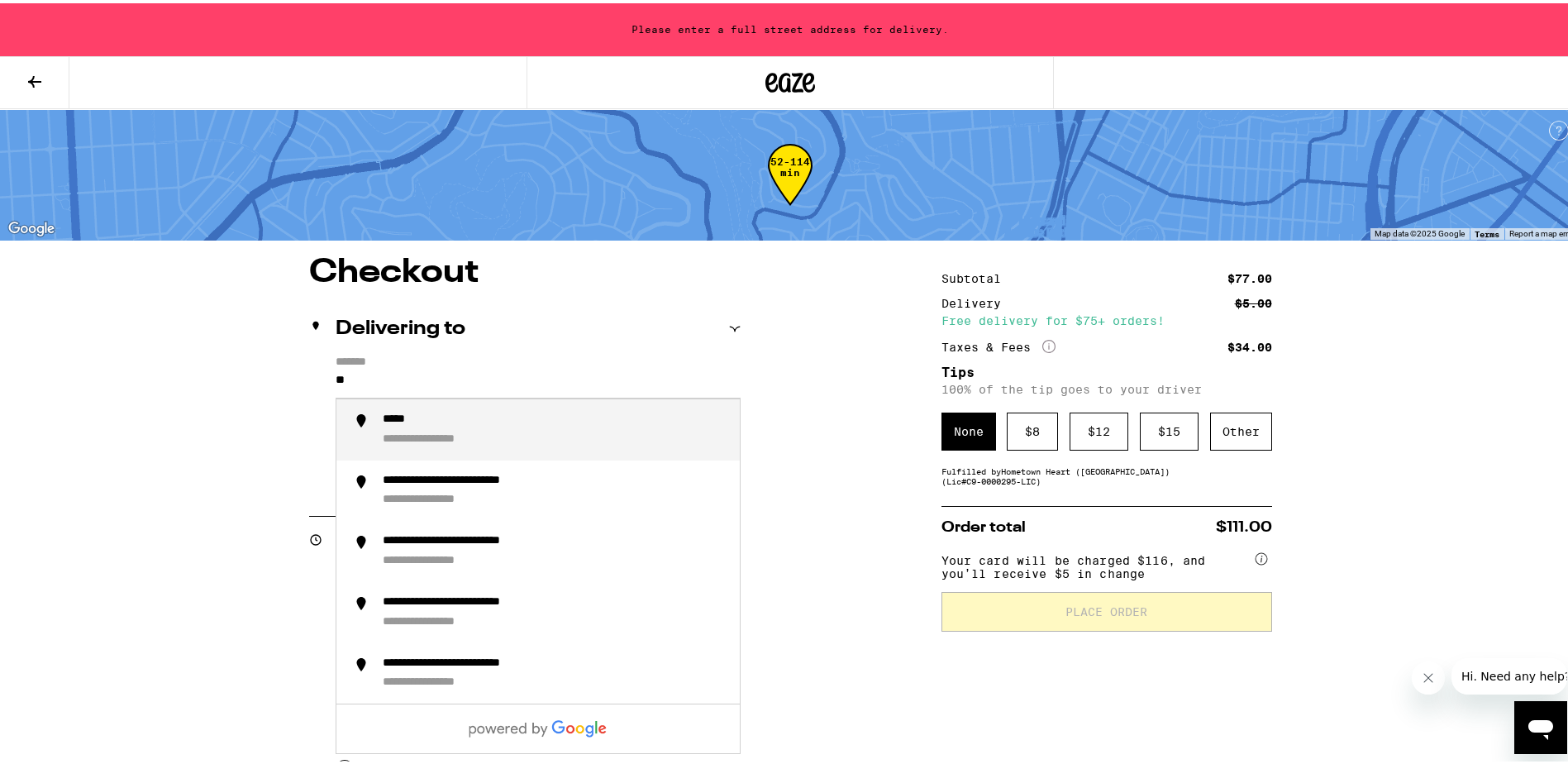
type input "*"
click at [477, 411] on li "**********" at bounding box center [537, 426] width 403 height 61
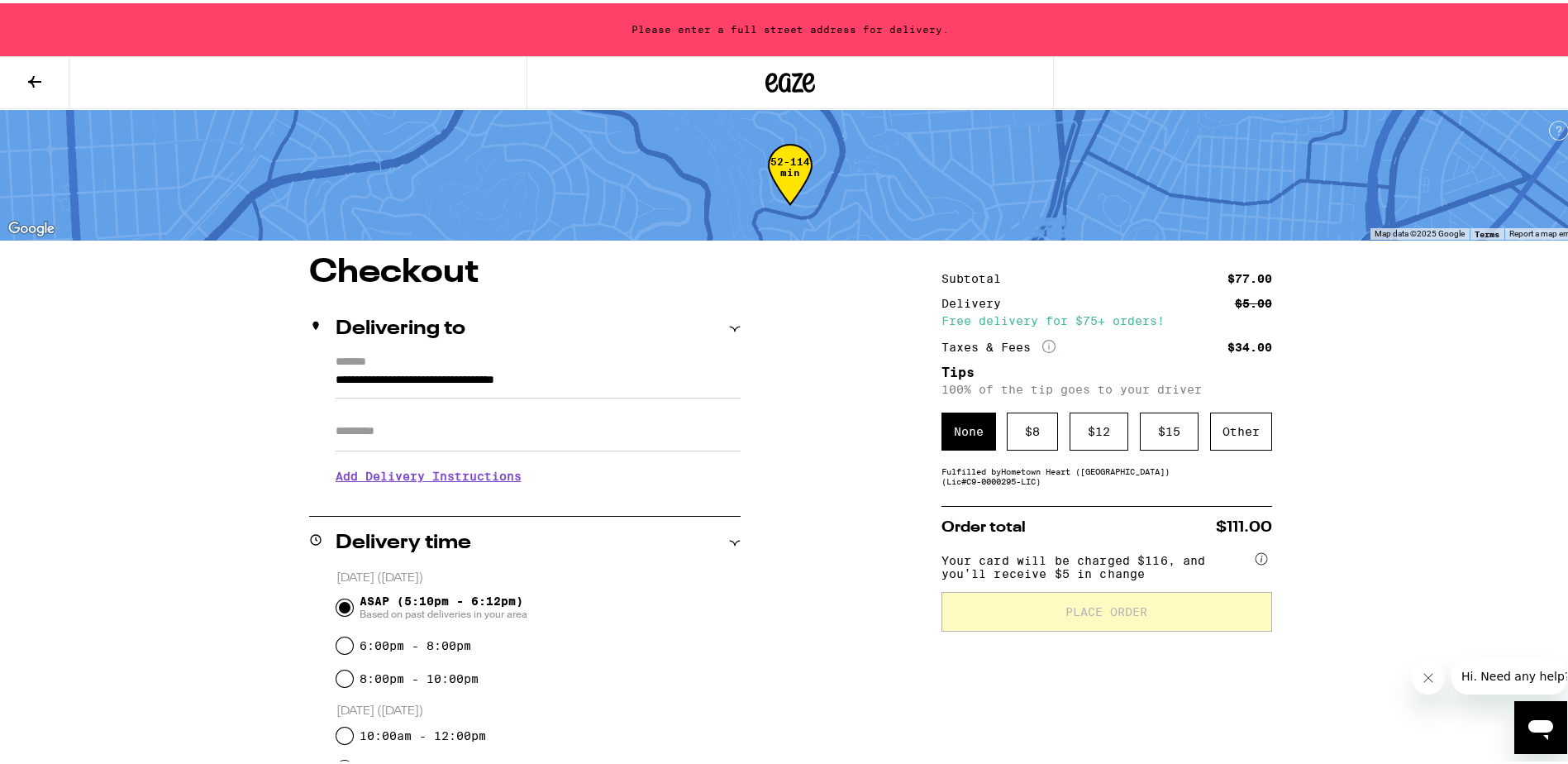
type input "**********"
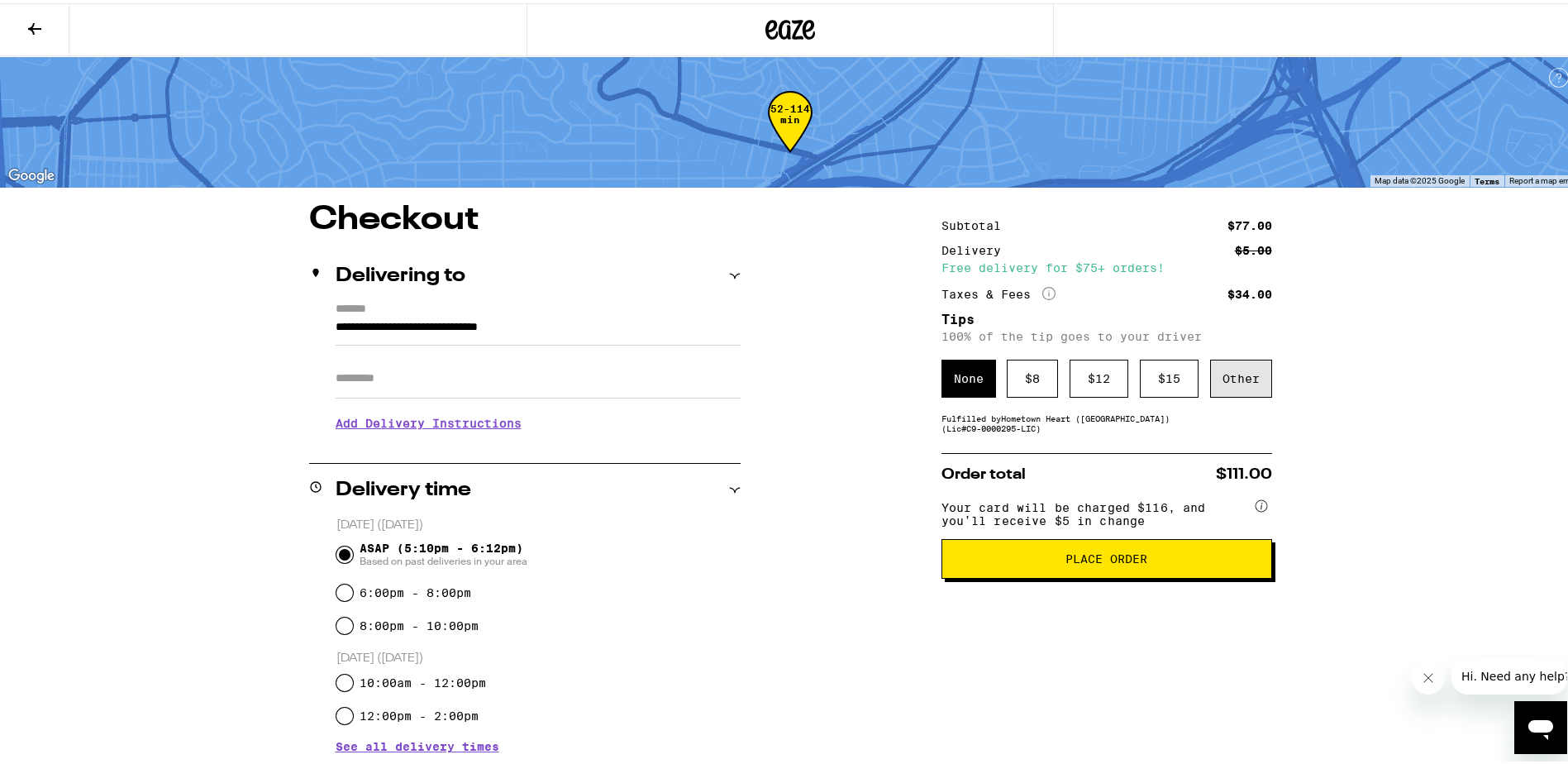
click at [1245, 376] on div "Other" at bounding box center [1241, 375] width 62 height 38
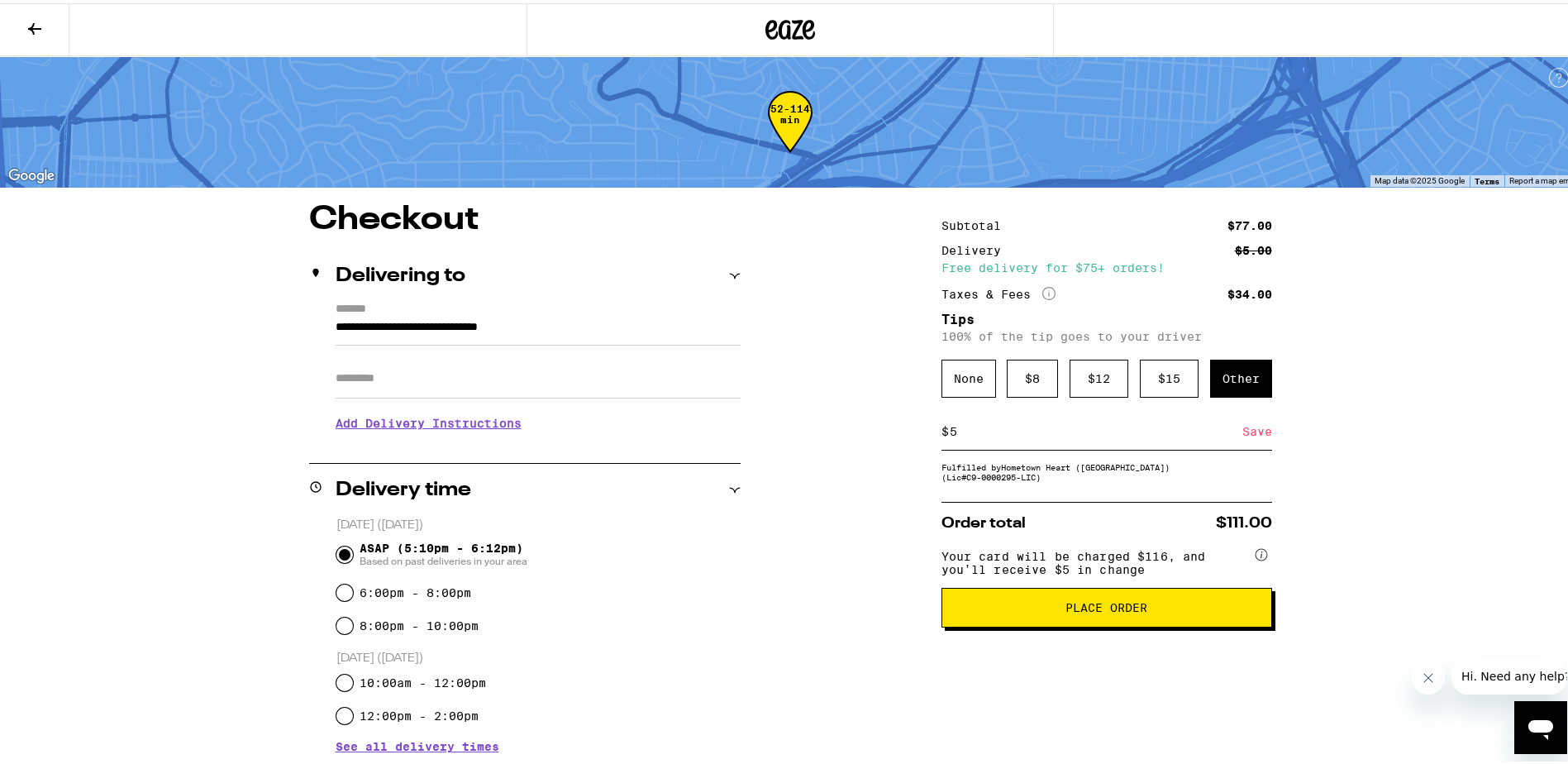
type input "5"
click at [1253, 430] on div "Save" at bounding box center [1257, 428] width 29 height 36
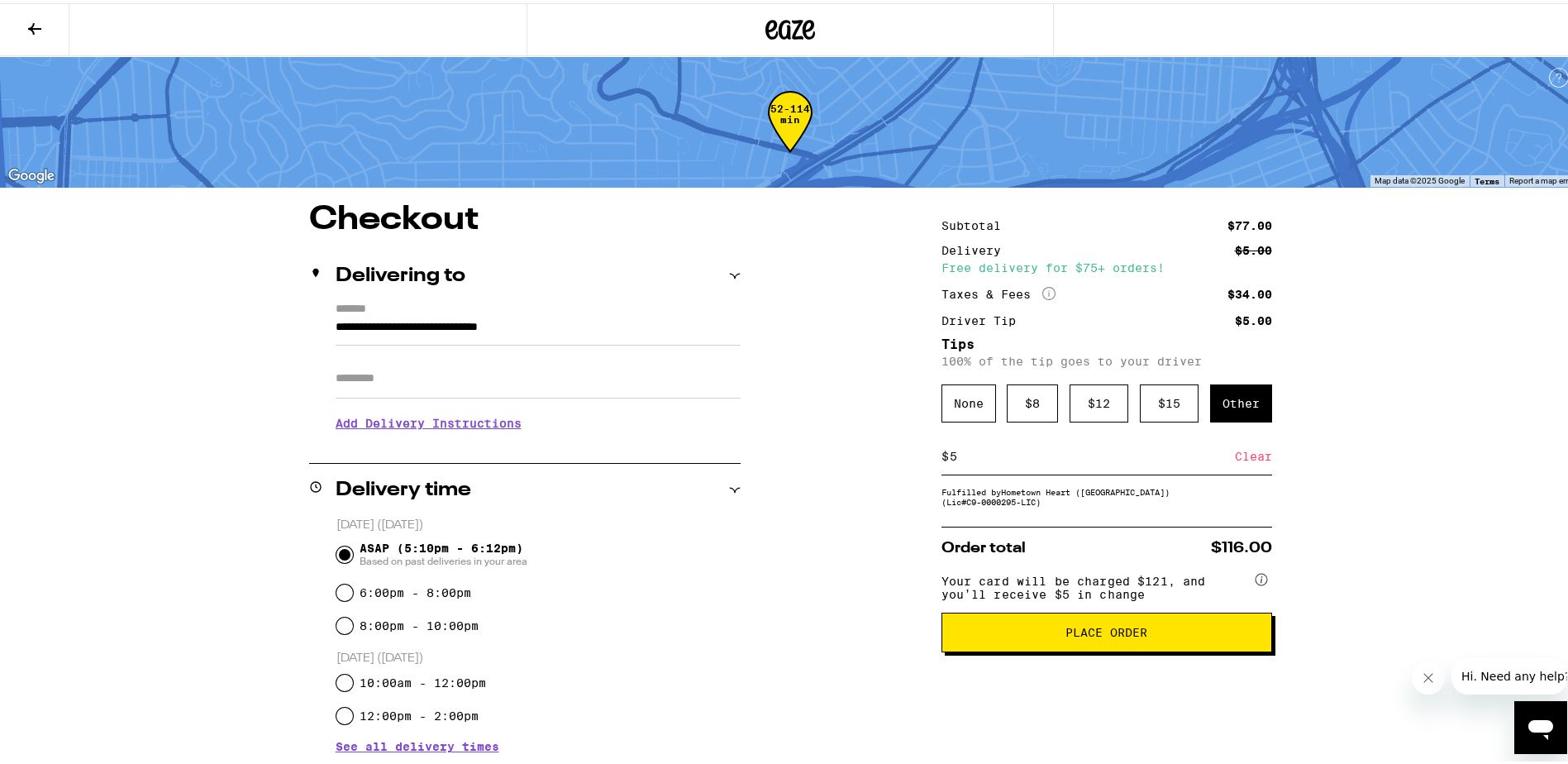
click at [1248, 445] on div "Clear" at bounding box center [1253, 453] width 37 height 36
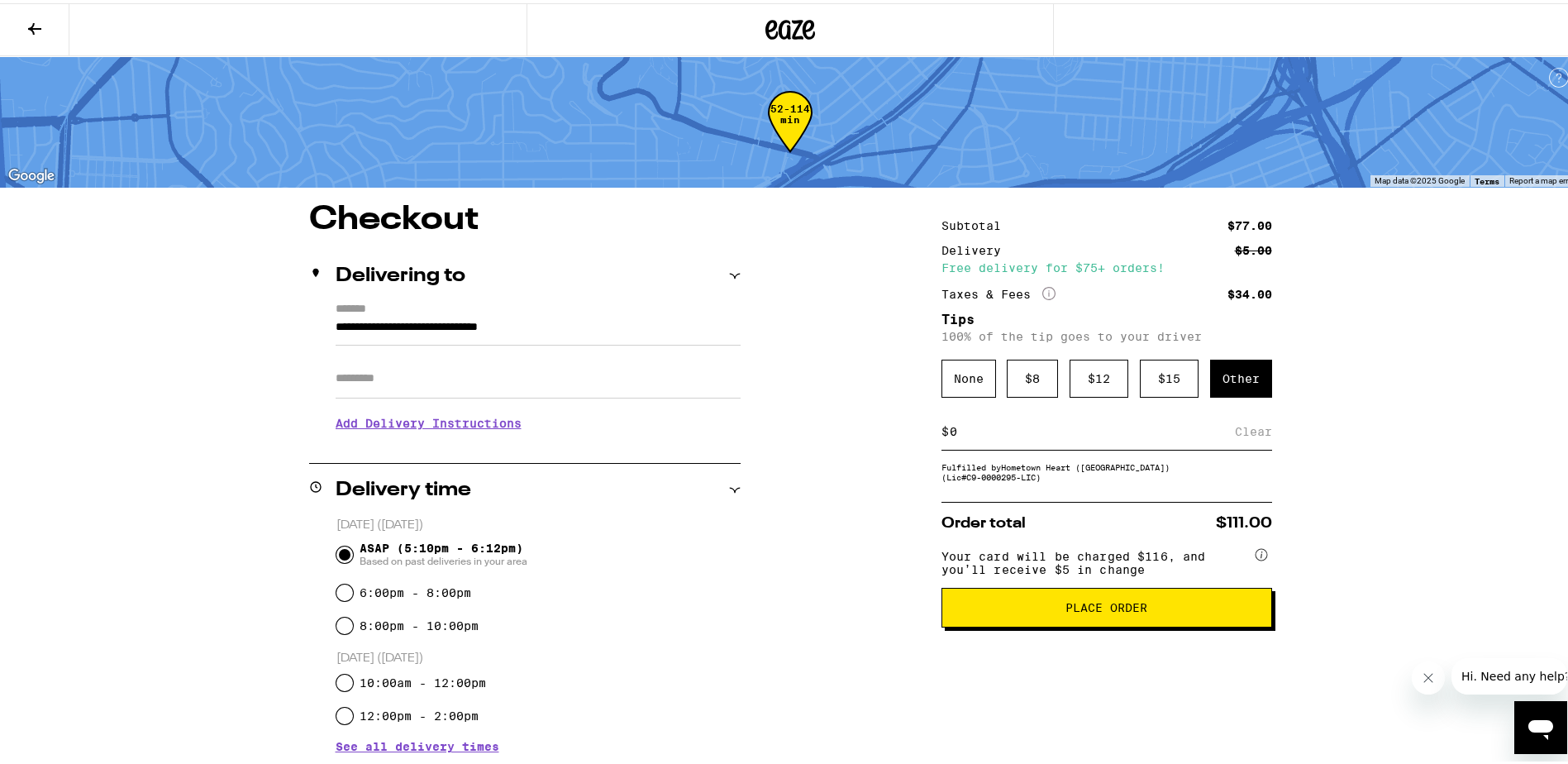
click at [964, 433] on input at bounding box center [1092, 428] width 286 height 15
type input "2"
click at [1251, 427] on div "Save" at bounding box center [1257, 428] width 29 height 36
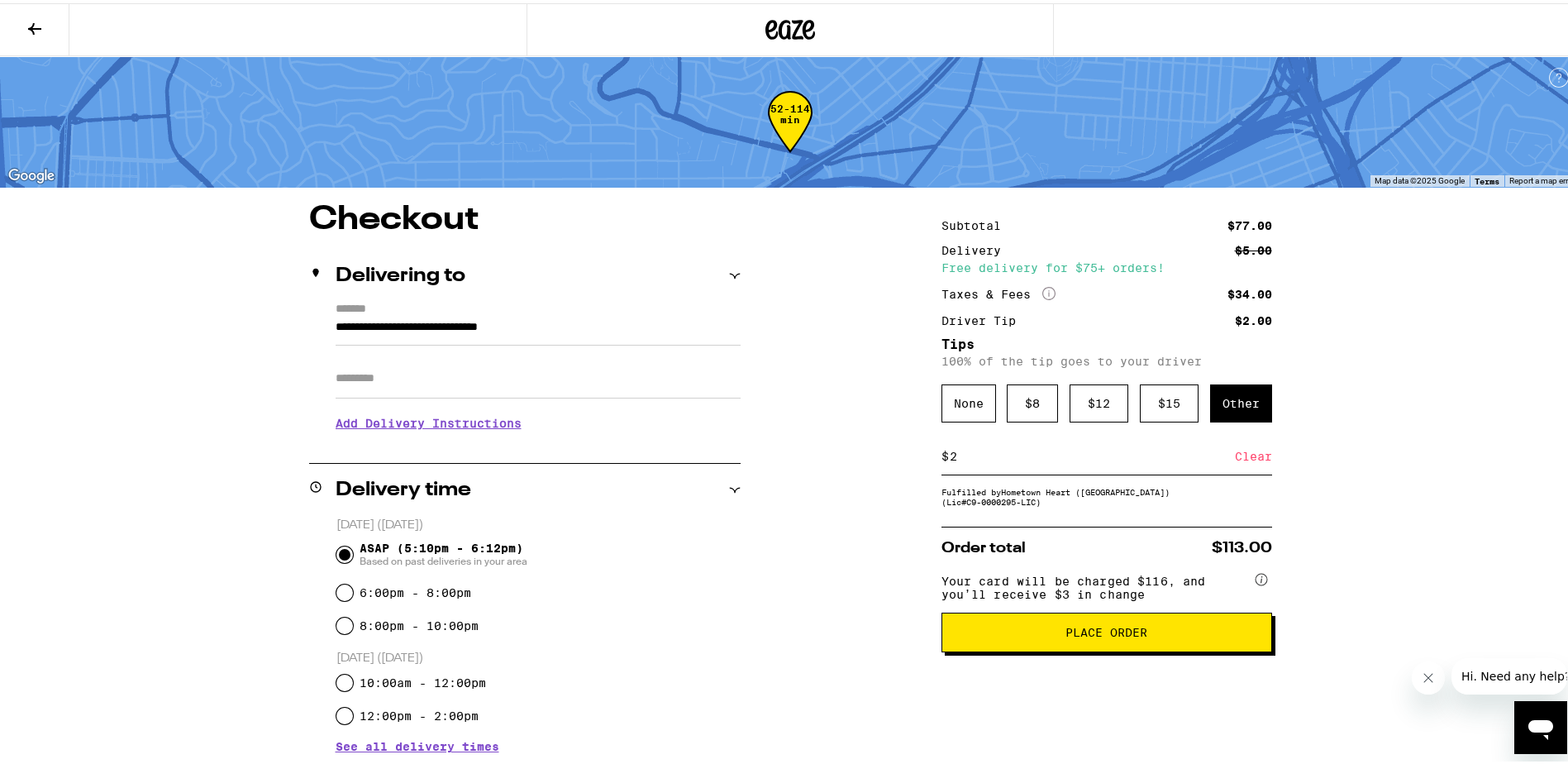
click at [1244, 455] on div "Clear" at bounding box center [1253, 453] width 37 height 36
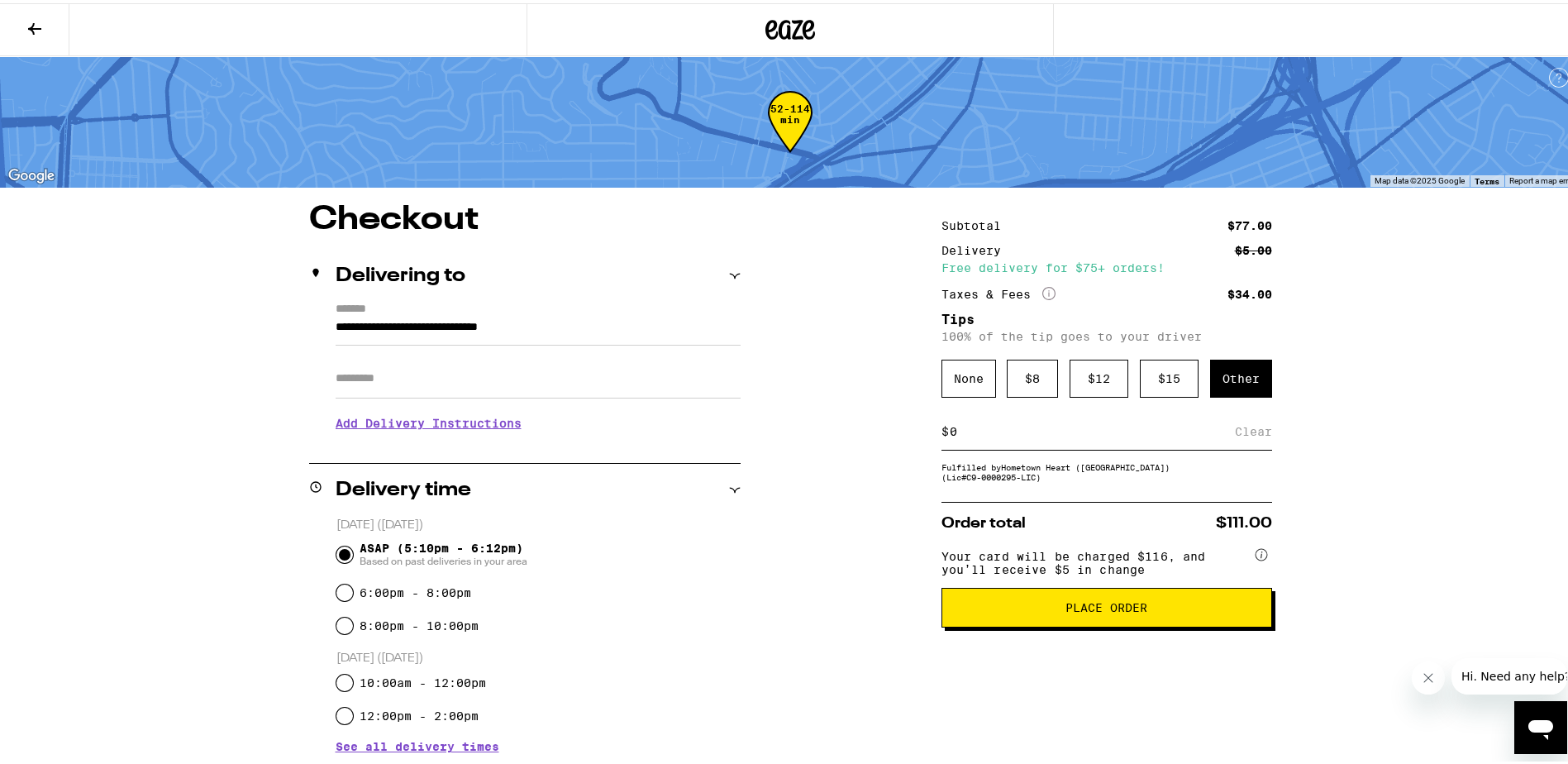
click at [966, 436] on input at bounding box center [1092, 428] width 286 height 15
type input "5"
click at [1252, 436] on div "Save" at bounding box center [1257, 428] width 29 height 36
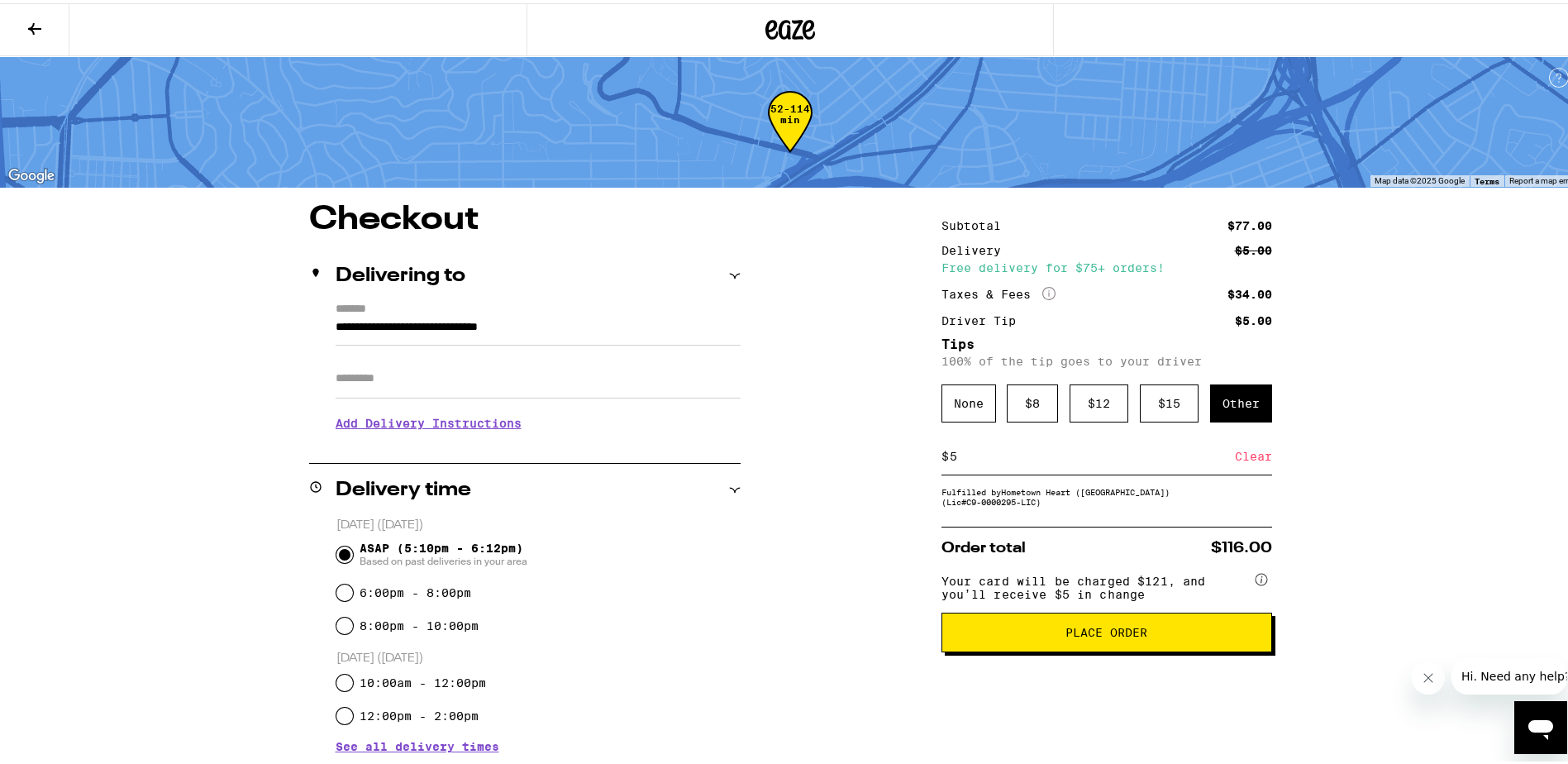
click at [1247, 452] on div "Clear" at bounding box center [1253, 453] width 37 height 36
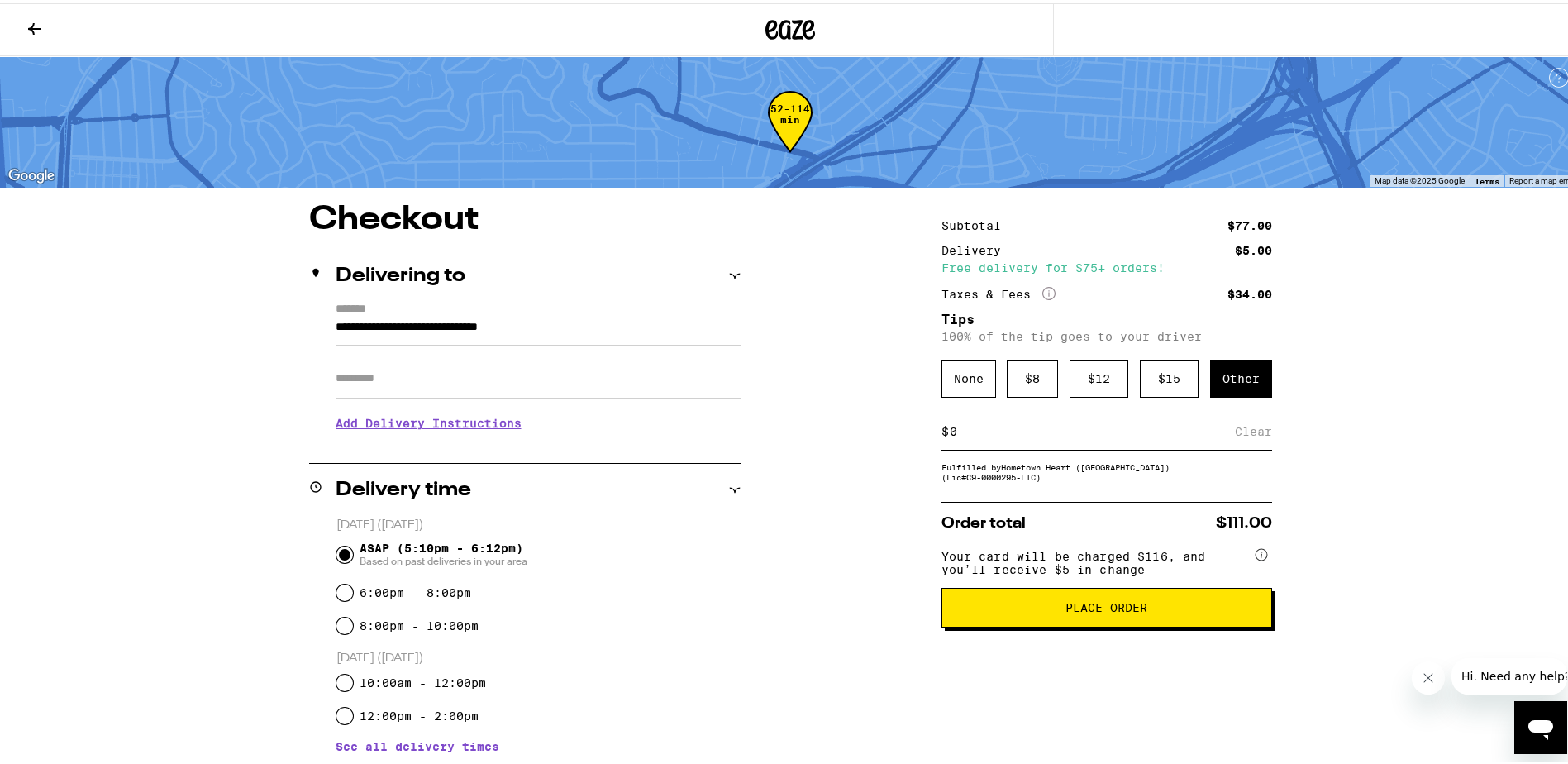
click at [967, 434] on input at bounding box center [1092, 428] width 286 height 15
type input "4"
click at [1254, 426] on div "Save" at bounding box center [1257, 428] width 29 height 36
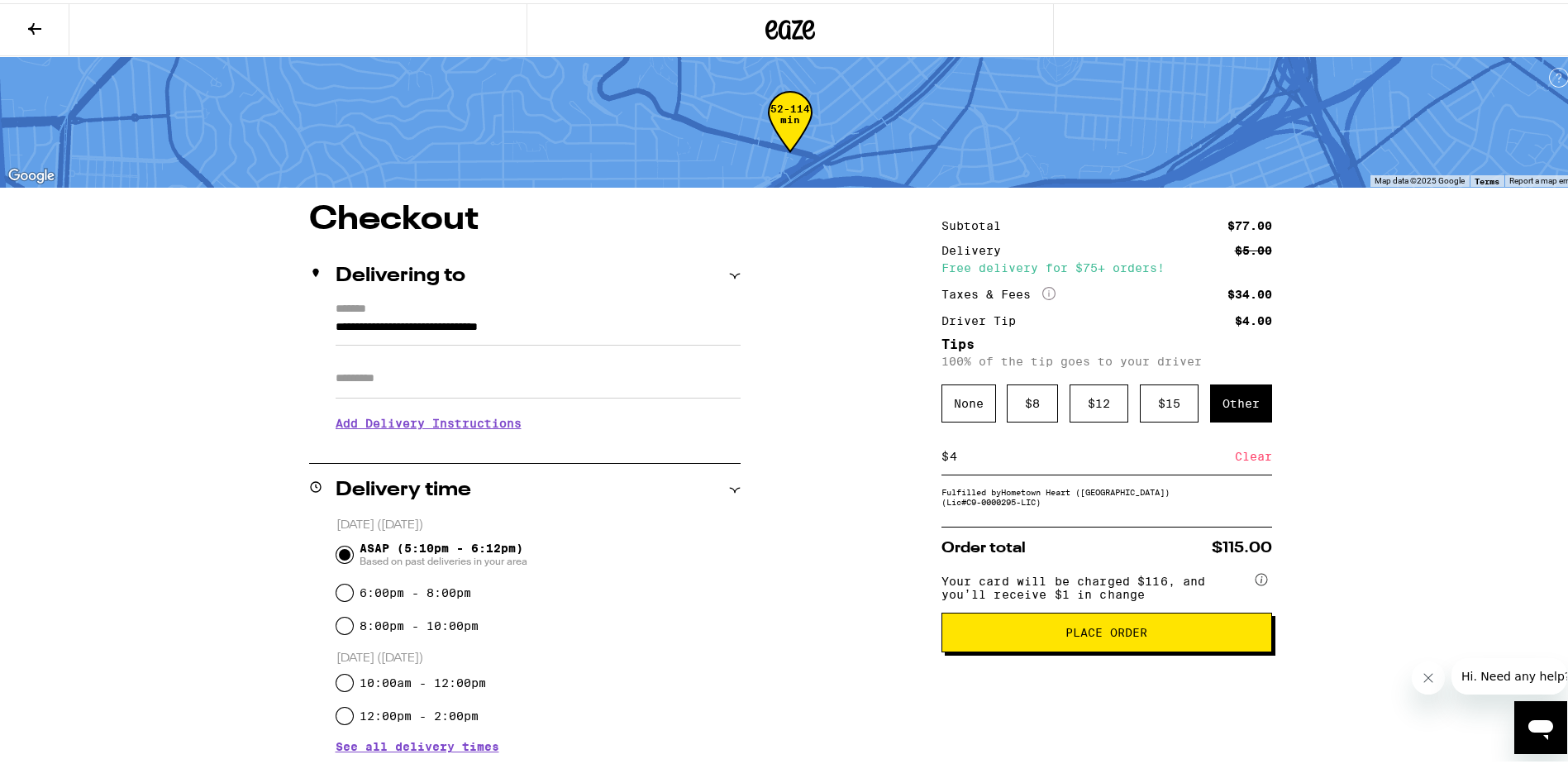
click at [1098, 628] on button "Place Order" at bounding box center [1107, 629] width 330 height 40
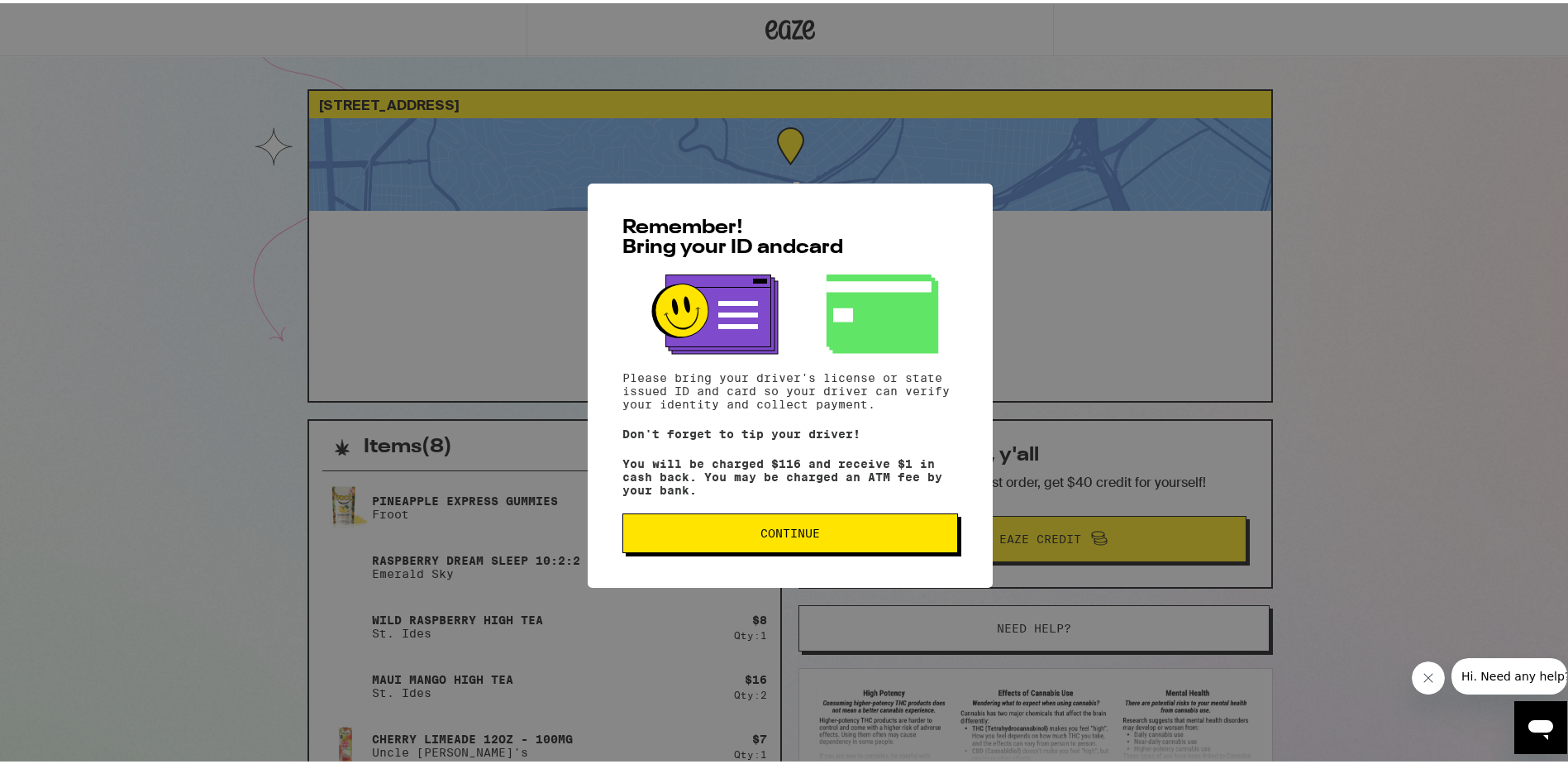
click at [795, 535] on span "Continue" at bounding box center [790, 530] width 60 height 11
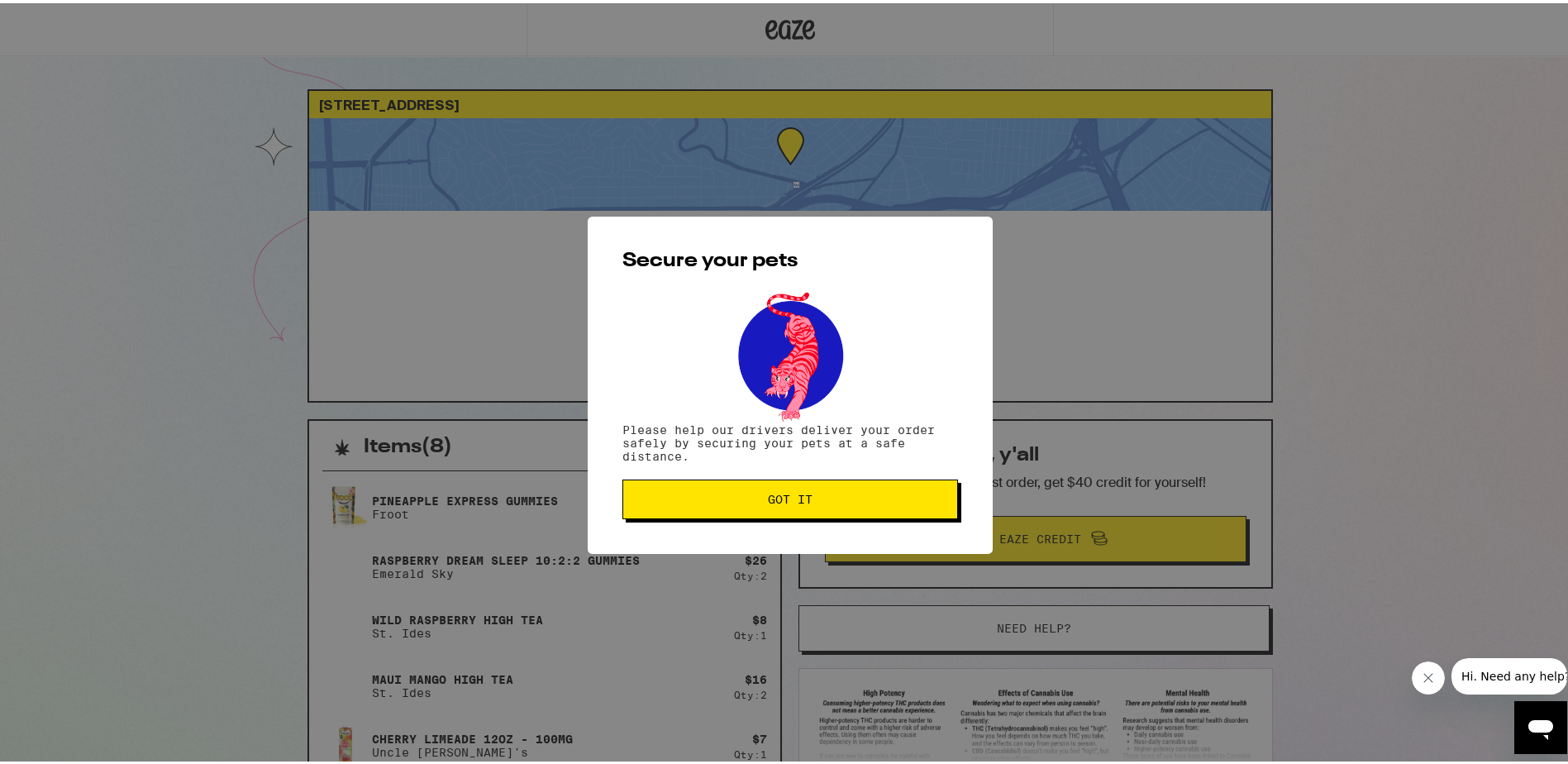
drag, startPoint x: 787, startPoint y: 501, endPoint x: 797, endPoint y: 491, distance: 14.1
click at [787, 500] on span "Got it" at bounding box center [790, 495] width 45 height 11
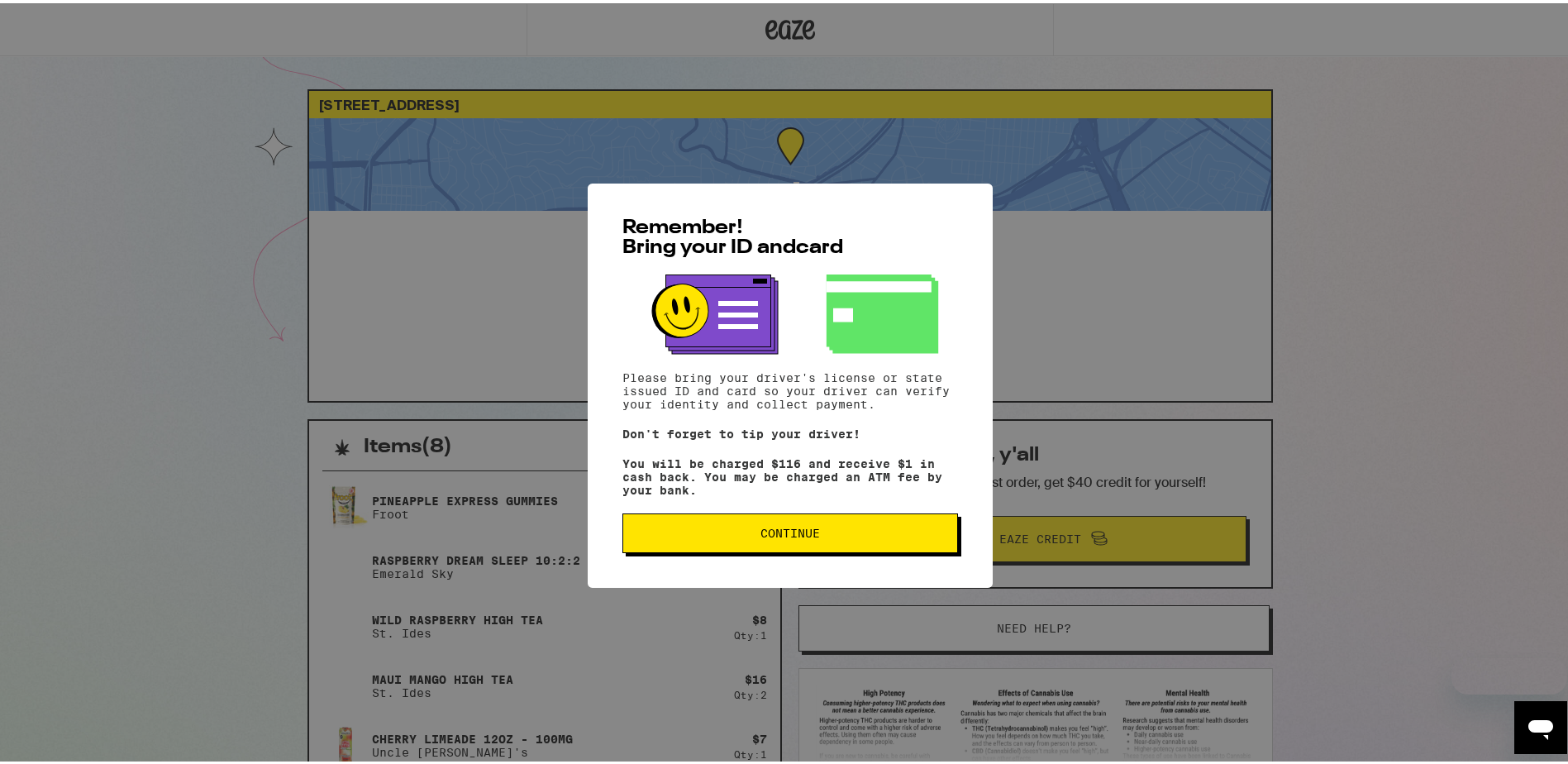
click at [822, 524] on button "Continue" at bounding box center [791, 530] width 336 height 40
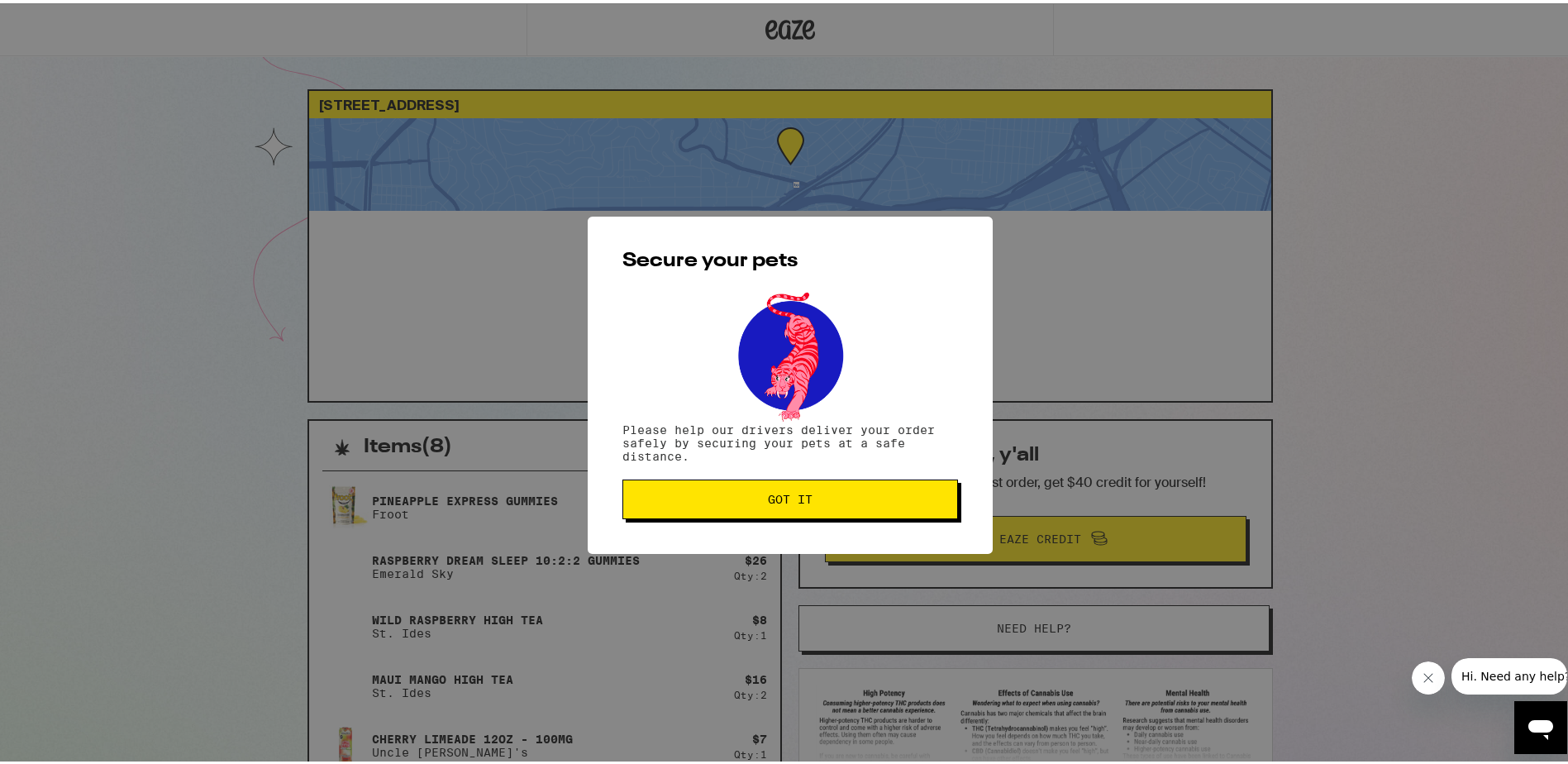
click at [803, 475] on div "Secure your pets Please help our drivers deliver your order safely by securing …" at bounding box center [790, 382] width 405 height 337
click at [796, 490] on button "Got it" at bounding box center [791, 496] width 336 height 40
